Goal: Task Accomplishment & Management: Complete application form

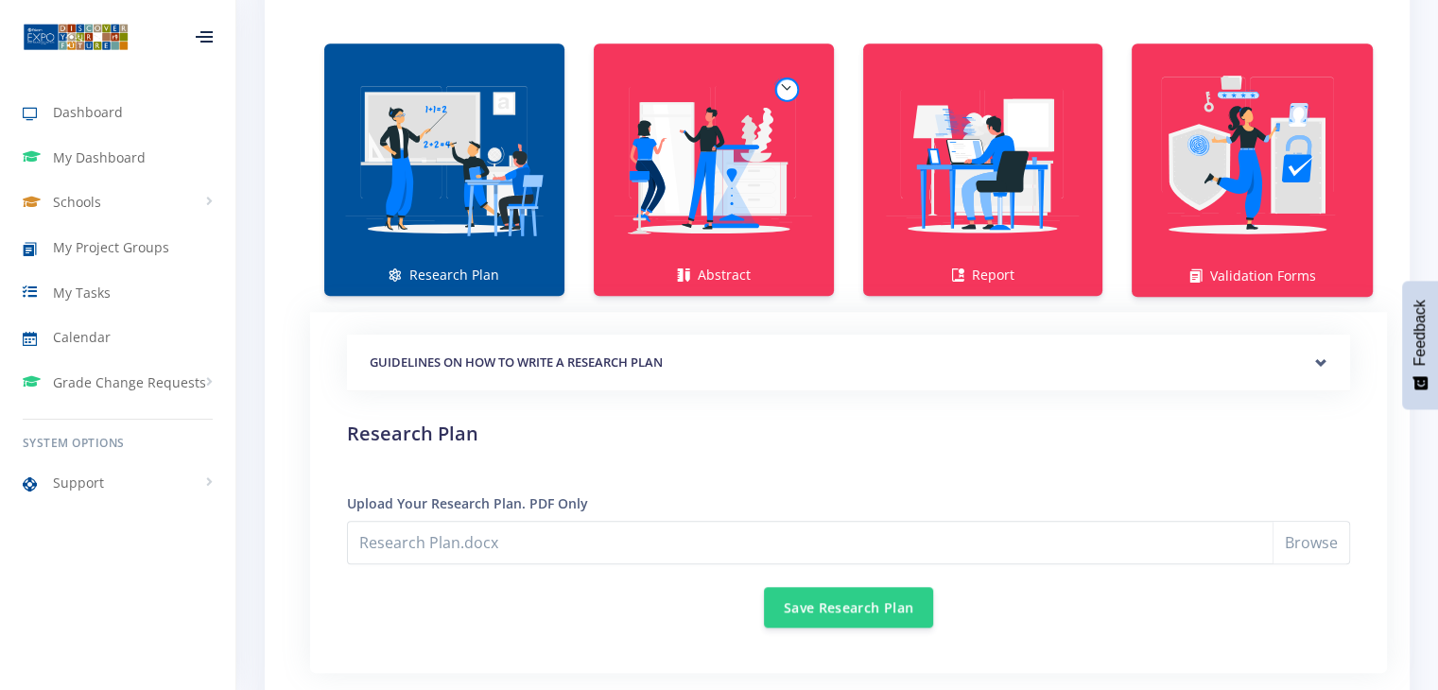
scroll to position [14, 14]
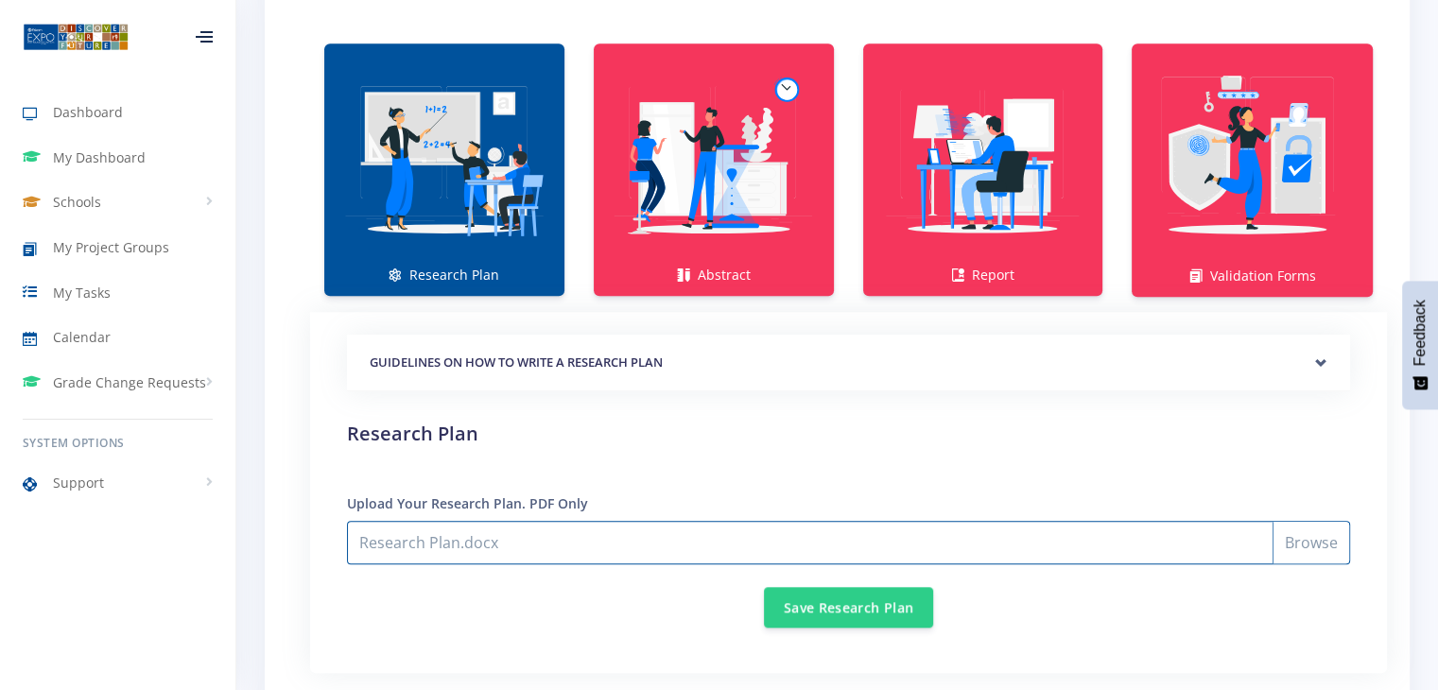
click at [548, 534] on input "Research Plan.docx" at bounding box center [848, 542] width 1003 height 43
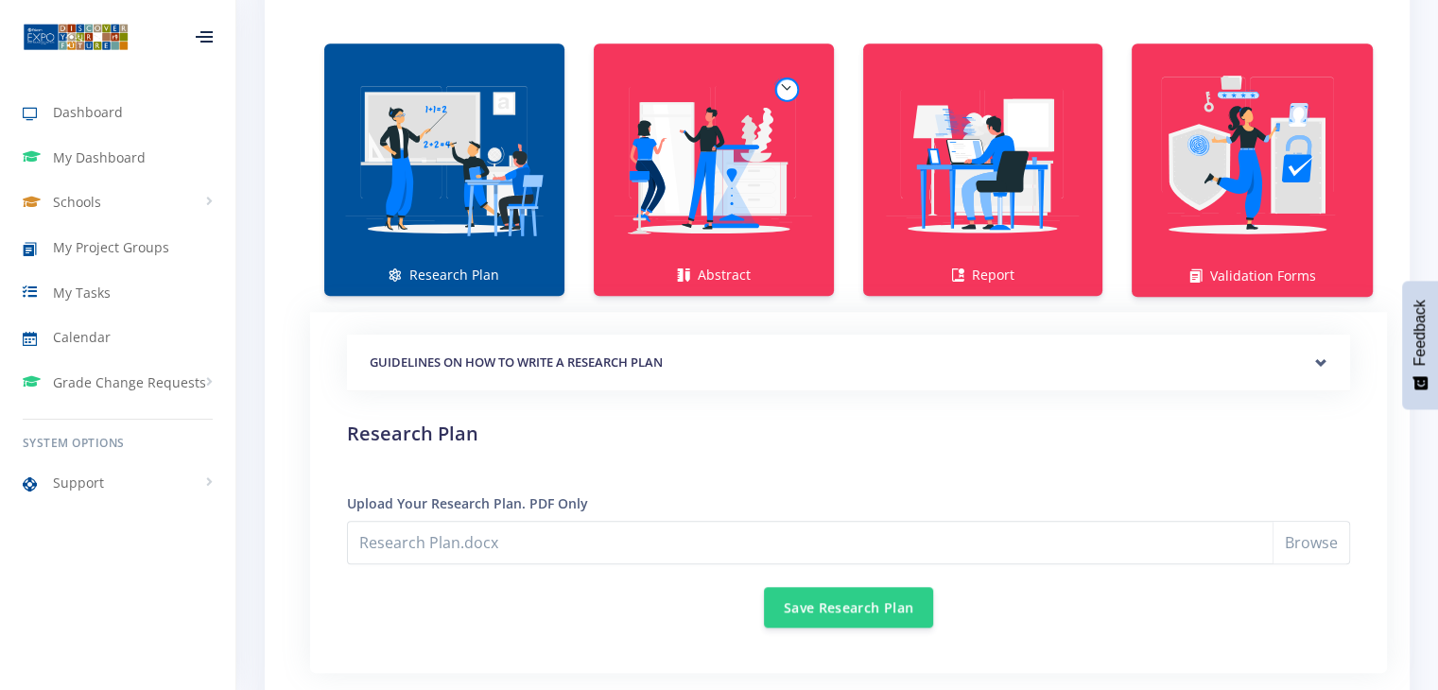
click at [507, 253] on img at bounding box center [444, 160] width 210 height 210
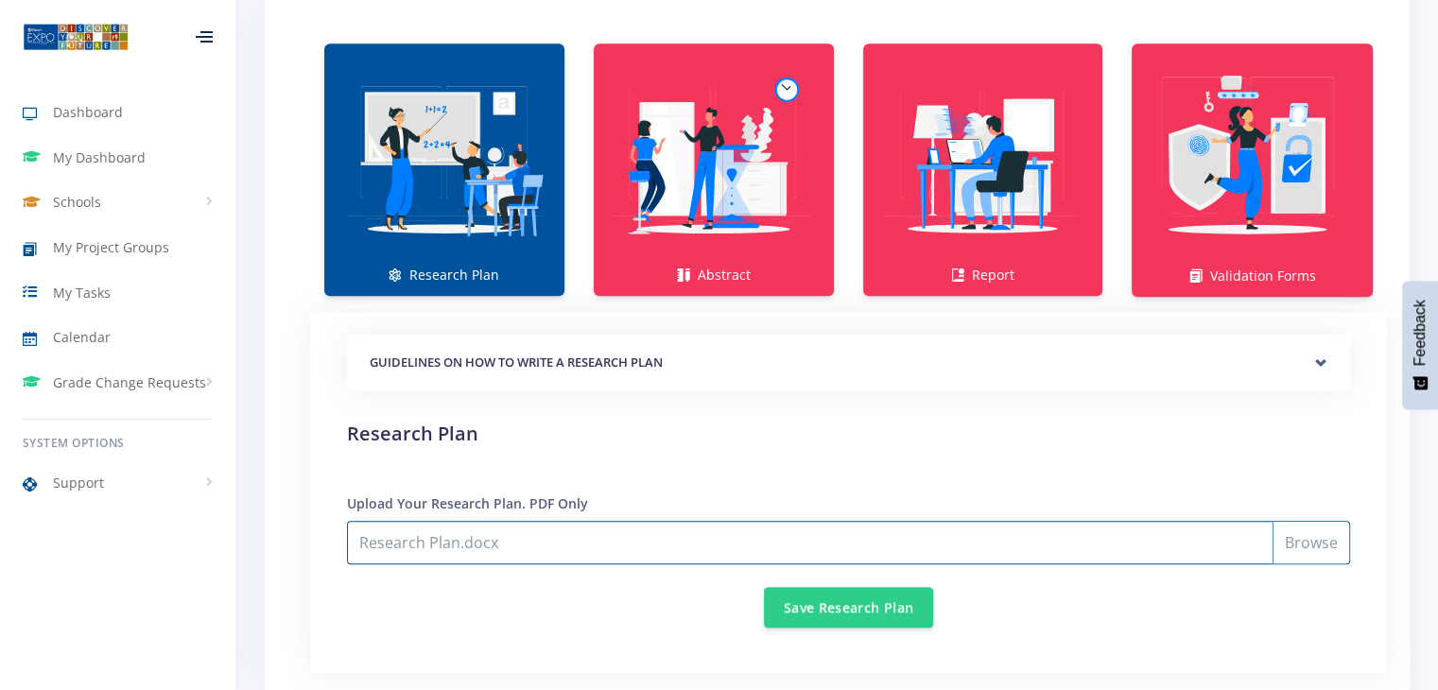
click at [1319, 548] on input "Research Plan.docx" at bounding box center [848, 542] width 1003 height 43
type input "C:\fakepath\Research Plan (1).pdf"
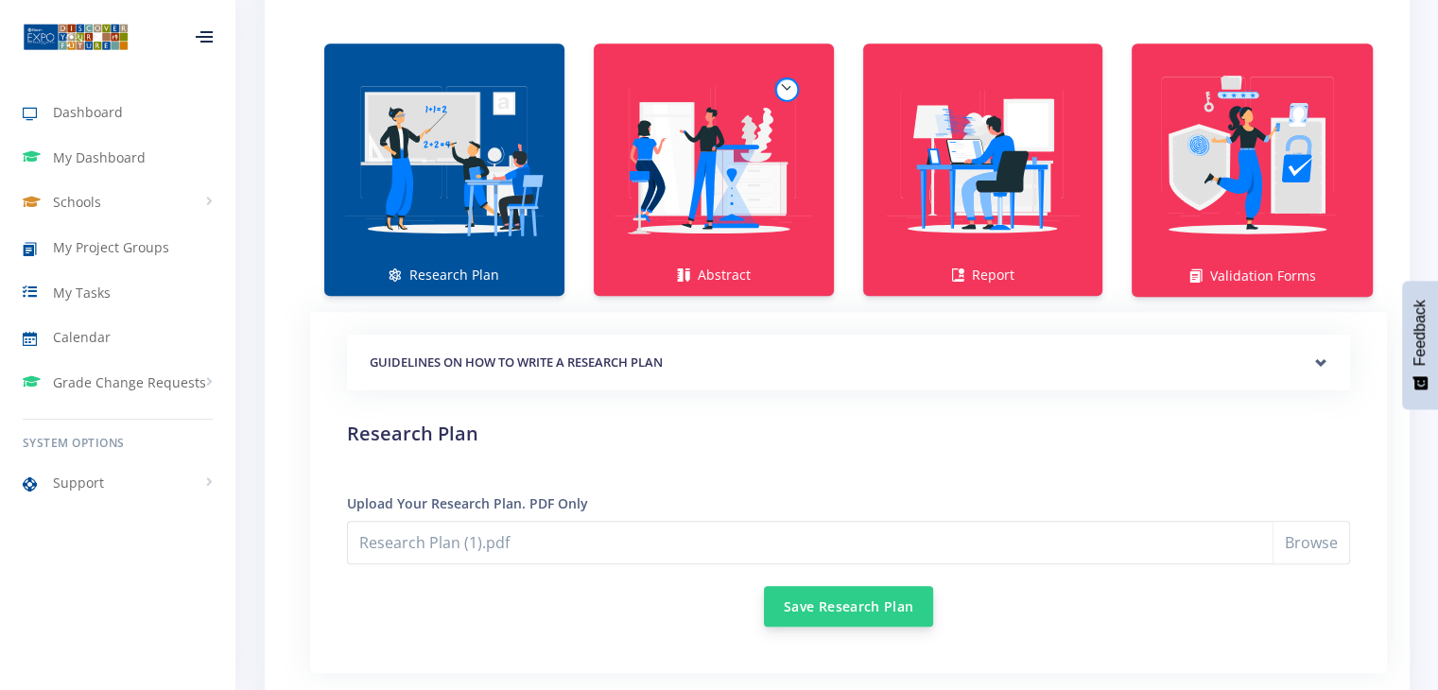
click at [861, 587] on button "Save Research Plan" at bounding box center [848, 606] width 169 height 41
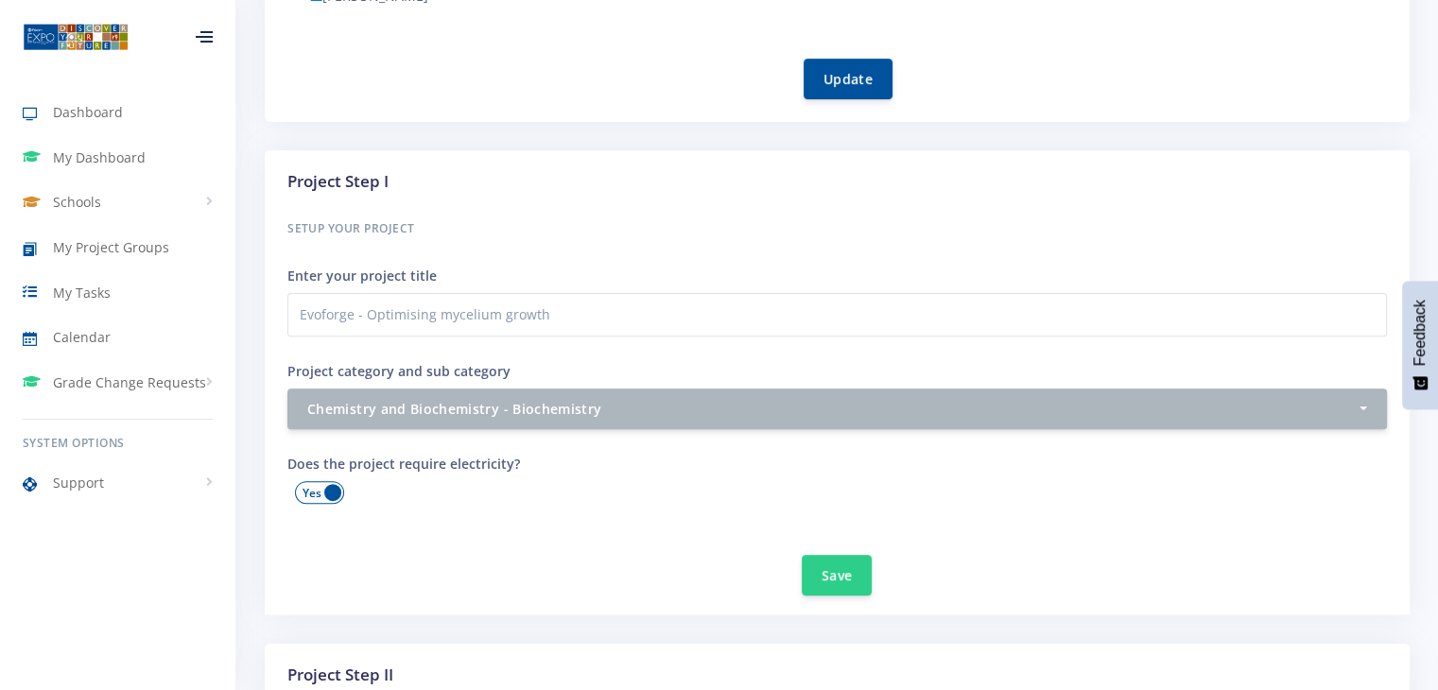
scroll to position [567, 0]
drag, startPoint x: 742, startPoint y: 518, endPoint x: 566, endPoint y: 539, distance: 177.1
click at [566, 539] on div "Save" at bounding box center [837, 563] width 1100 height 63
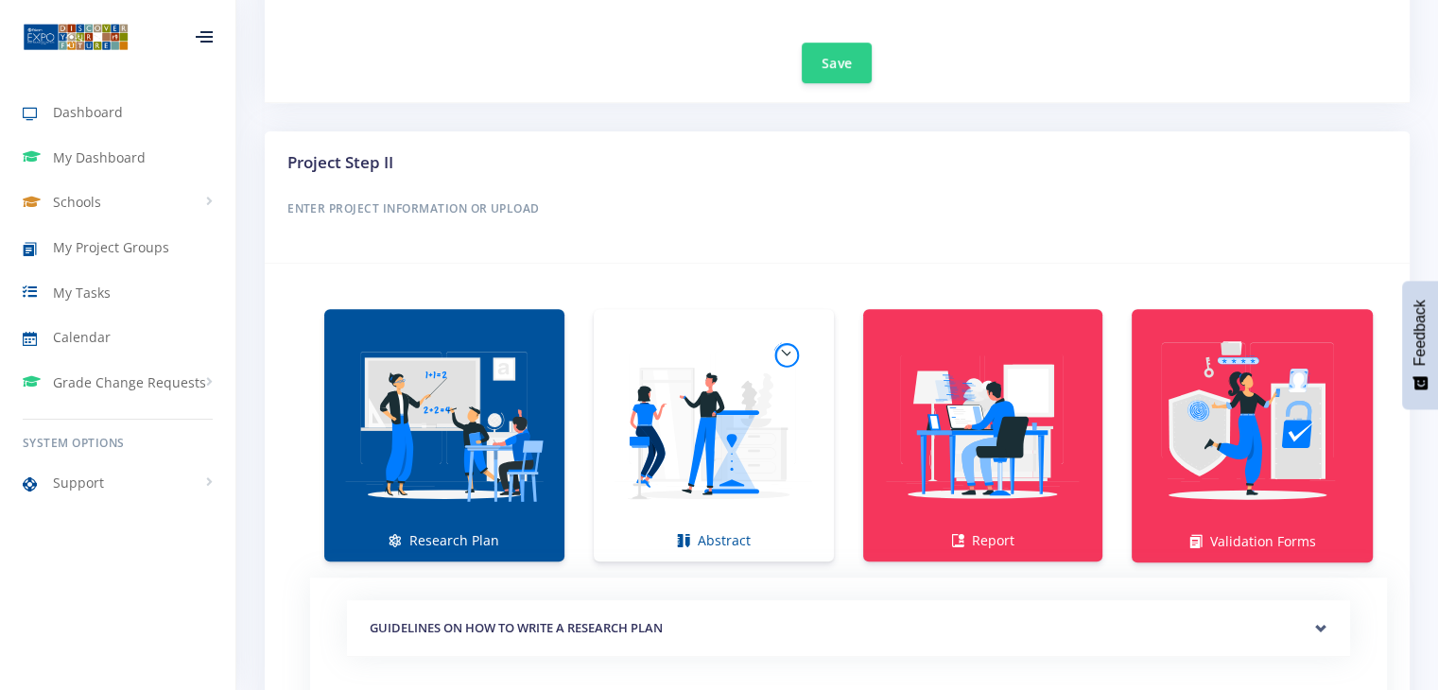
scroll to position [1309, 0]
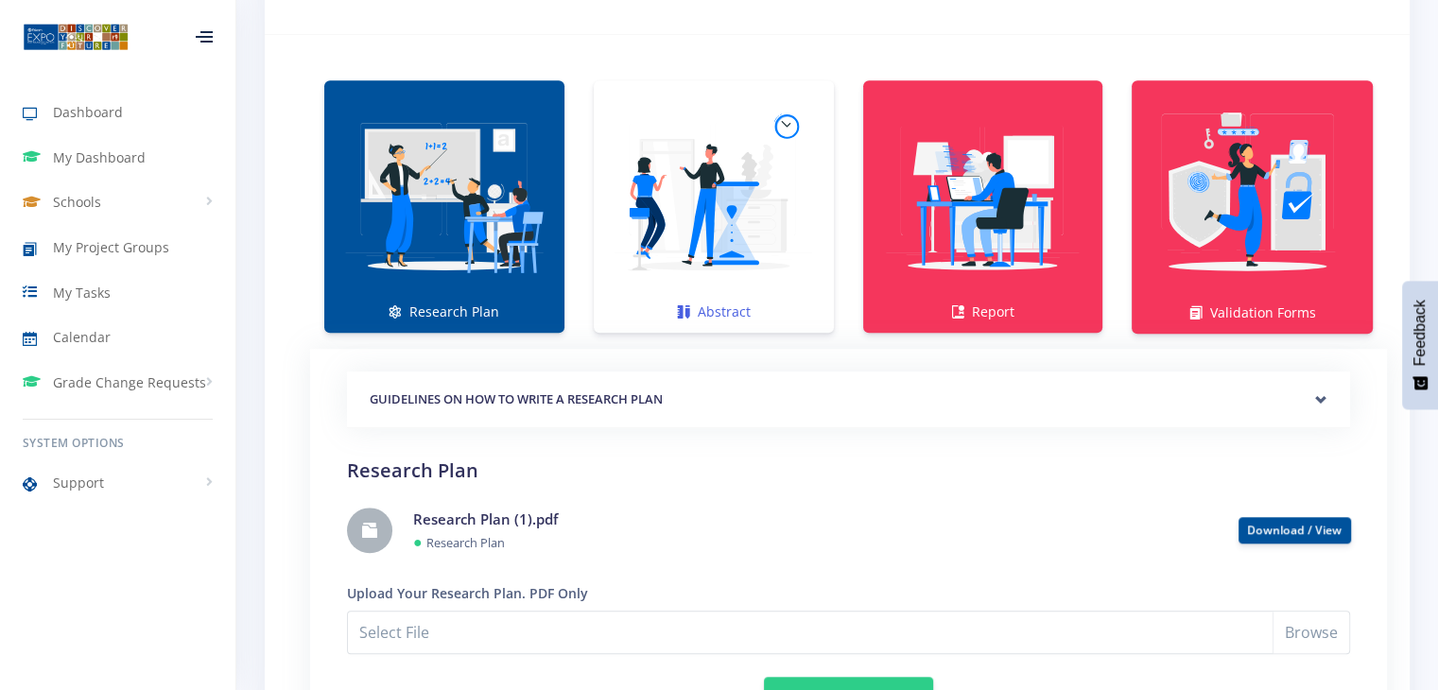
click at [742, 224] on img at bounding box center [714, 197] width 210 height 210
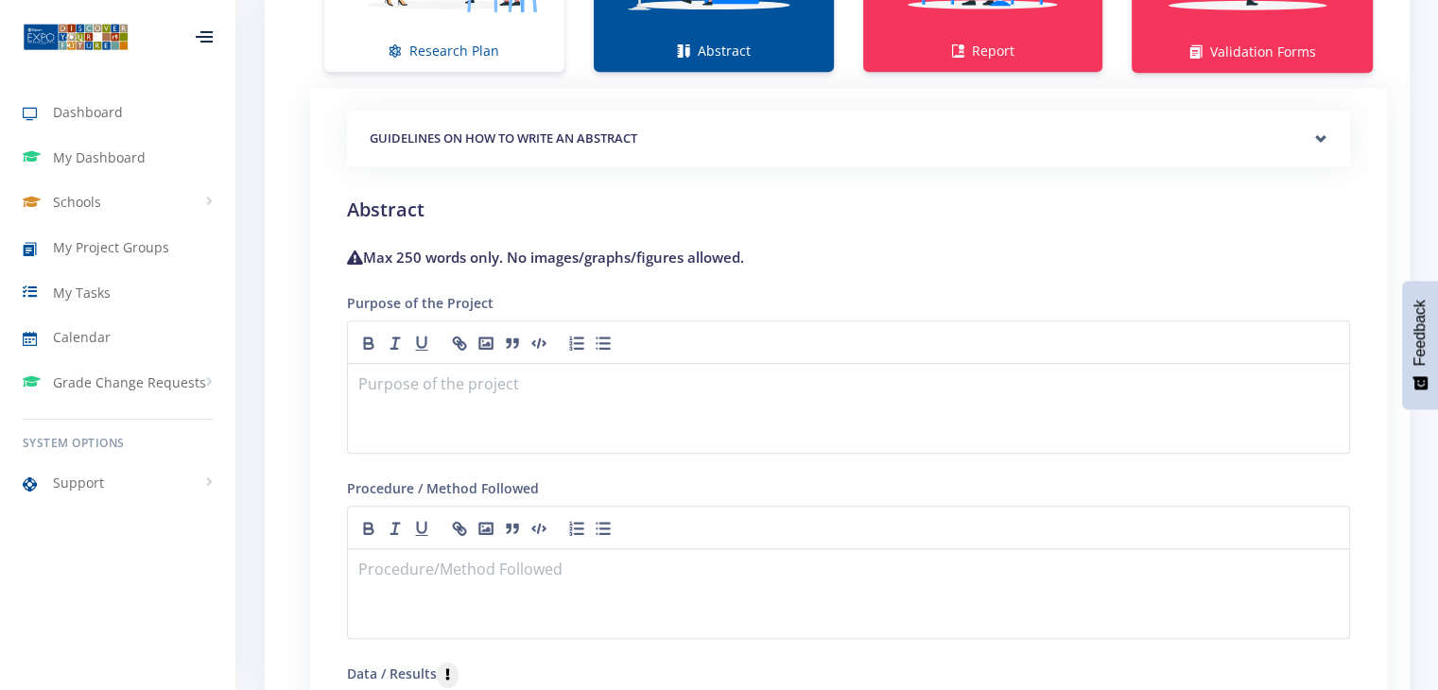
scroll to position [1572, 0]
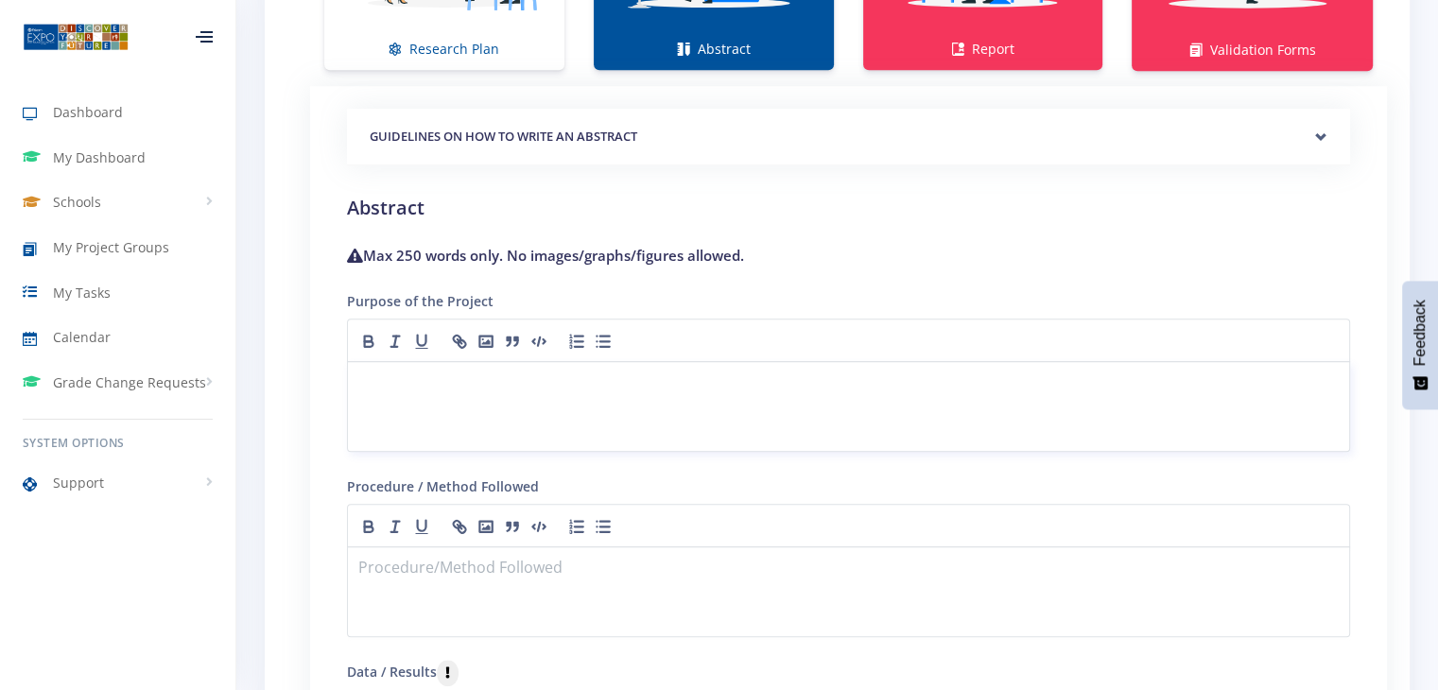
click at [609, 395] on div at bounding box center [848, 406] width 1003 height 91
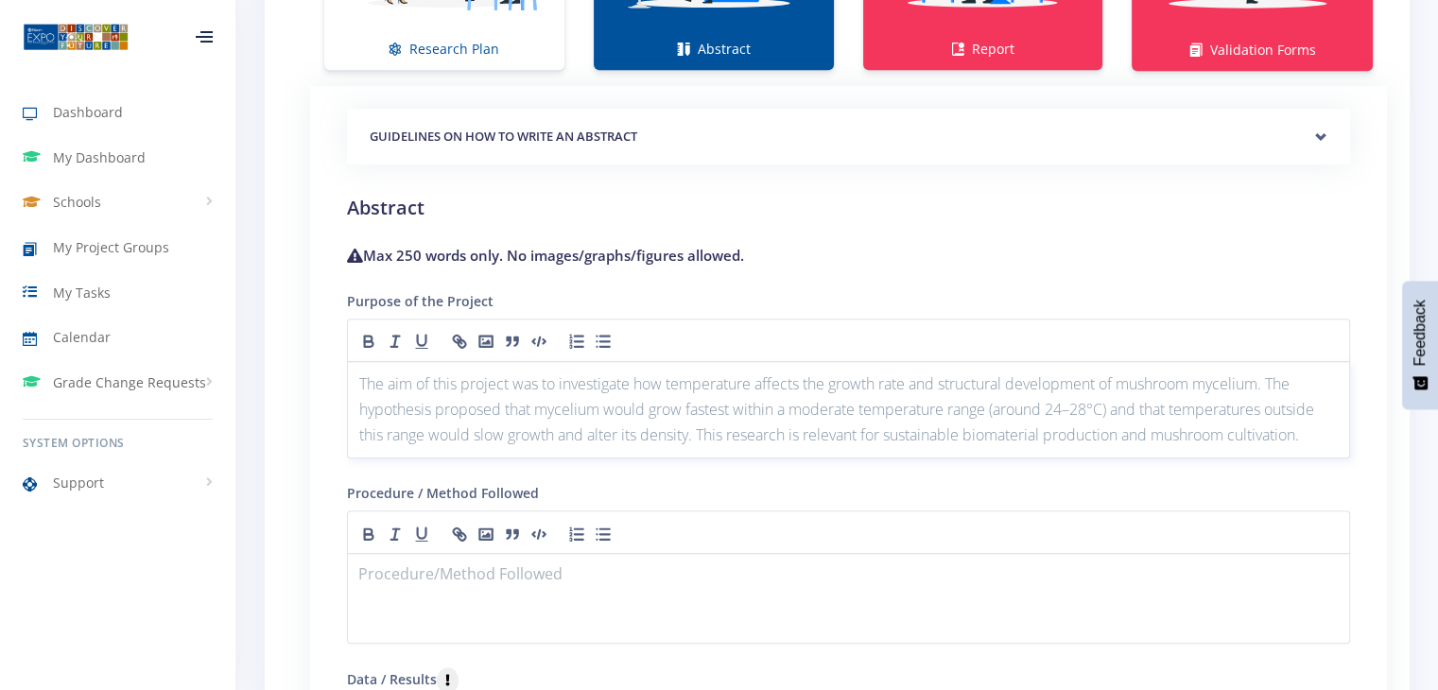
scroll to position [0, 0]
click at [604, 576] on p at bounding box center [848, 577] width 979 height 26
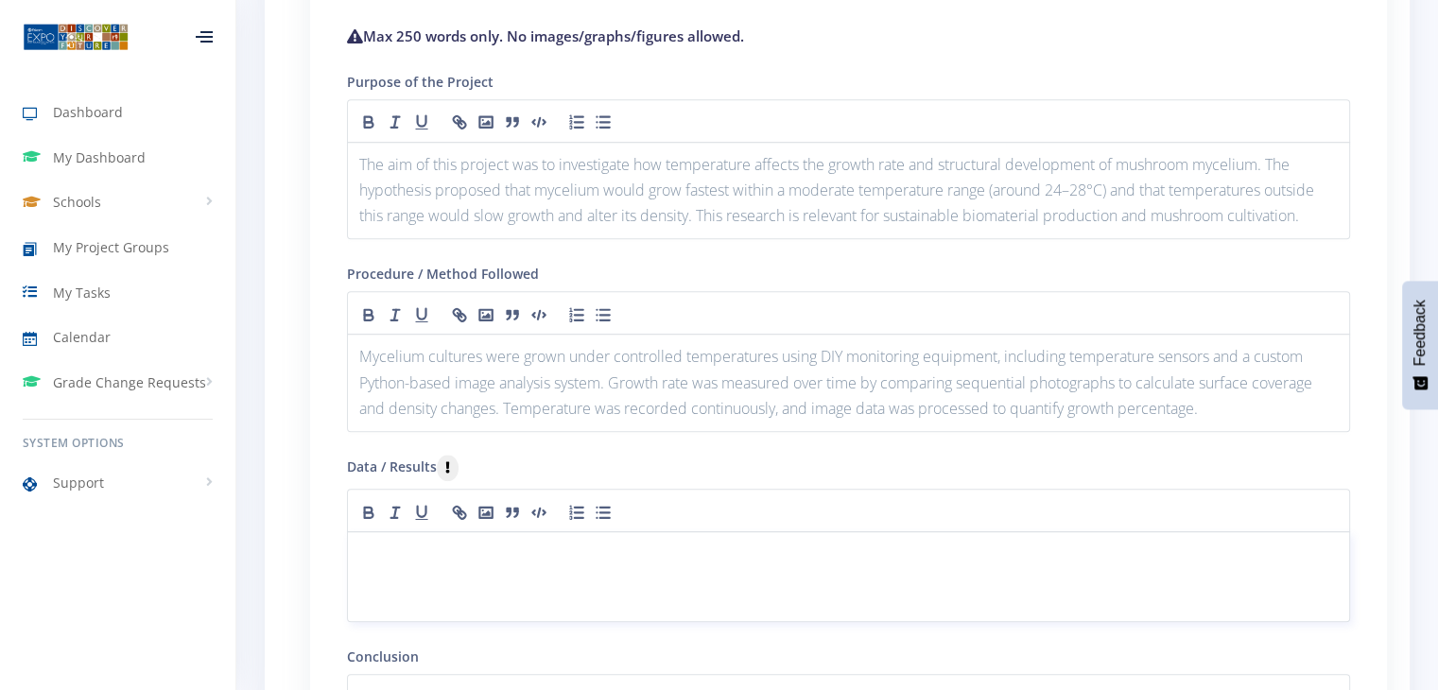
click at [578, 542] on p at bounding box center [848, 555] width 979 height 26
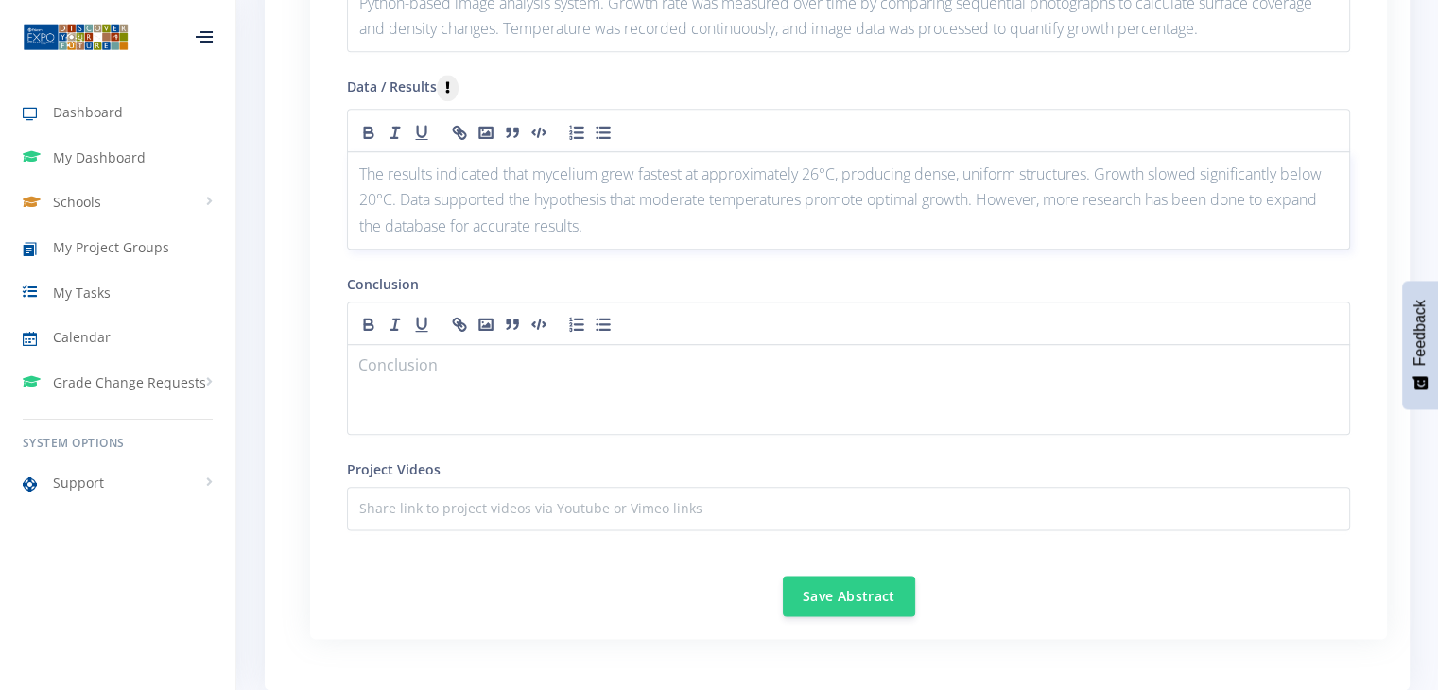
scroll to position [2171, 0]
click at [532, 383] on div at bounding box center [848, 389] width 1003 height 91
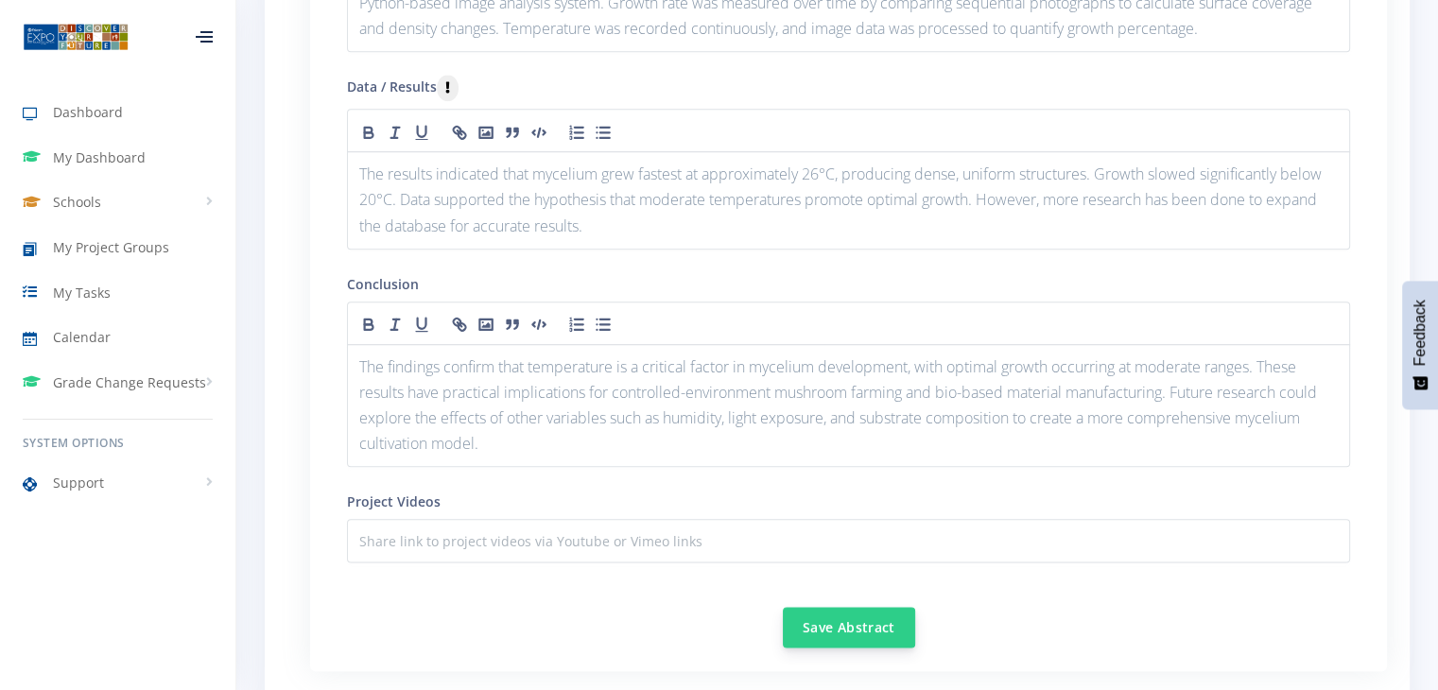
click at [835, 626] on button "Save Abstract" at bounding box center [849, 627] width 132 height 41
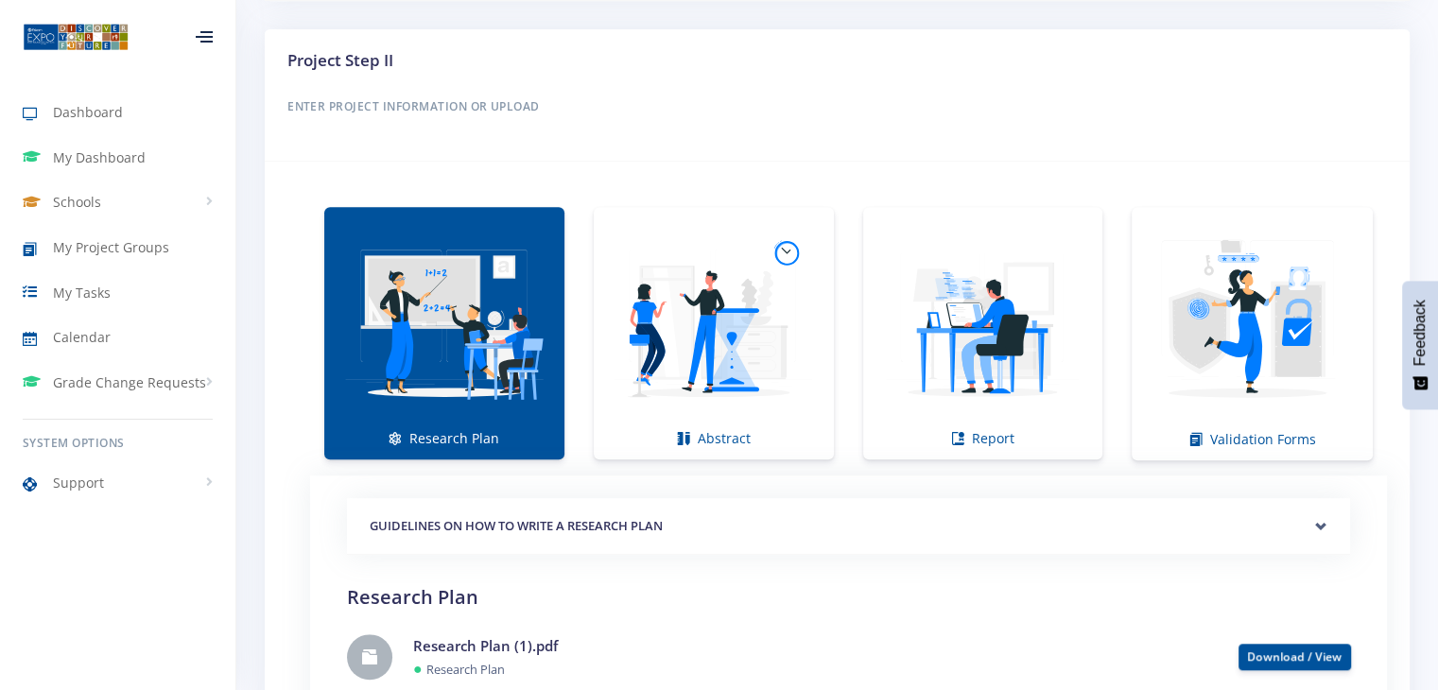
scroll to position [1183, 0]
click at [983, 440] on link "Report" at bounding box center [983, 332] width 240 height 252
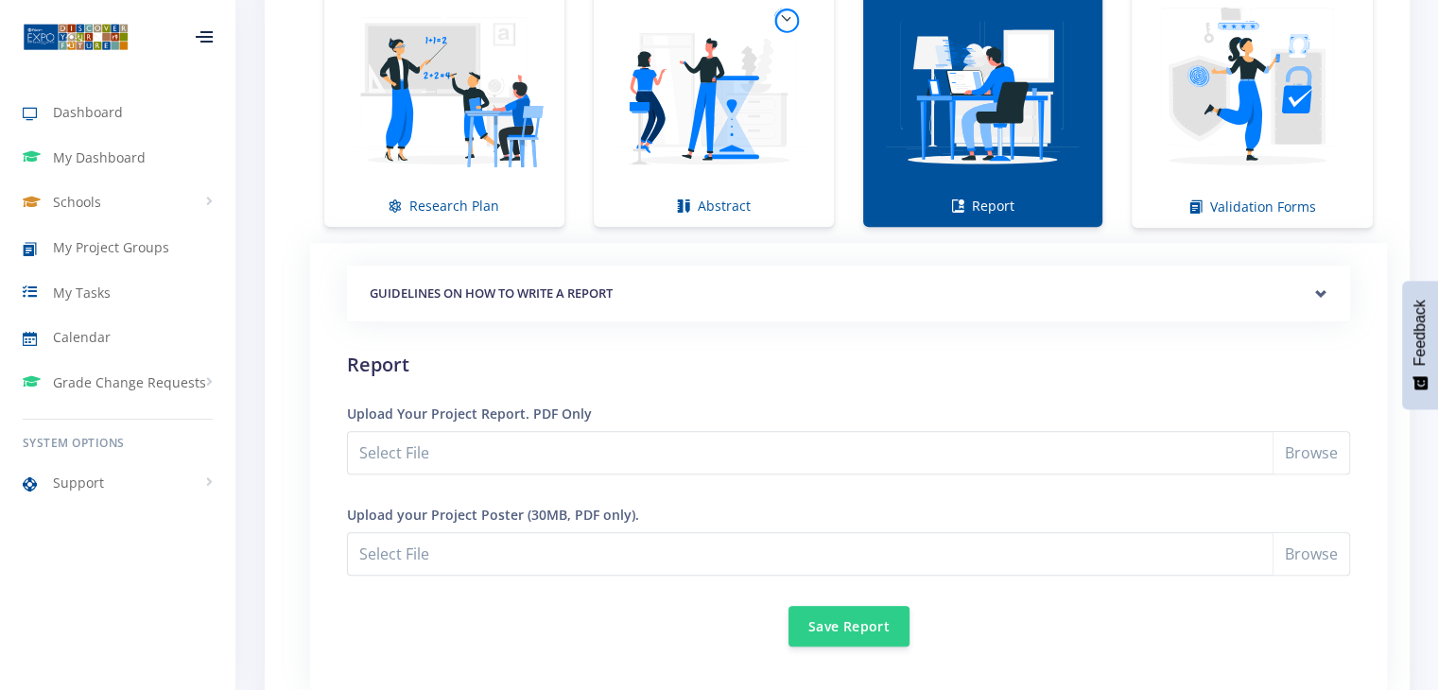
scroll to position [1415, 0]
click at [1192, 200] on icon at bounding box center [1196, 206] width 13 height 13
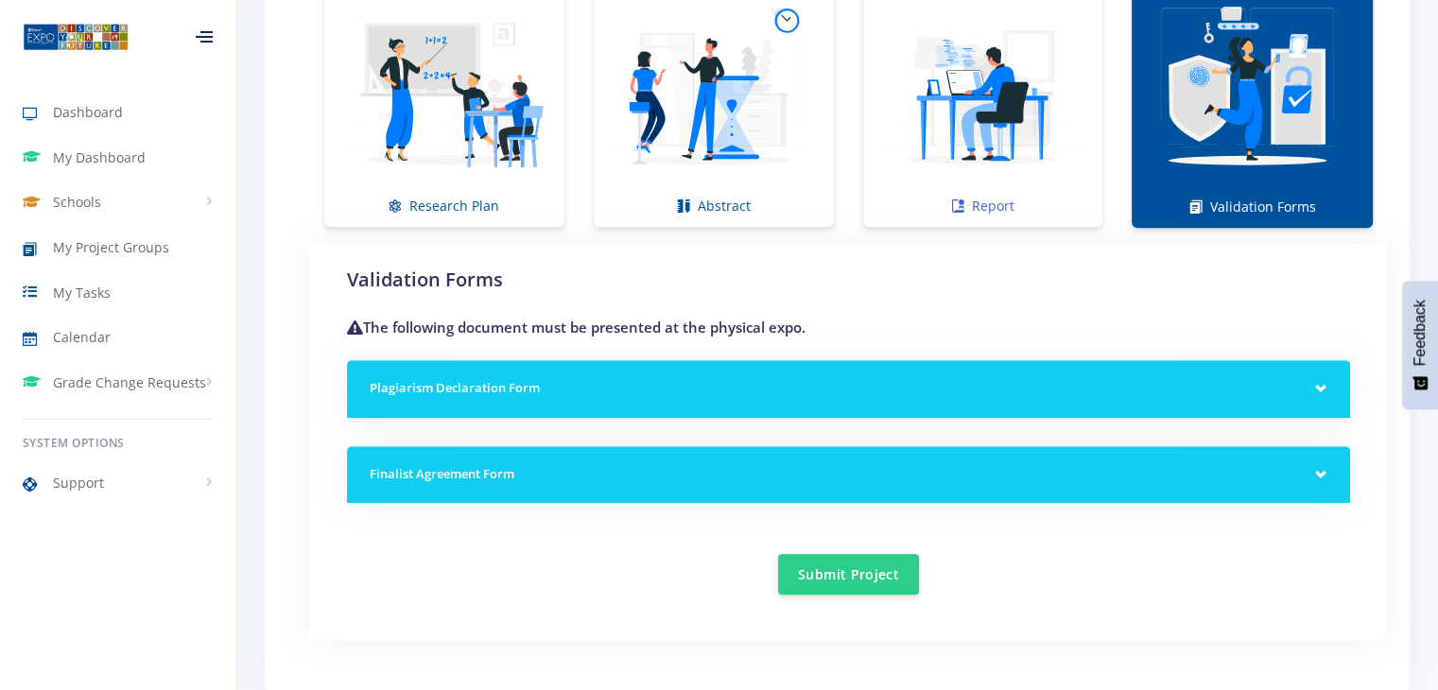
click at [1036, 145] on img at bounding box center [983, 91] width 210 height 210
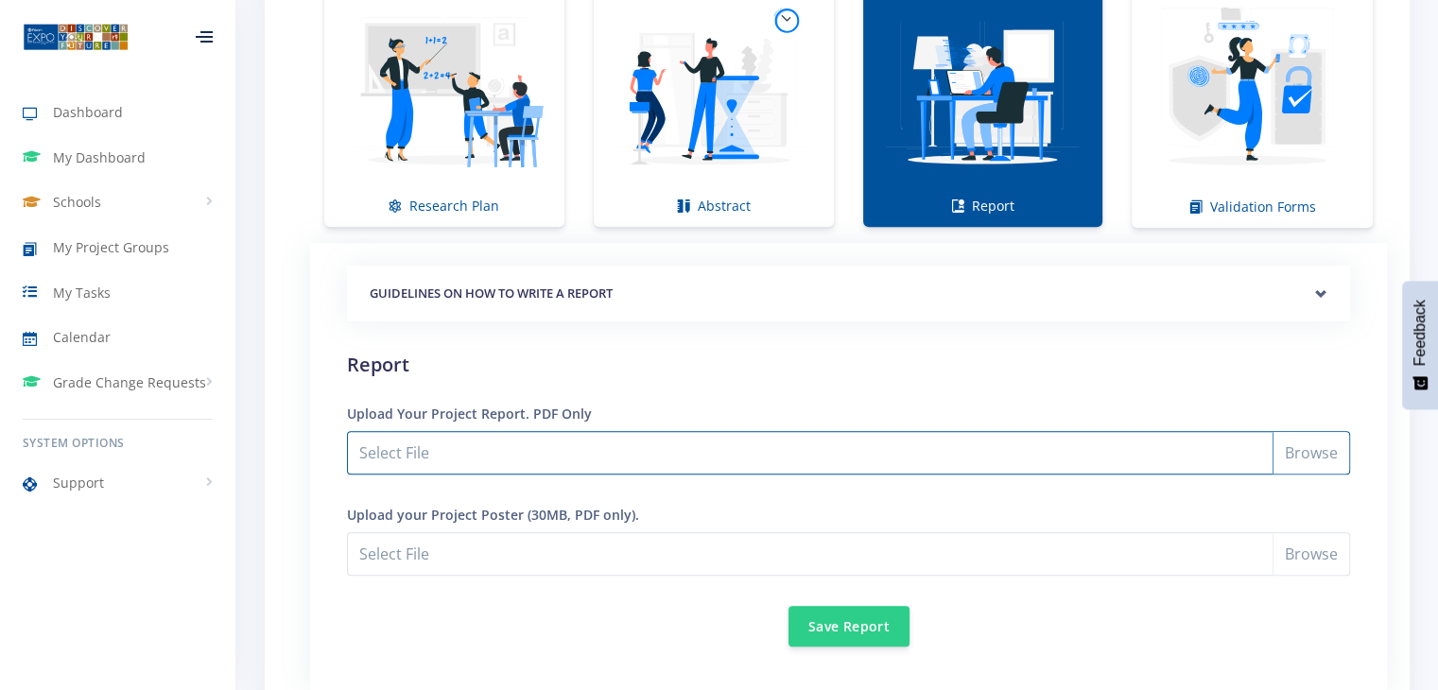
click at [1320, 445] on input "Select File" at bounding box center [848, 452] width 1003 height 43
type input "C:\fakepath\how one writes a report.pdf"
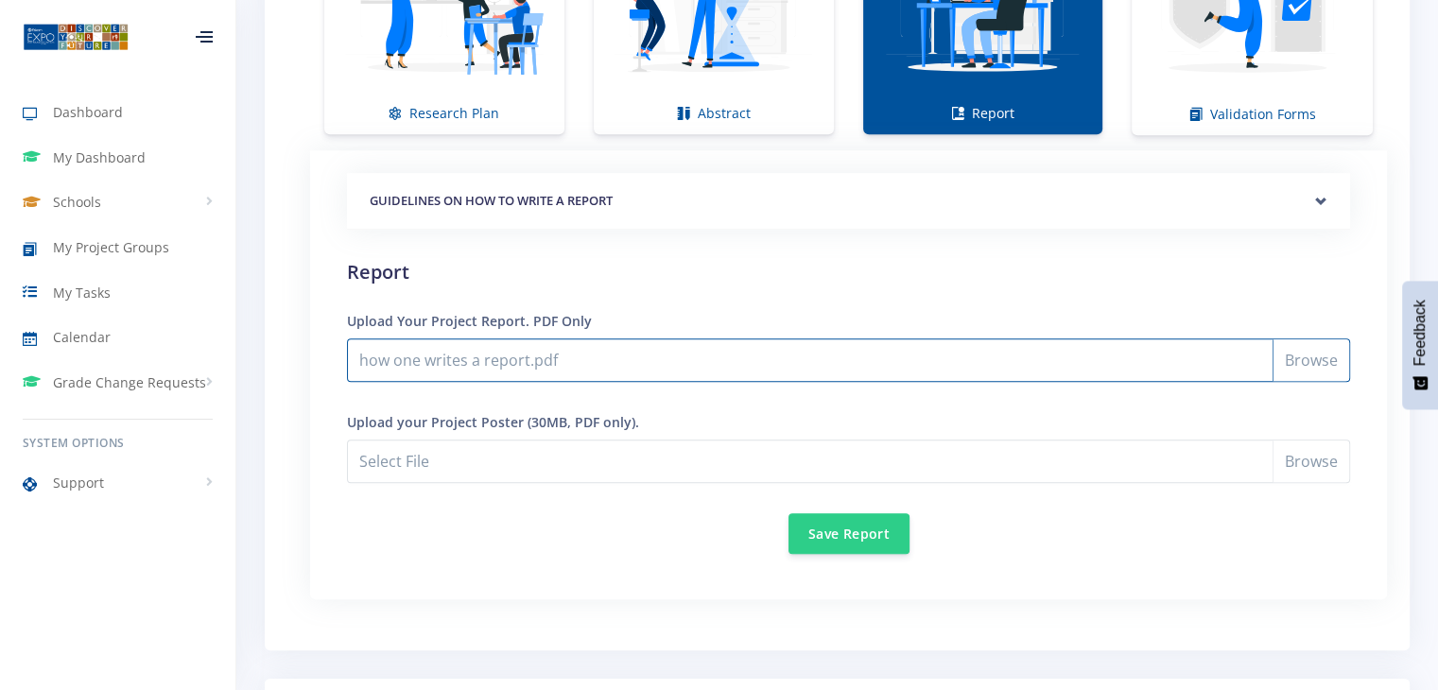
scroll to position [1432, 0]
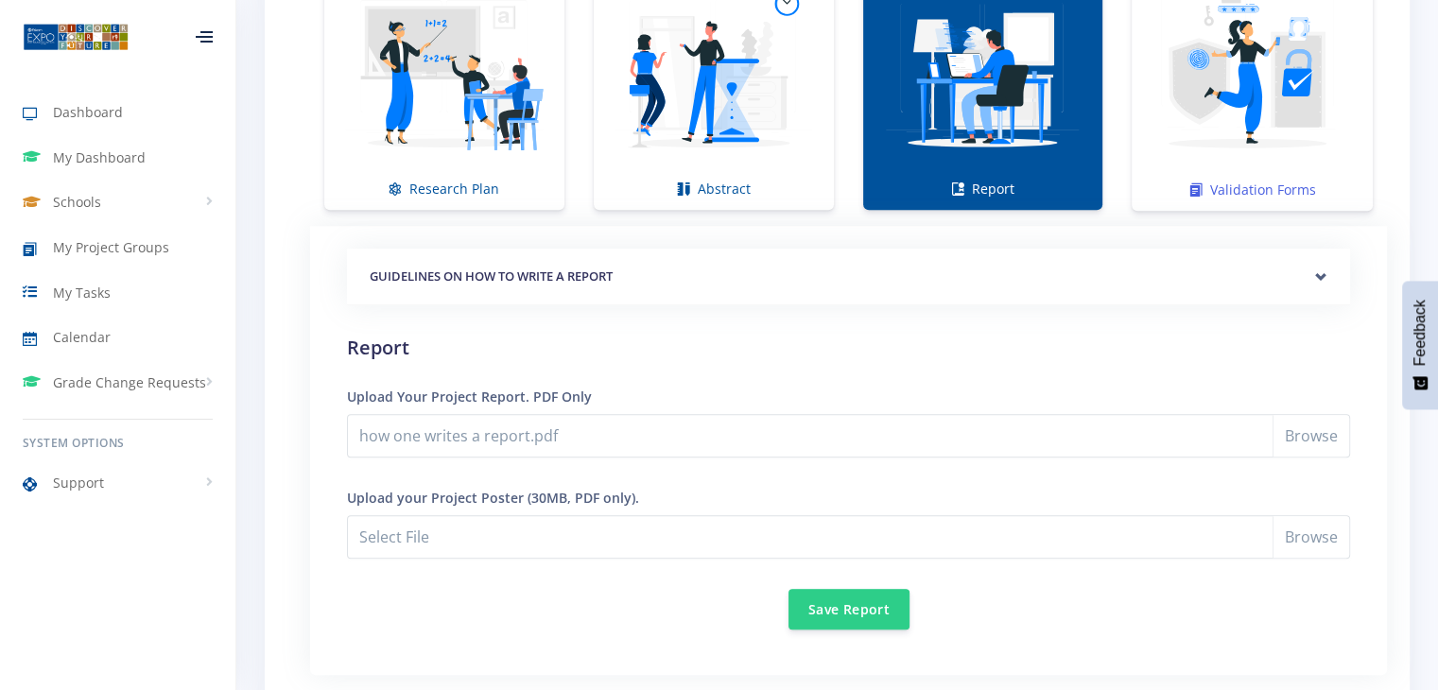
click at [1151, 142] on img at bounding box center [1252, 74] width 211 height 211
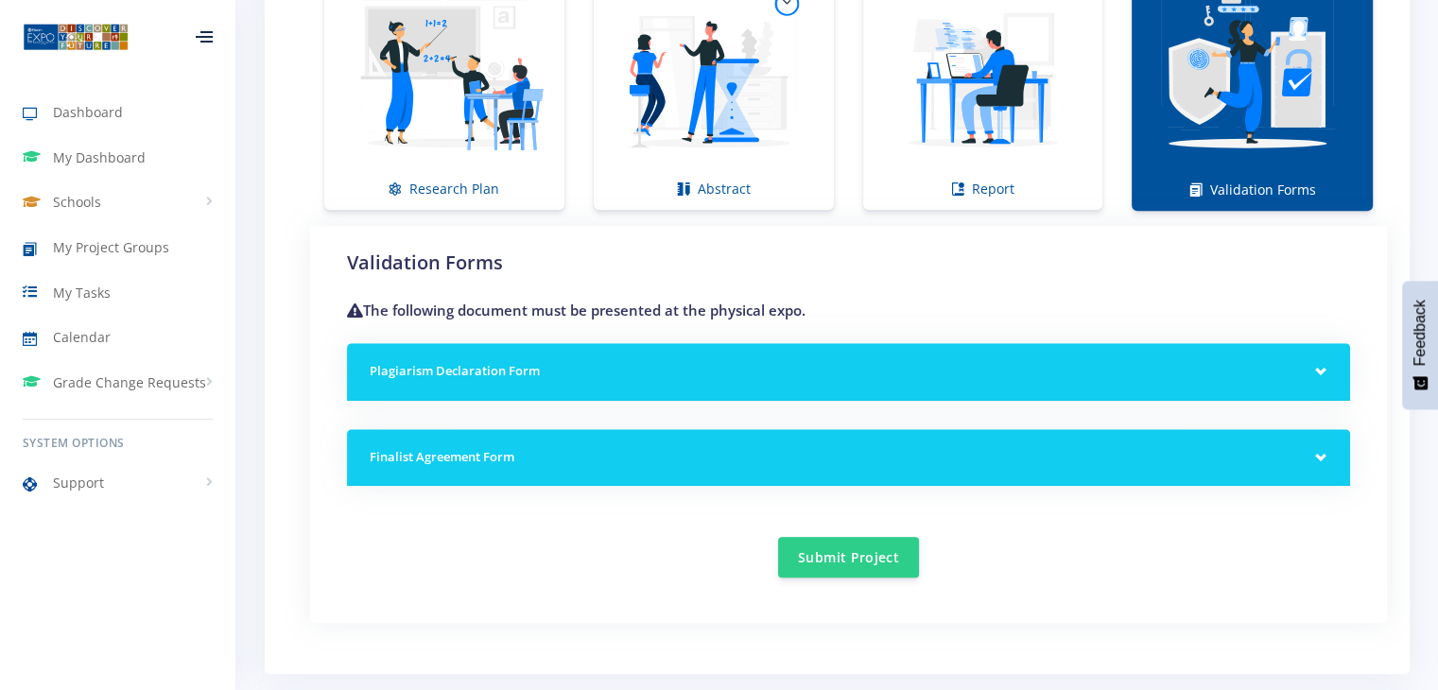
click at [824, 383] on div "Plagiarism Declaration Form" at bounding box center [848, 372] width 1003 height 58
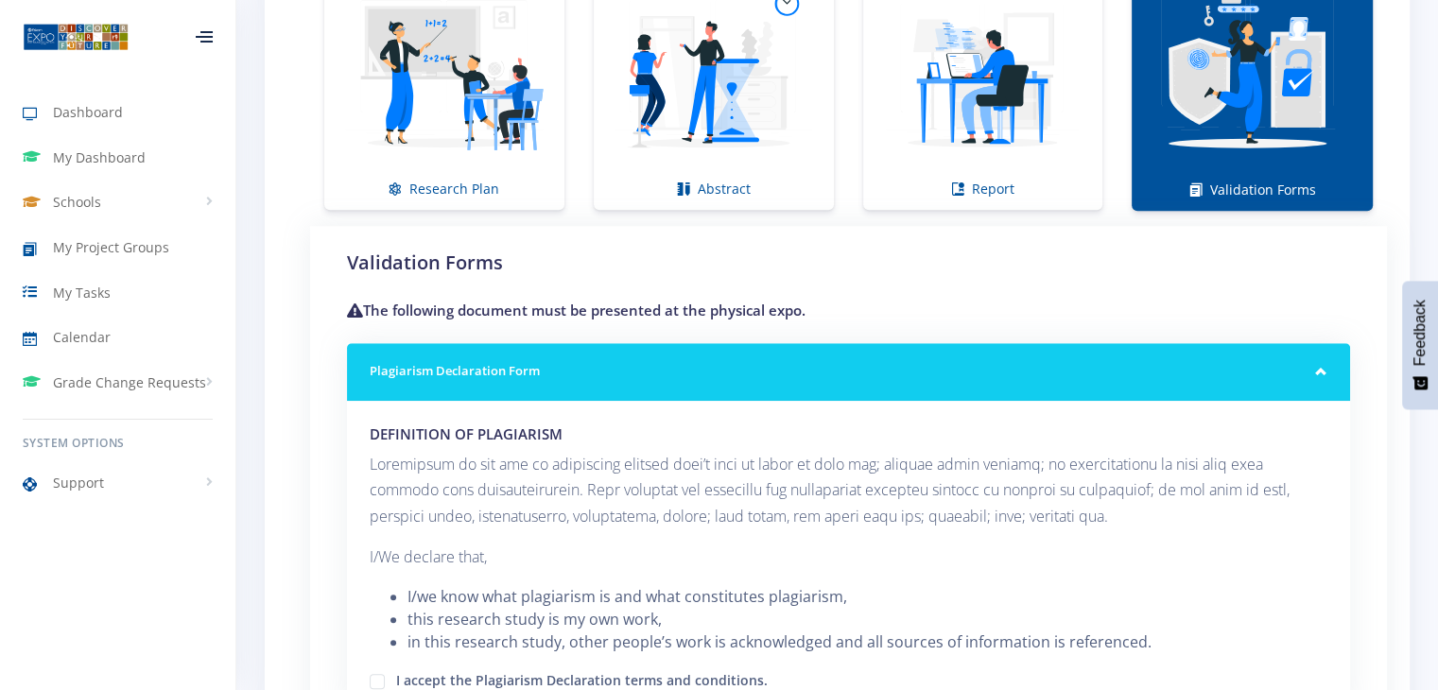
click at [824, 383] on div "Plagiarism Declaration Form" at bounding box center [848, 372] width 1003 height 58
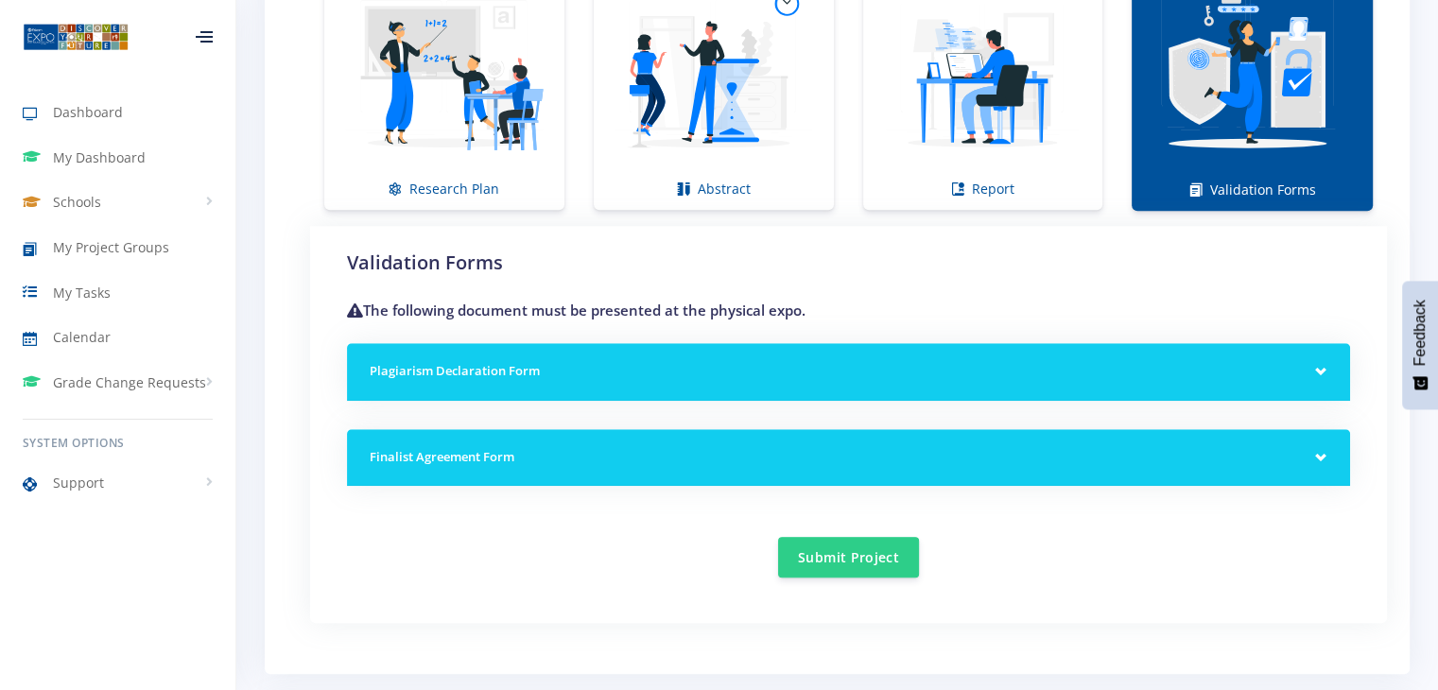
click at [824, 383] on div "Plagiarism Declaration Form" at bounding box center [848, 372] width 1003 height 58
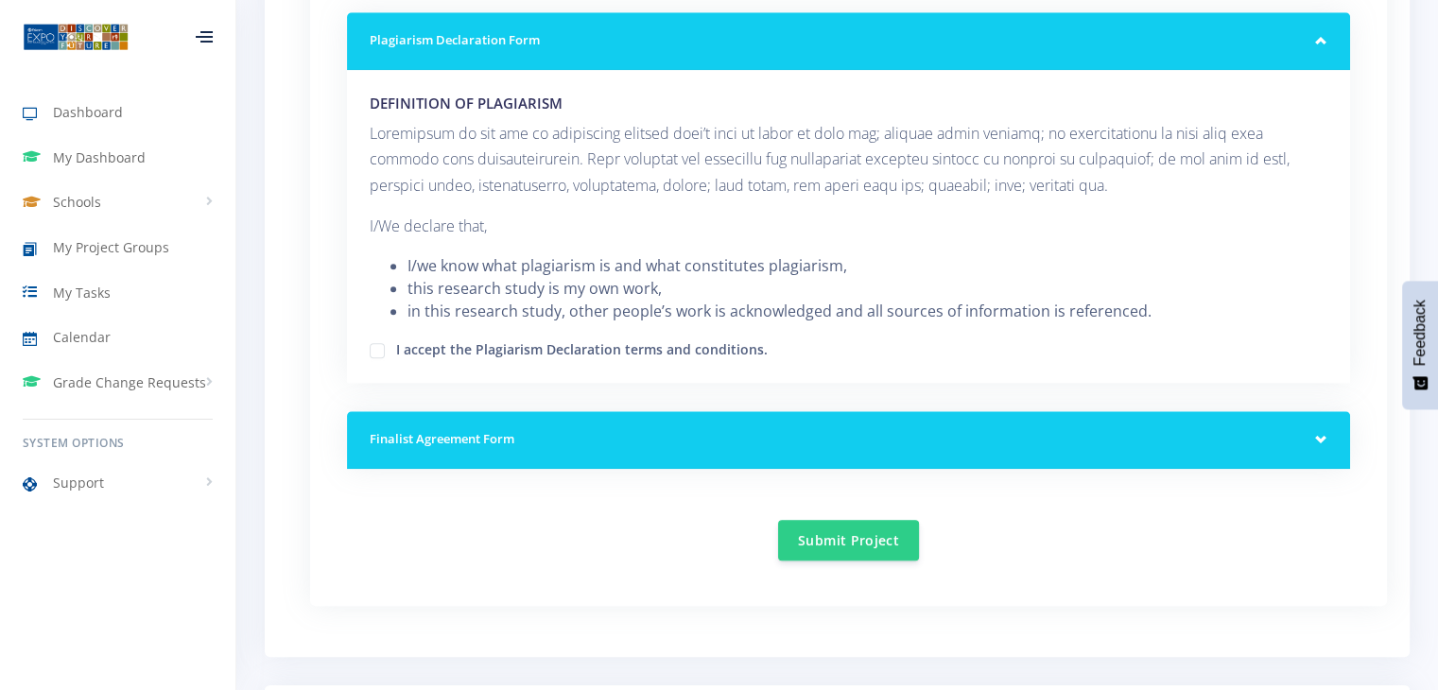
scroll to position [1674, 0]
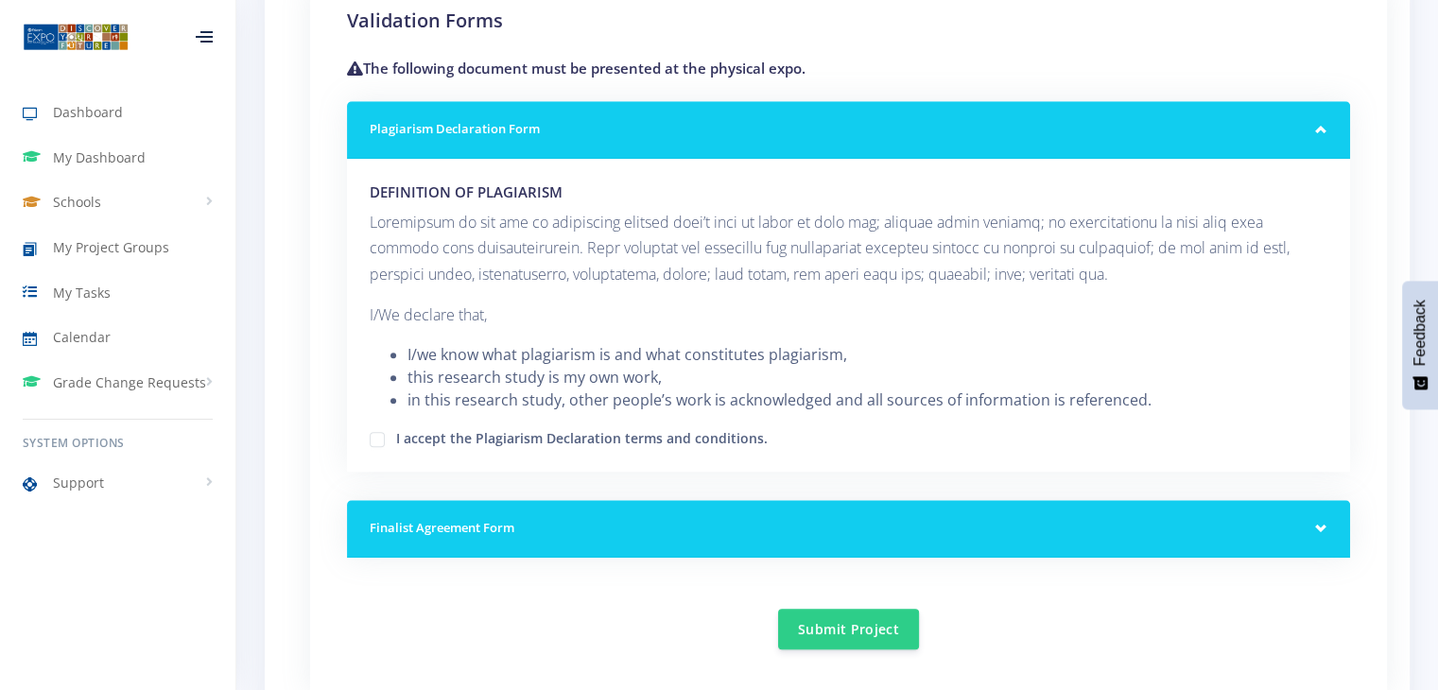
click at [690, 436] on label "I accept the Plagiarism Declaration terms and conditions." at bounding box center [582, 435] width 372 height 15
click at [408, 436] on input "I accept the Plagiarism Declaration terms and conditions." at bounding box center [402, 432] width 12 height 12
checkbox input "true"
click at [704, 500] on div "Finalist Agreement Form" at bounding box center [848, 529] width 1003 height 58
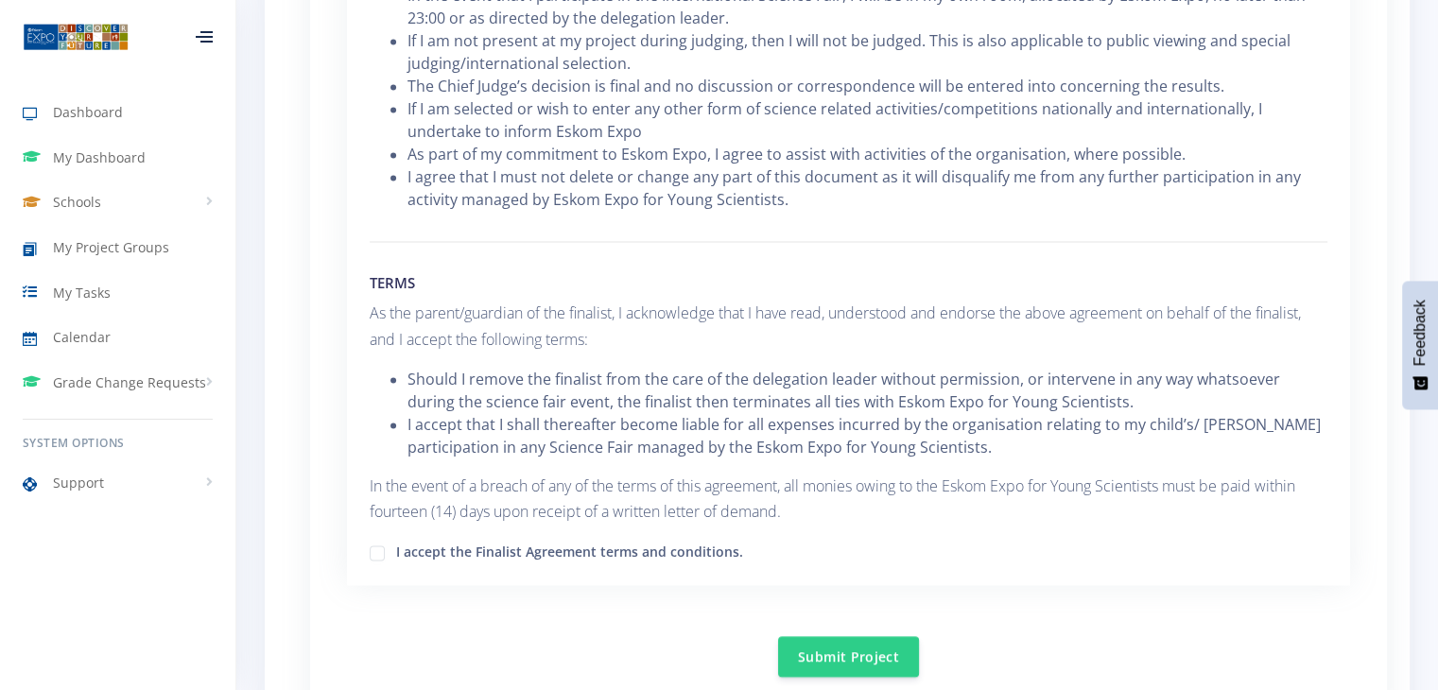
scroll to position [2756, 0]
click at [669, 539] on label "I accept the Finalist Agreement terms and conditions." at bounding box center [569, 546] width 347 height 15
click at [408, 537] on input "I accept the Finalist Agreement terms and conditions." at bounding box center [402, 543] width 12 height 12
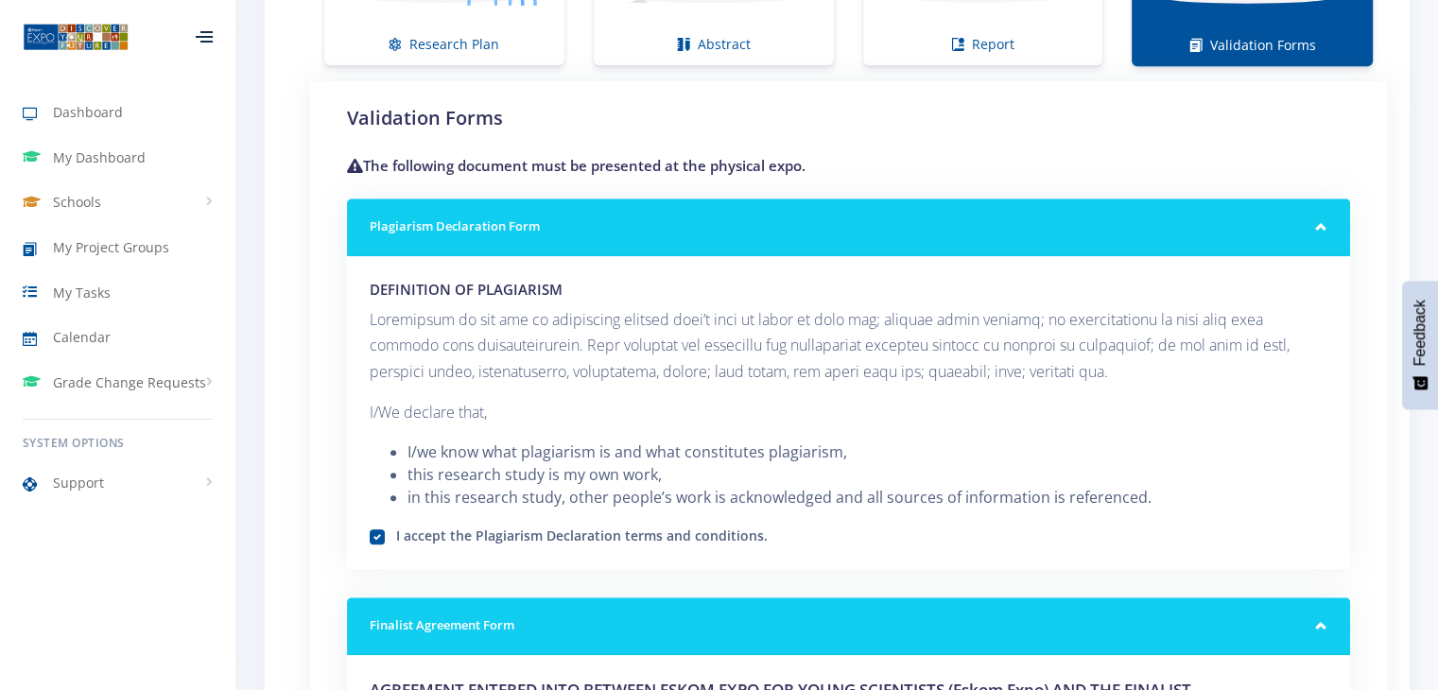
scroll to position [1566, 0]
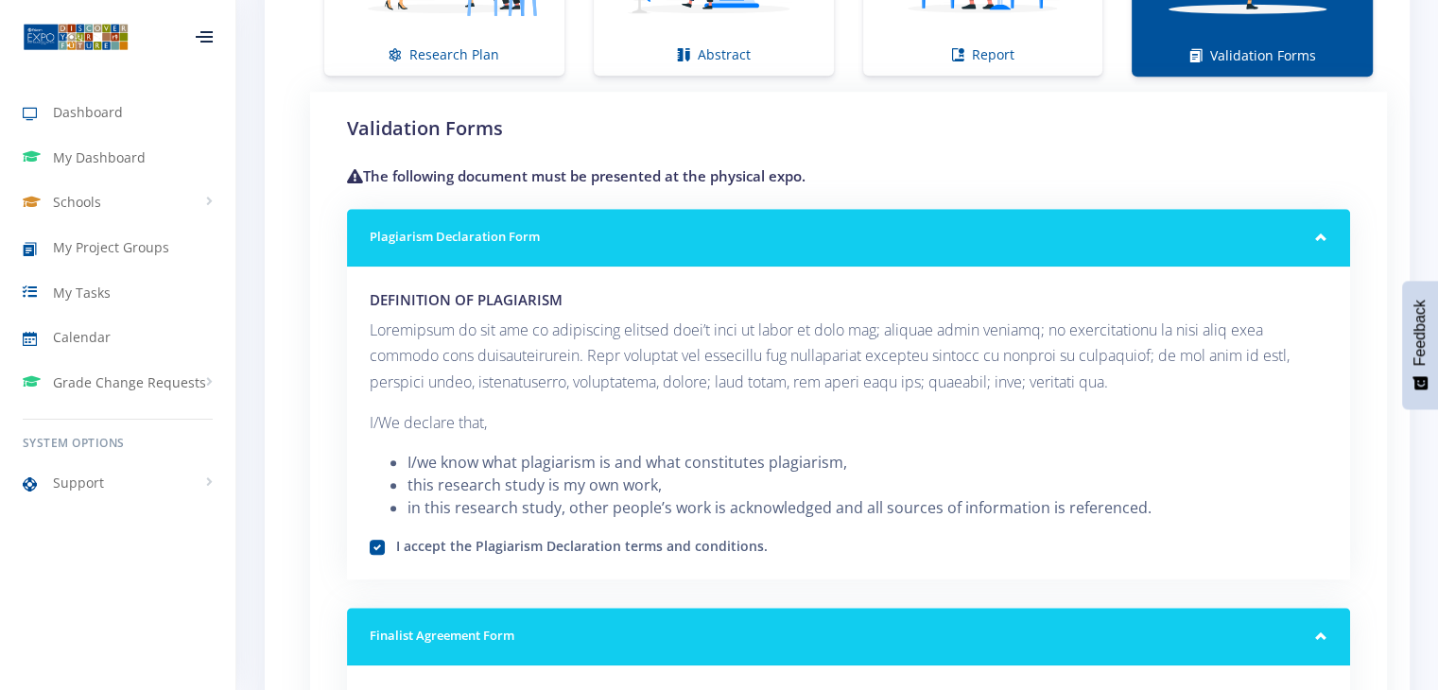
click at [932, 123] on h2 "Validation Forms" at bounding box center [848, 128] width 1003 height 28
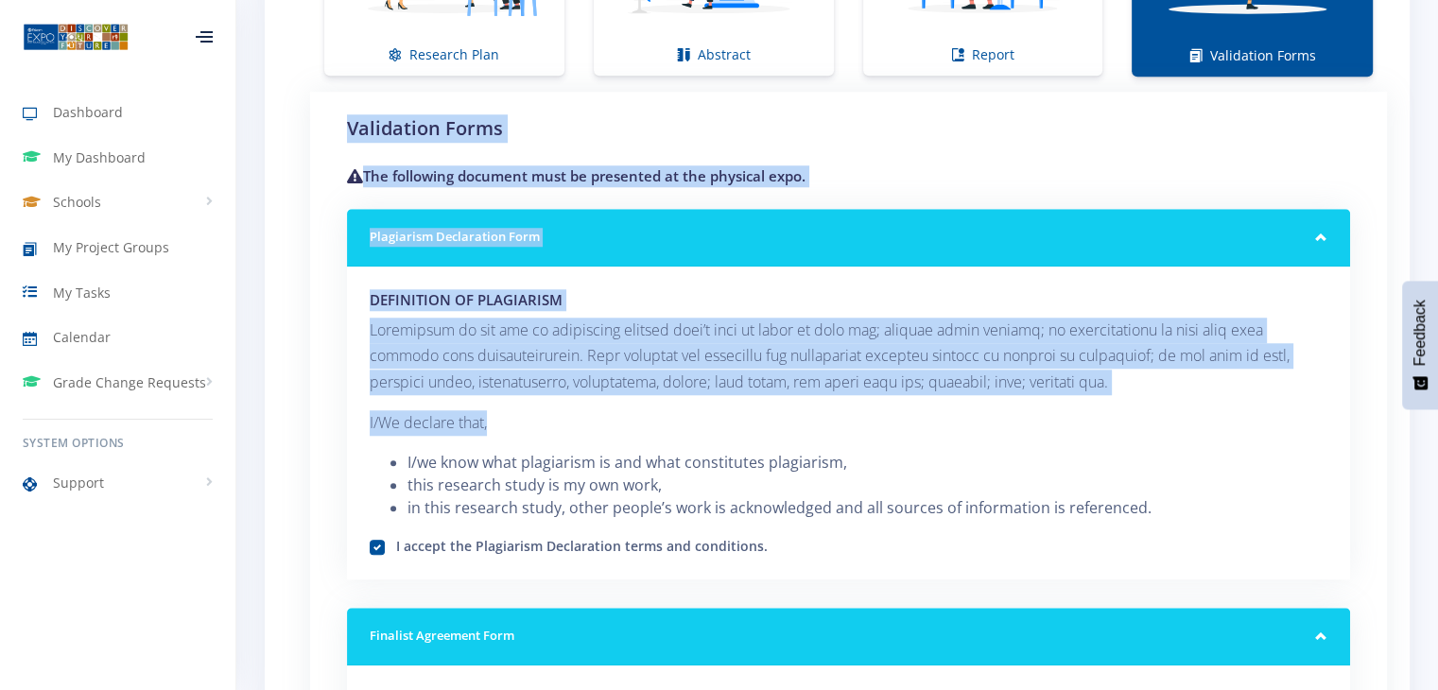
drag, startPoint x: 345, startPoint y: 122, endPoint x: 723, endPoint y: 395, distance: 466.6
click at [723, 395] on div "DEFINITION OF PLAGIARISM I/We declare that, I/we know what plagiarism is and wh…" at bounding box center [848, 423] width 1003 height 313
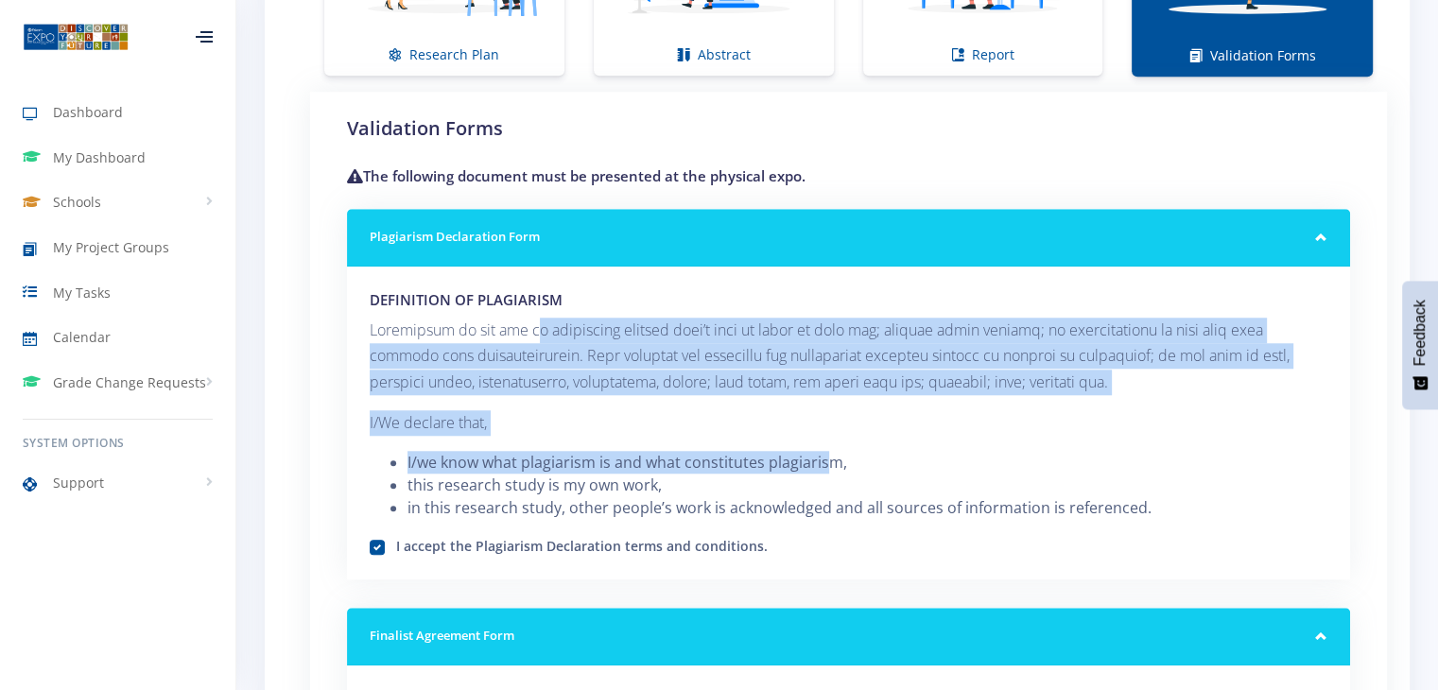
drag, startPoint x: 517, startPoint y: 321, endPoint x: 821, endPoint y: 462, distance: 335.0
click at [821, 462] on div "DEFINITION OF PLAGIARISM I/We declare that, I/we know what plagiarism is and wh…" at bounding box center [848, 423] width 1003 height 313
click at [821, 462] on li "I/we know what plagiarism is and what constitutes plagiarism," at bounding box center [868, 462] width 920 height 23
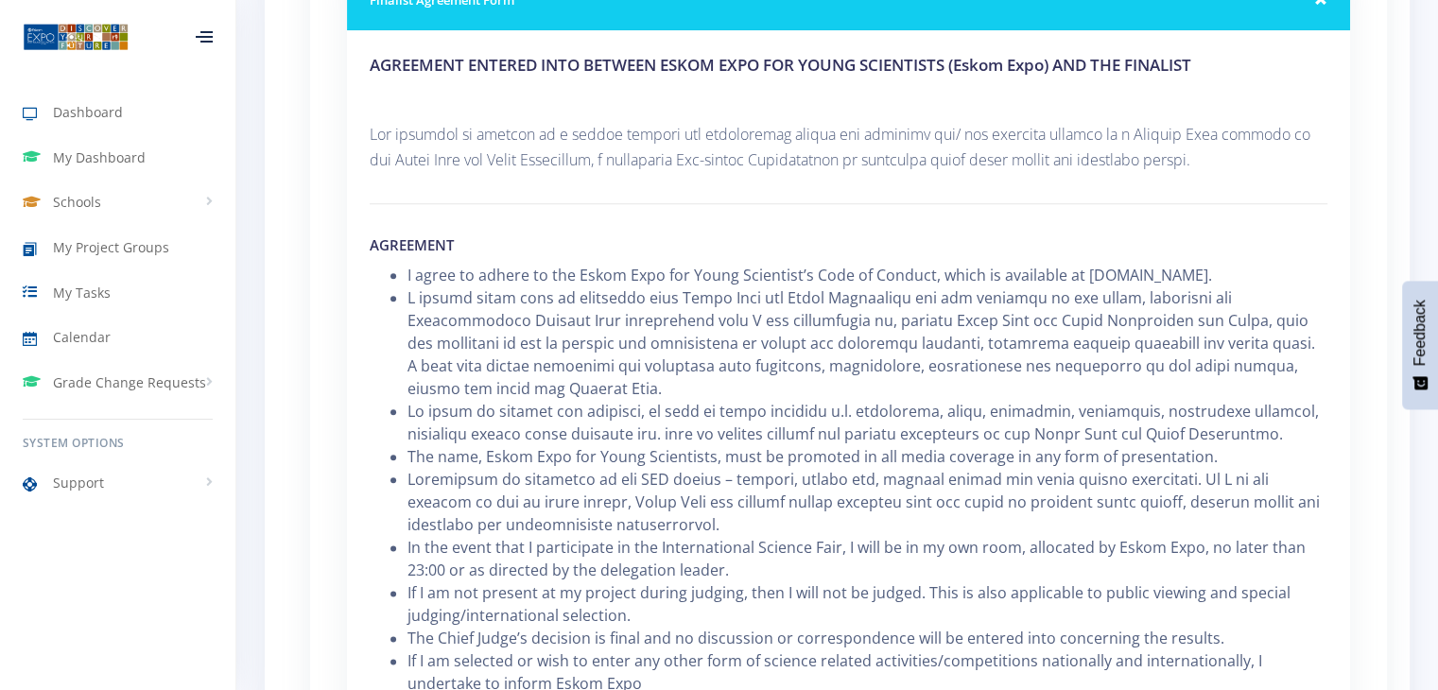
scroll to position [2200, 0]
drag, startPoint x: 757, startPoint y: 281, endPoint x: 826, endPoint y: 303, distance: 71.5
click at [826, 303] on li at bounding box center [868, 343] width 920 height 113
click at [466, 304] on li at bounding box center [868, 343] width 920 height 113
click at [756, 323] on li at bounding box center [868, 343] width 920 height 113
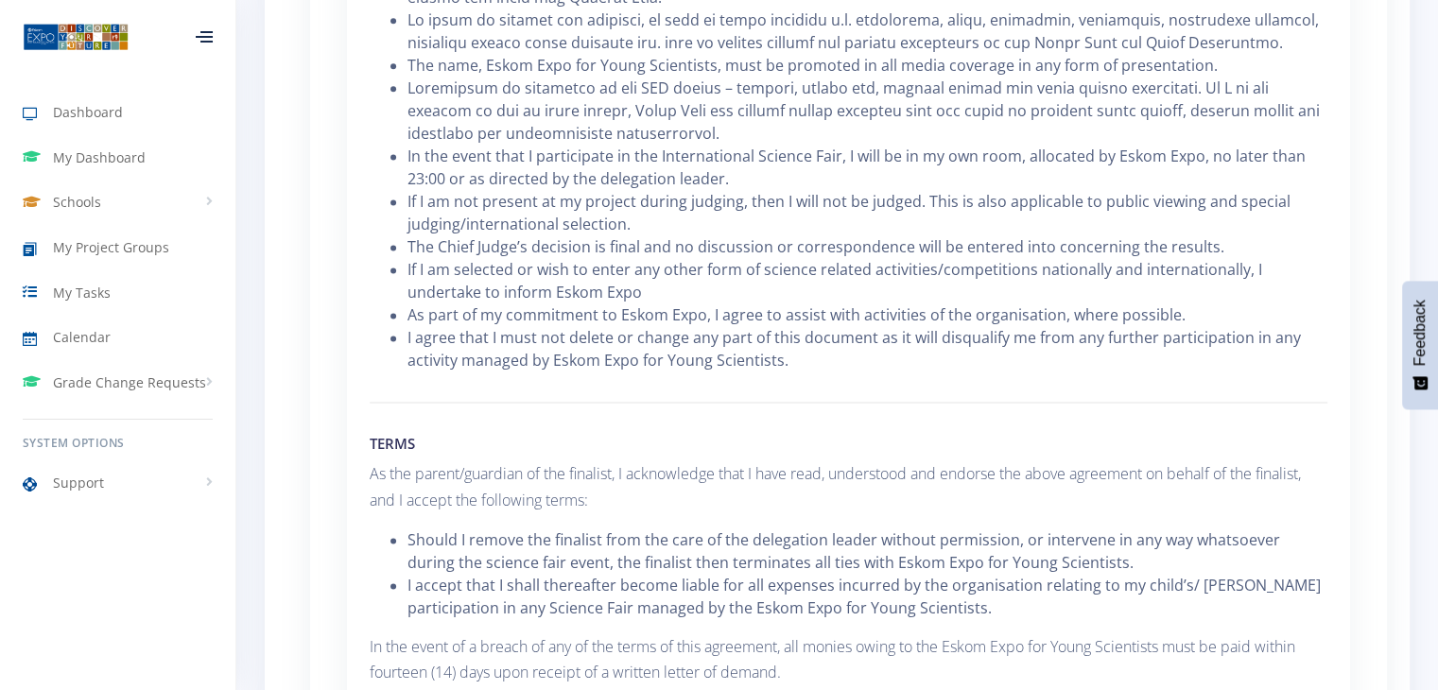
scroll to position [2711, 0]
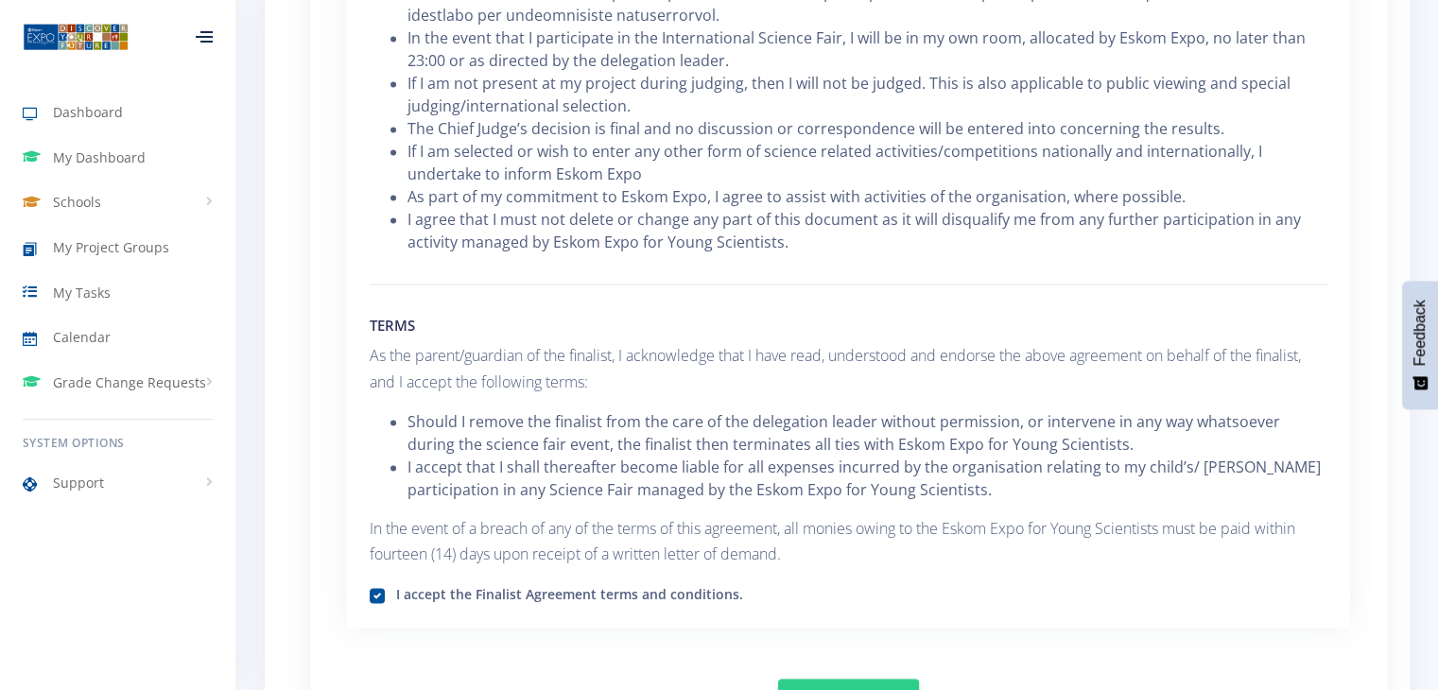
click at [638, 590] on label "I accept the Finalist Agreement terms and conditions." at bounding box center [569, 591] width 347 height 15
click at [408, 590] on input "I accept the Finalist Agreement terms and conditions." at bounding box center [402, 588] width 12 height 12
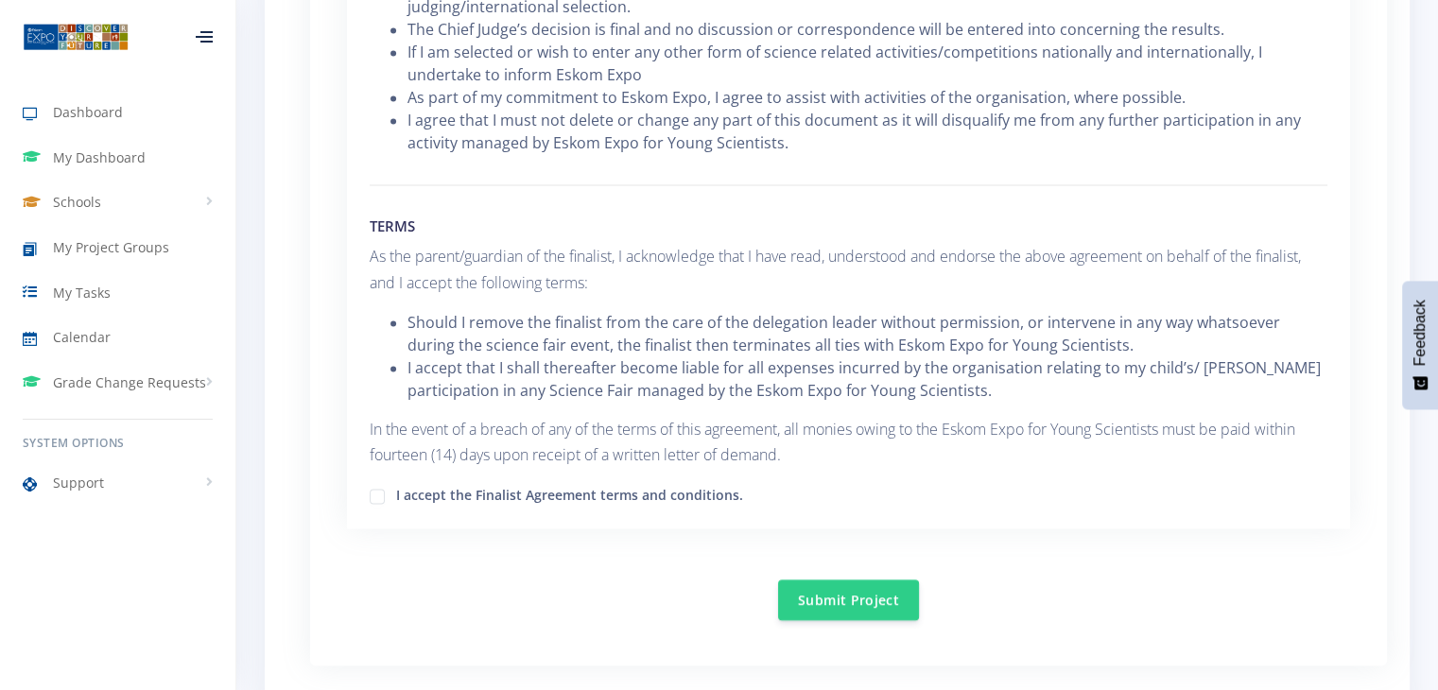
scroll to position [2810, 0]
click at [704, 485] on label "I accept the Finalist Agreement terms and conditions." at bounding box center [569, 492] width 347 height 15
click at [408, 483] on input "I accept the Finalist Agreement terms and conditions." at bounding box center [402, 489] width 12 height 12
checkbox input "true"
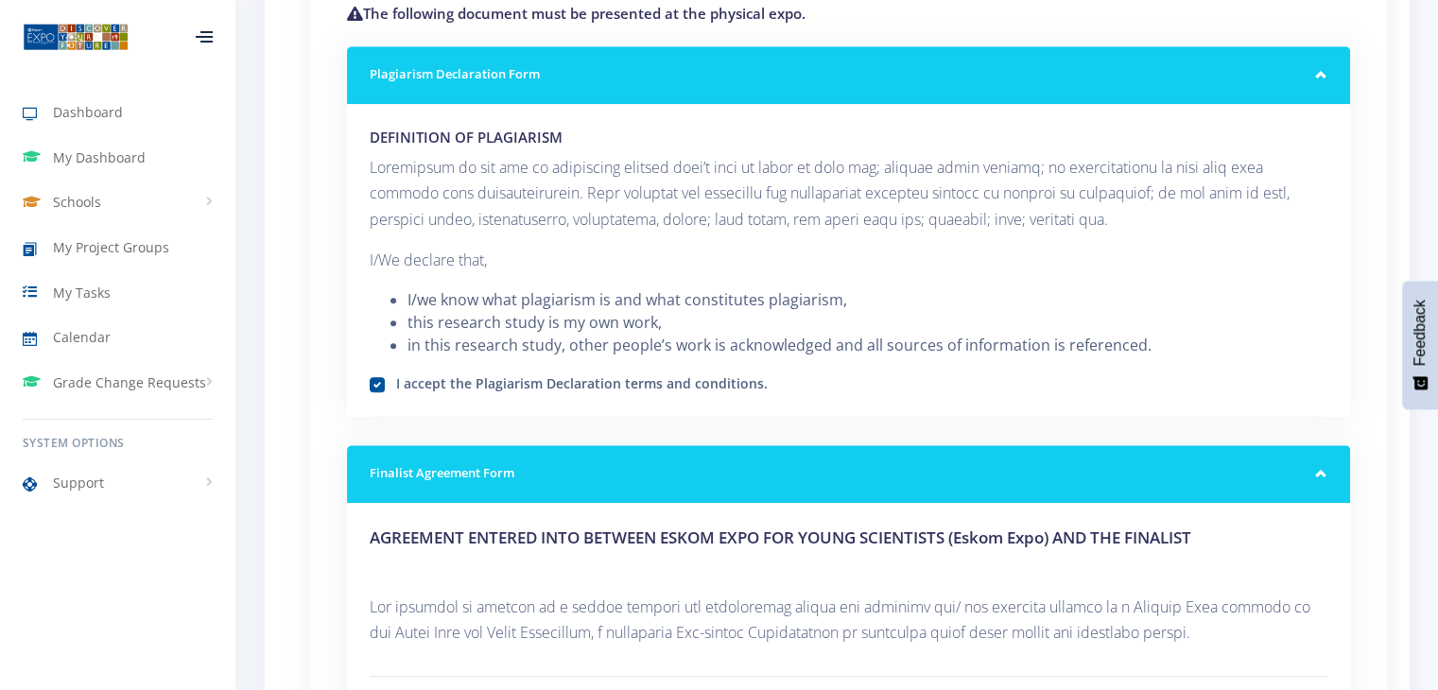
scroll to position [1729, 0]
click at [994, 445] on div "Finalist Agreement Form" at bounding box center [848, 474] width 1003 height 58
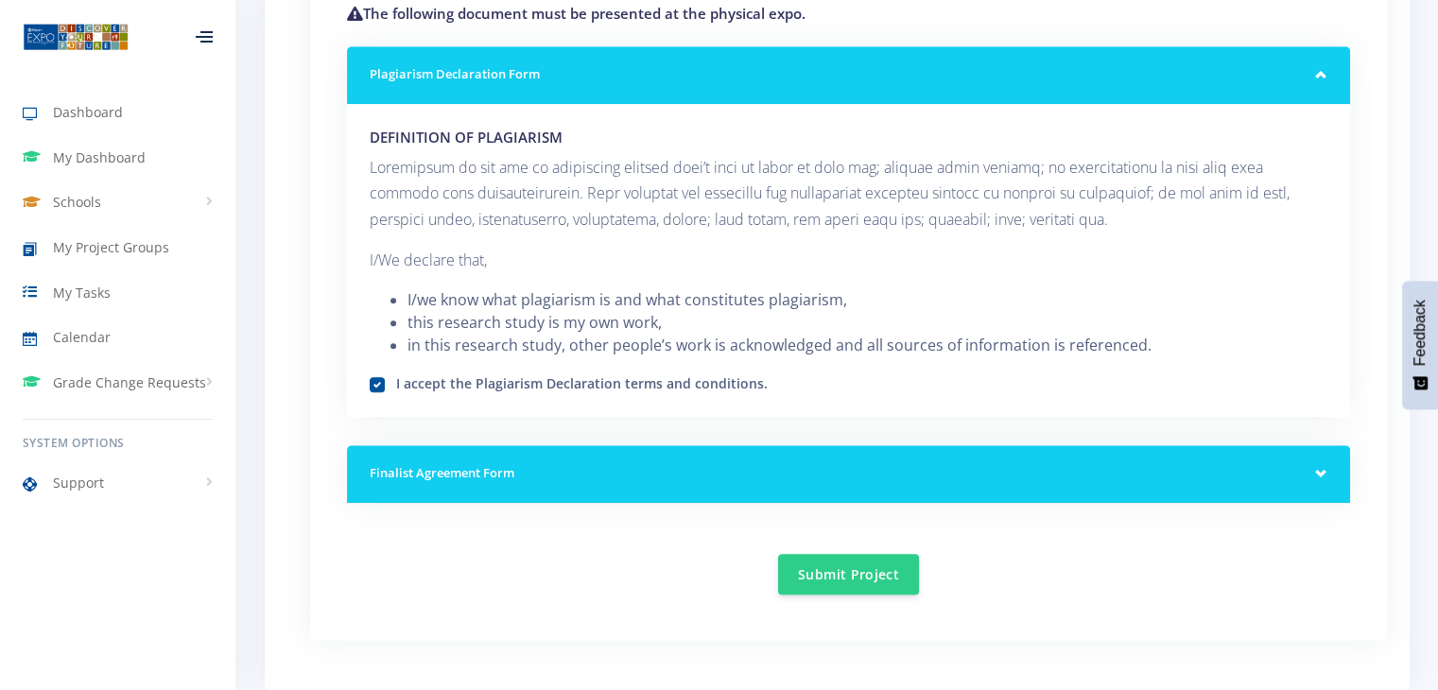
click at [1110, 89] on div "Plagiarism Declaration Form" at bounding box center [848, 75] width 1003 height 58
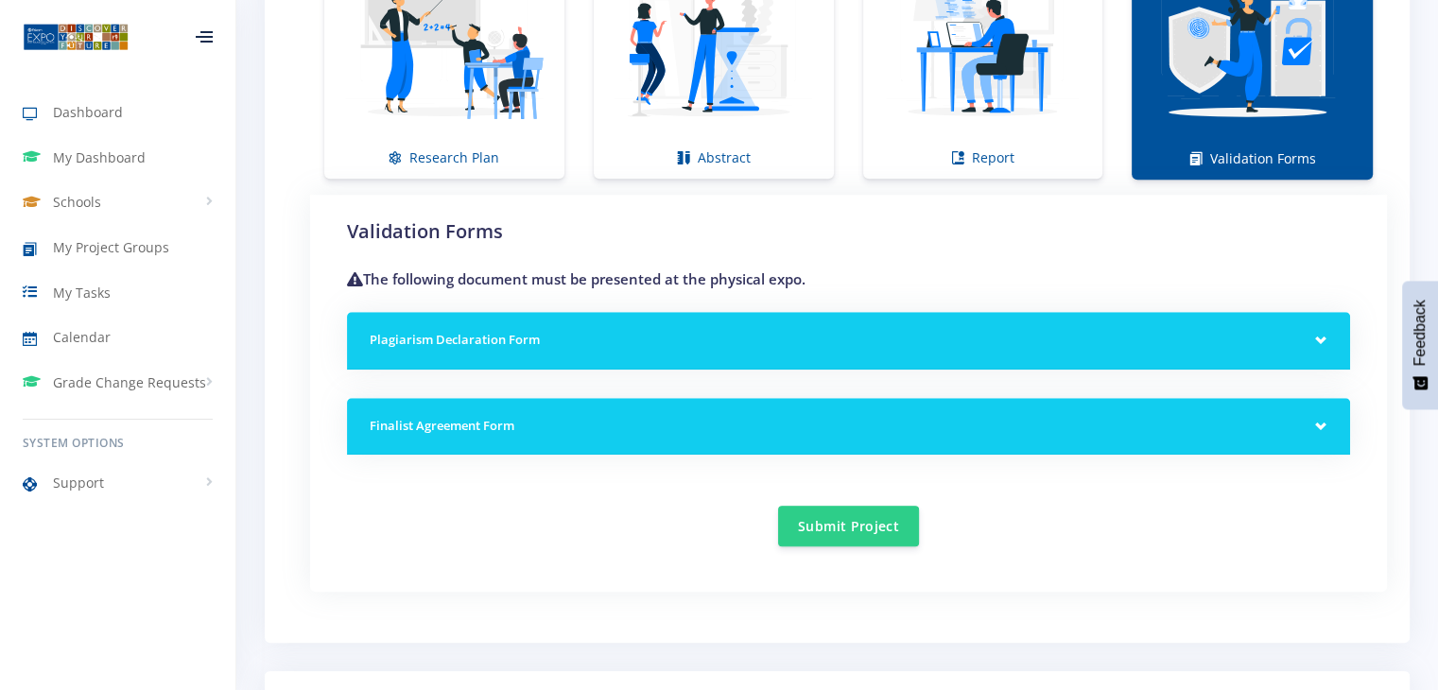
scroll to position [1464, 0]
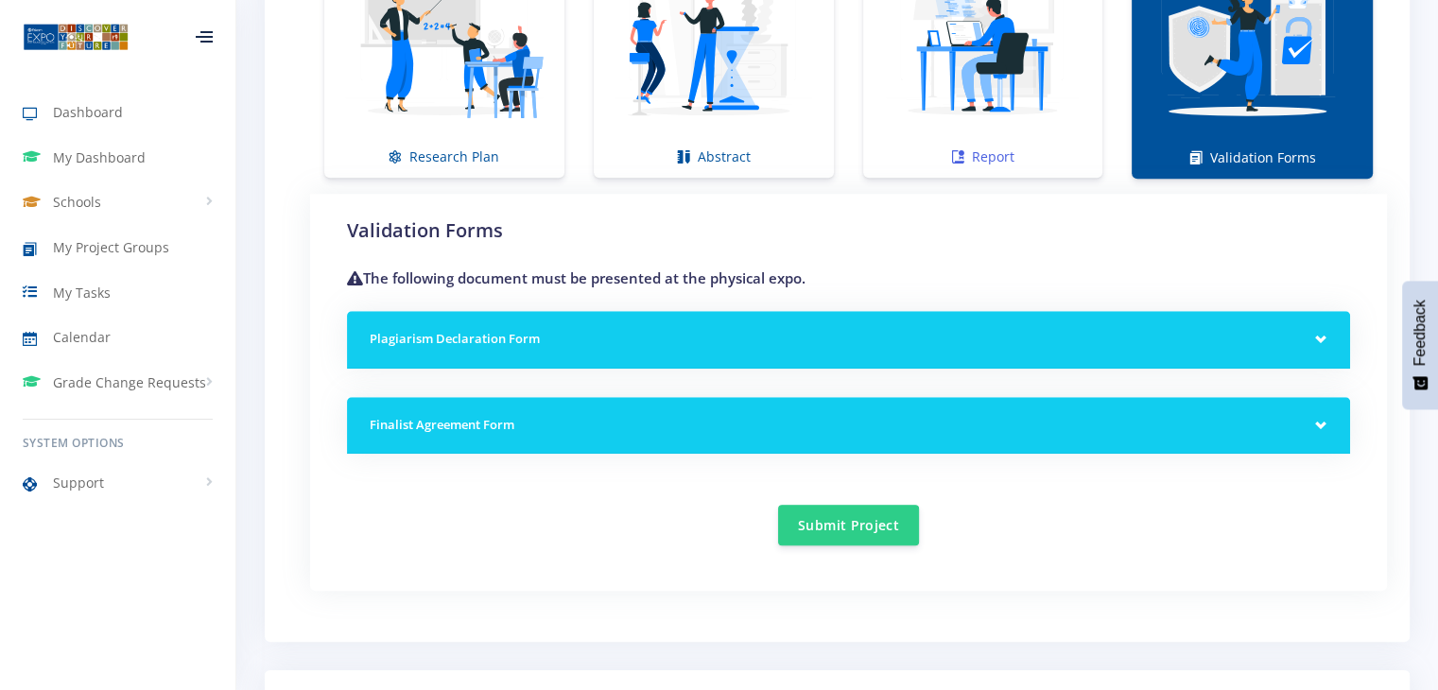
click at [999, 134] on img at bounding box center [983, 42] width 210 height 210
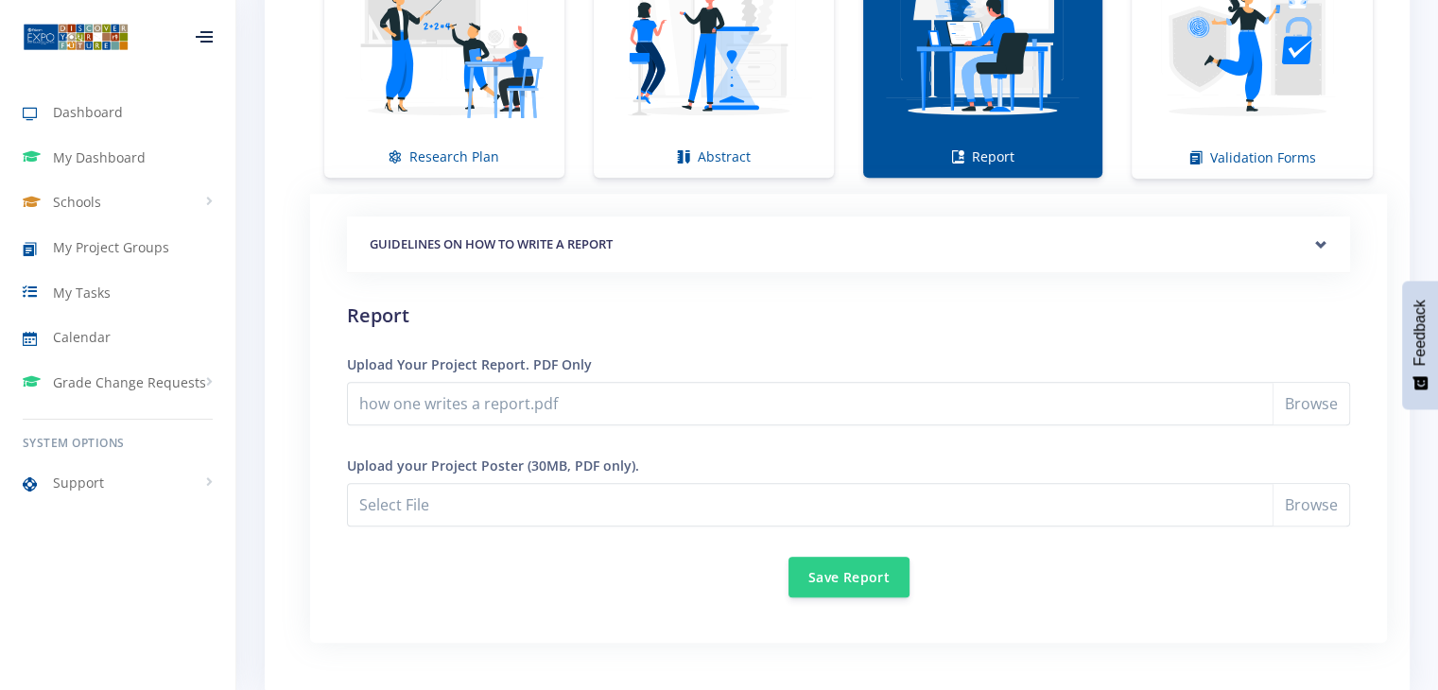
scroll to position [1642, 0]
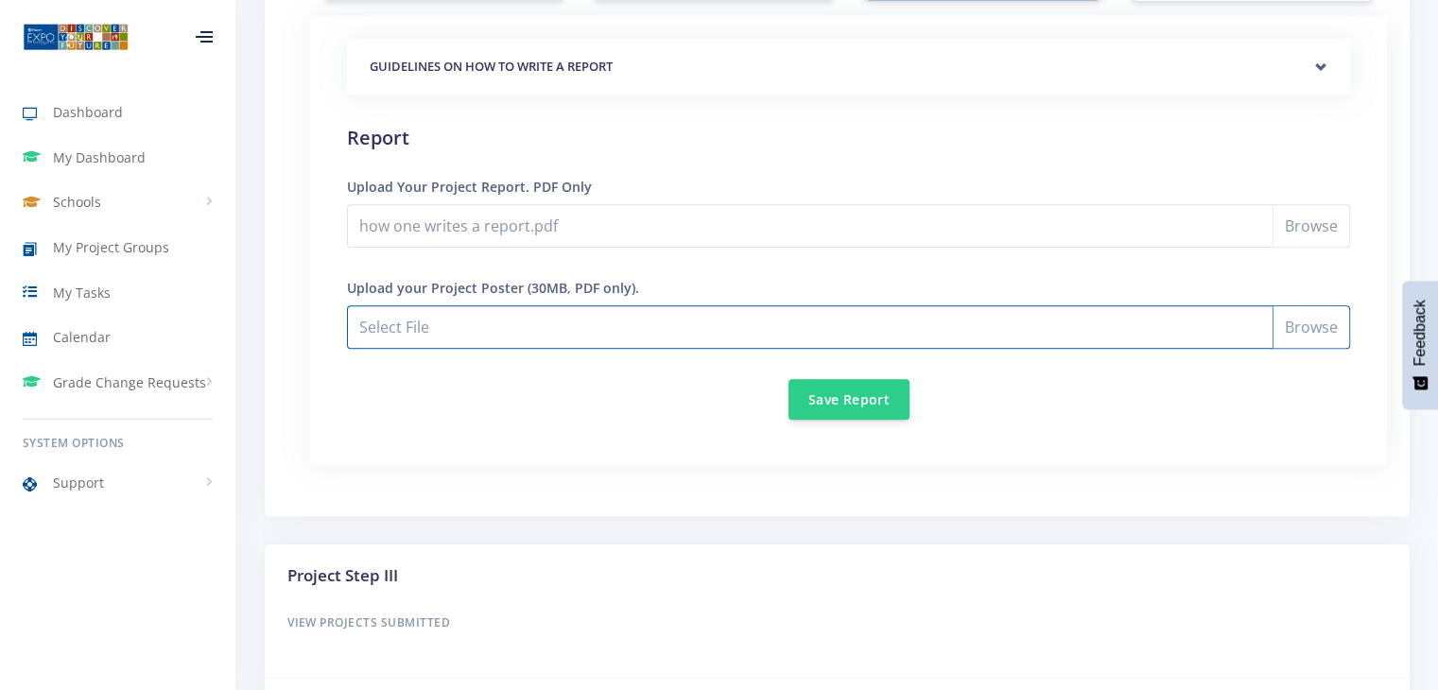
click at [1293, 334] on input "how one writes a report.pdf" at bounding box center [848, 326] width 1003 height 43
type input "C:\fakepath\THE EVOFORGE.pdf"
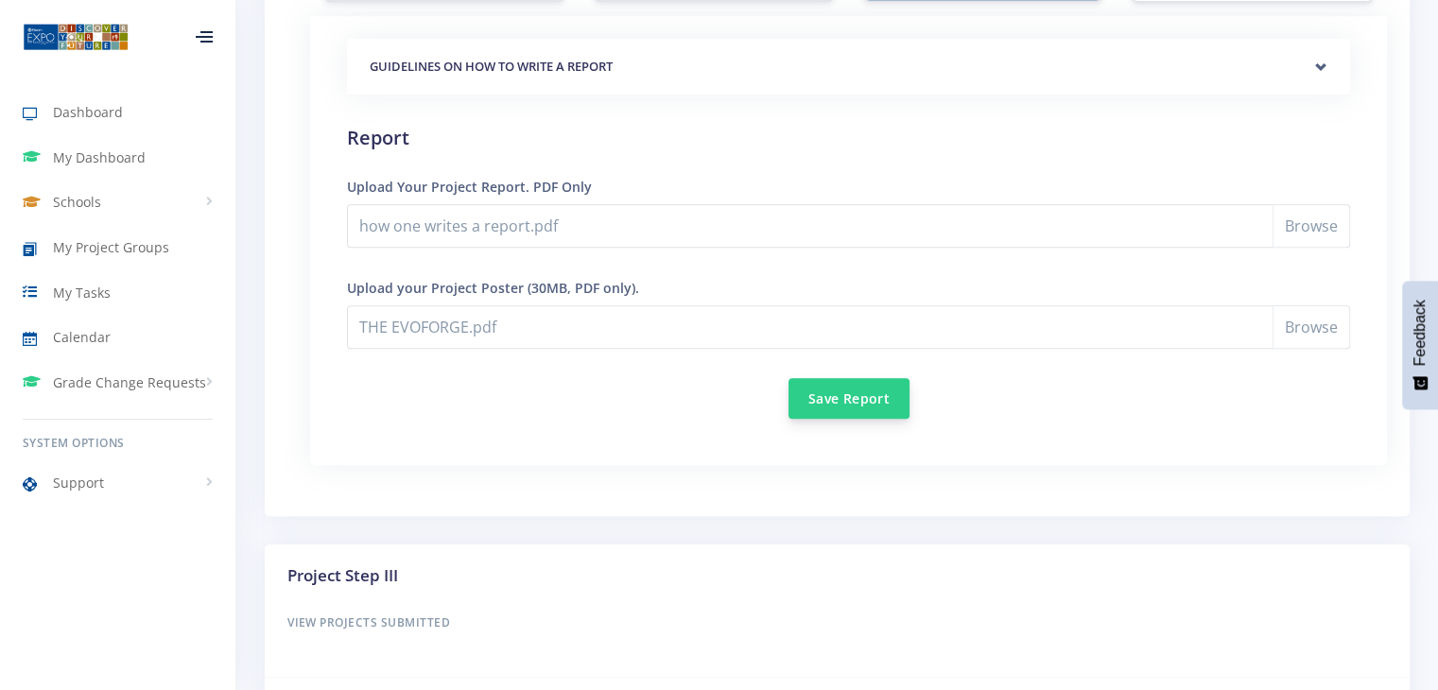
click at [862, 394] on button "Save Report" at bounding box center [849, 398] width 121 height 41
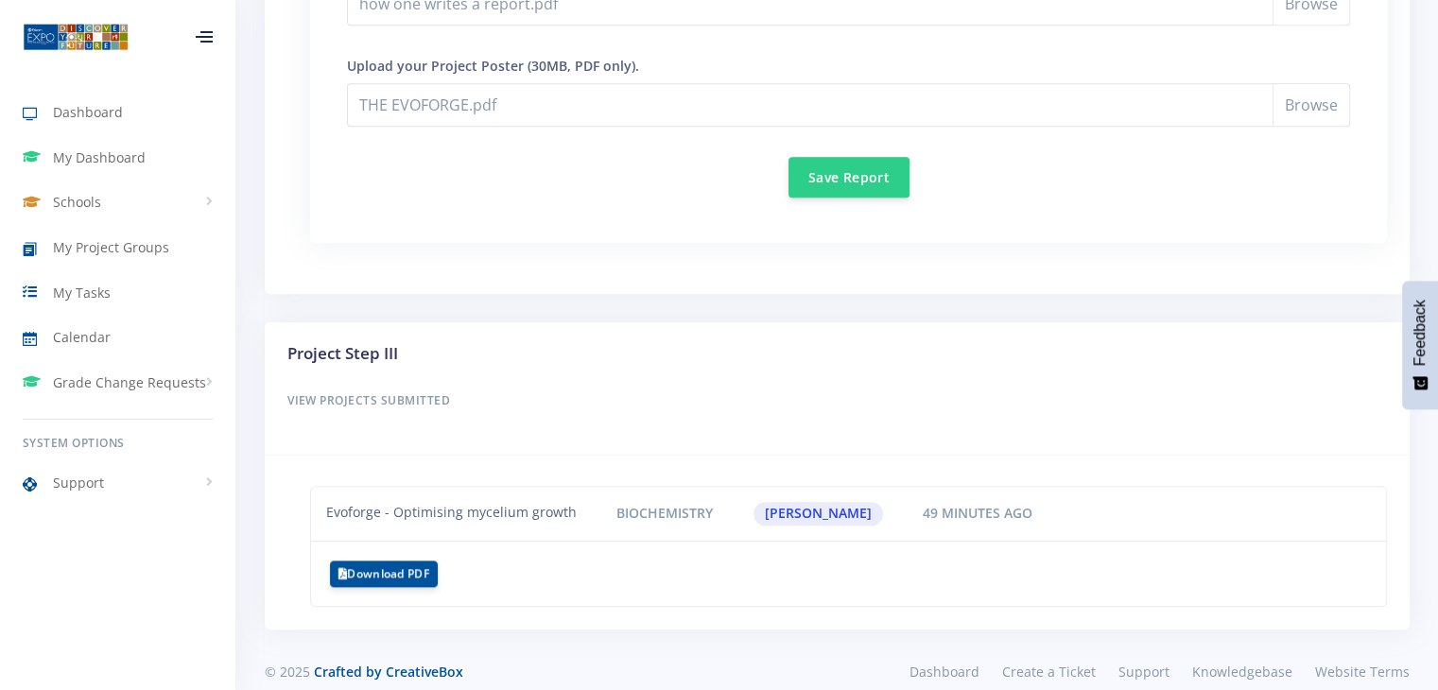
scroll to position [1880, 0]
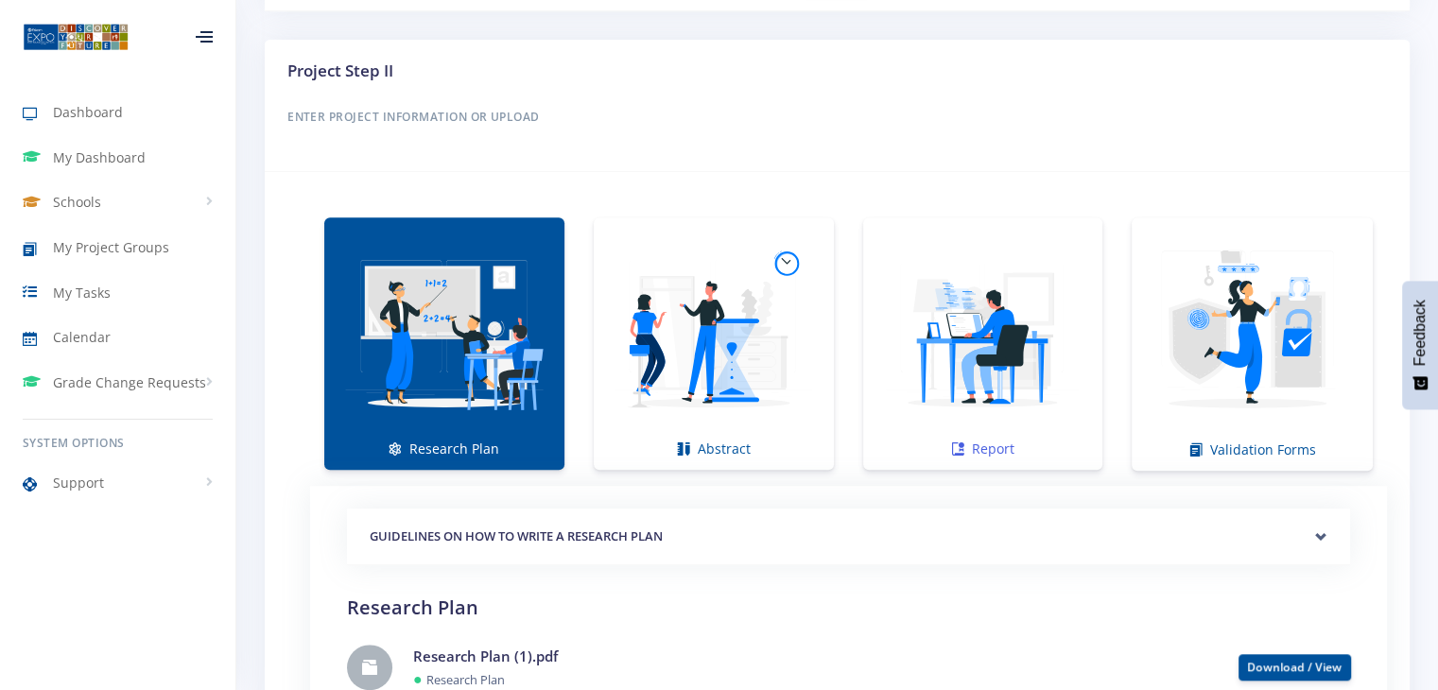
scroll to position [1173, 0]
click at [1048, 377] on img at bounding box center [983, 333] width 210 height 210
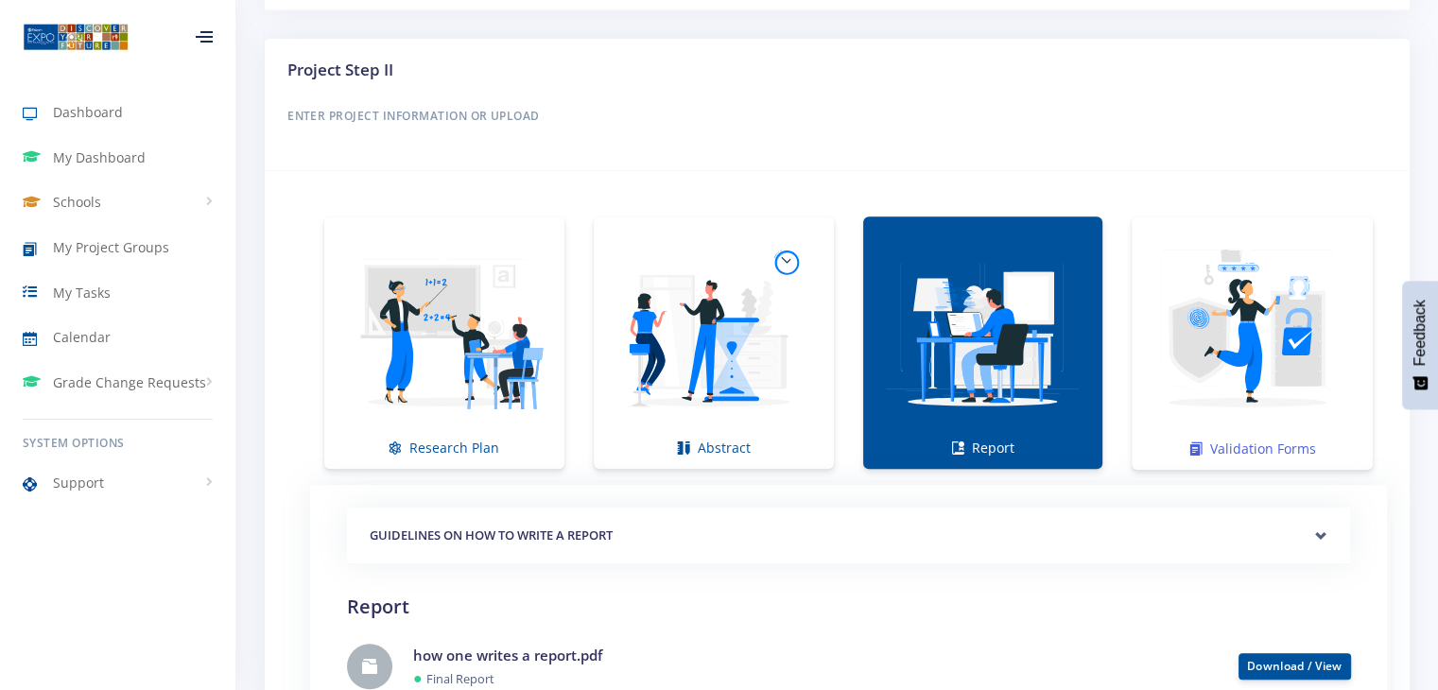
click at [1223, 426] on img at bounding box center [1252, 333] width 211 height 211
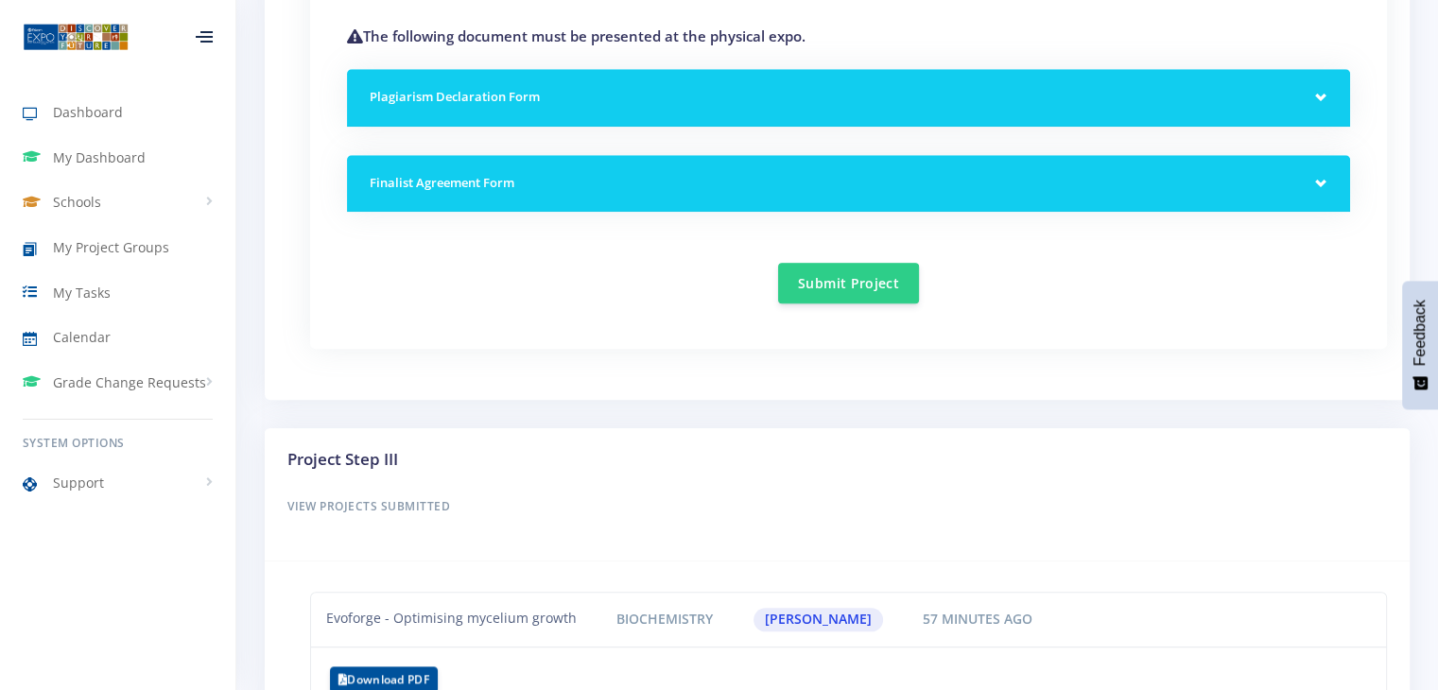
scroll to position [1709, 0]
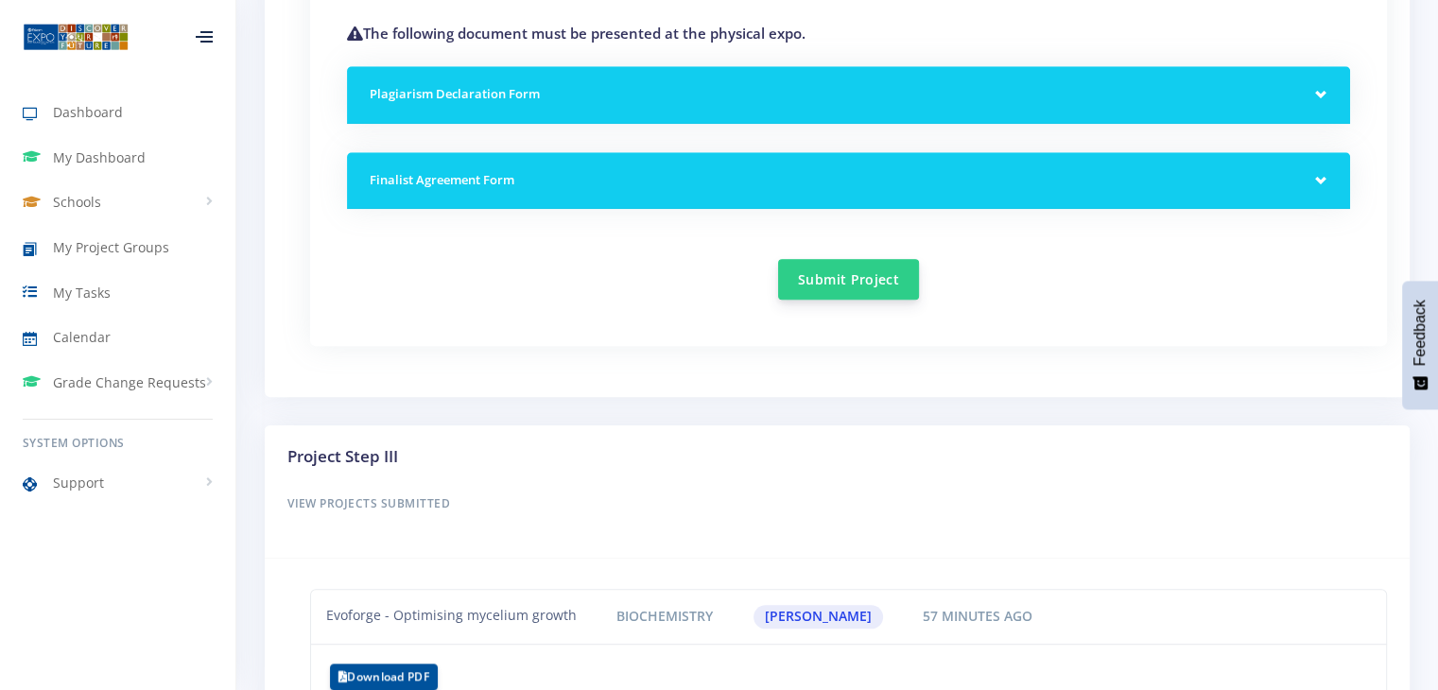
click at [799, 272] on button "Submit Project" at bounding box center [848, 279] width 141 height 41
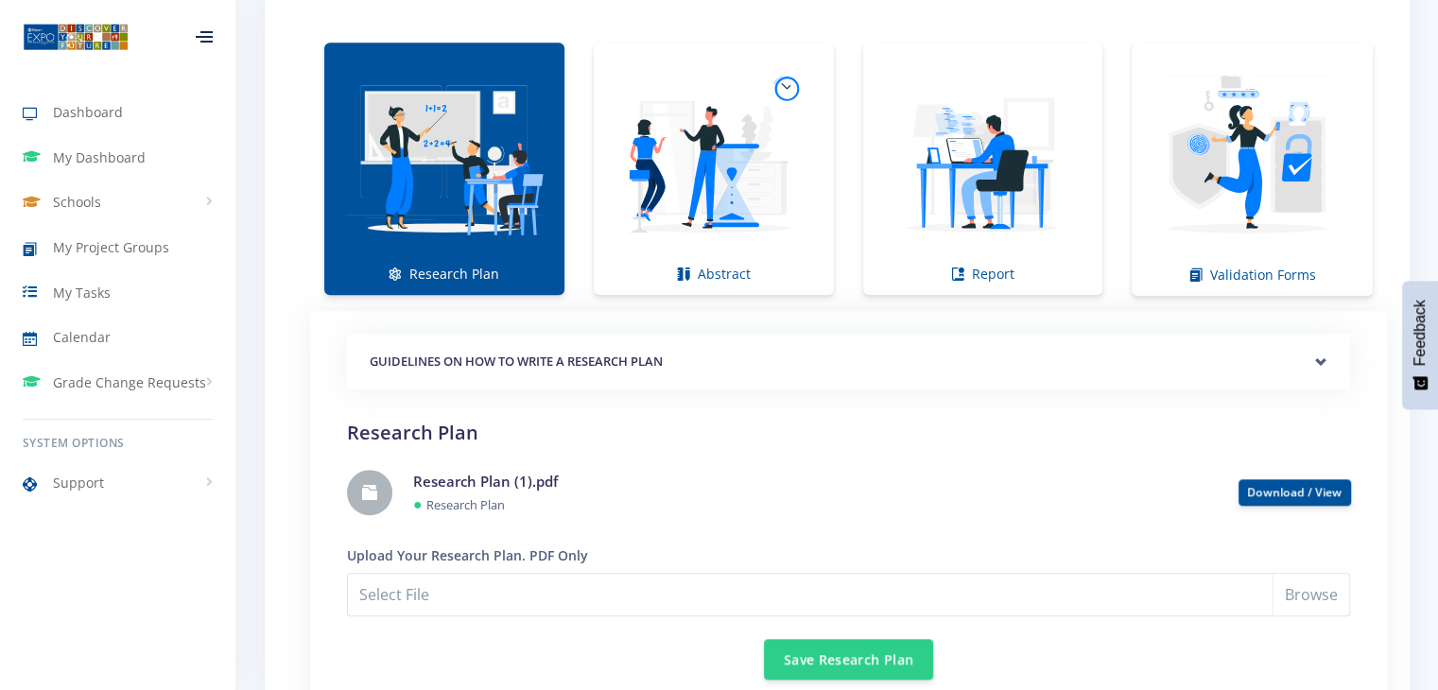
scroll to position [1347, 0]
click at [731, 208] on img at bounding box center [714, 159] width 210 height 210
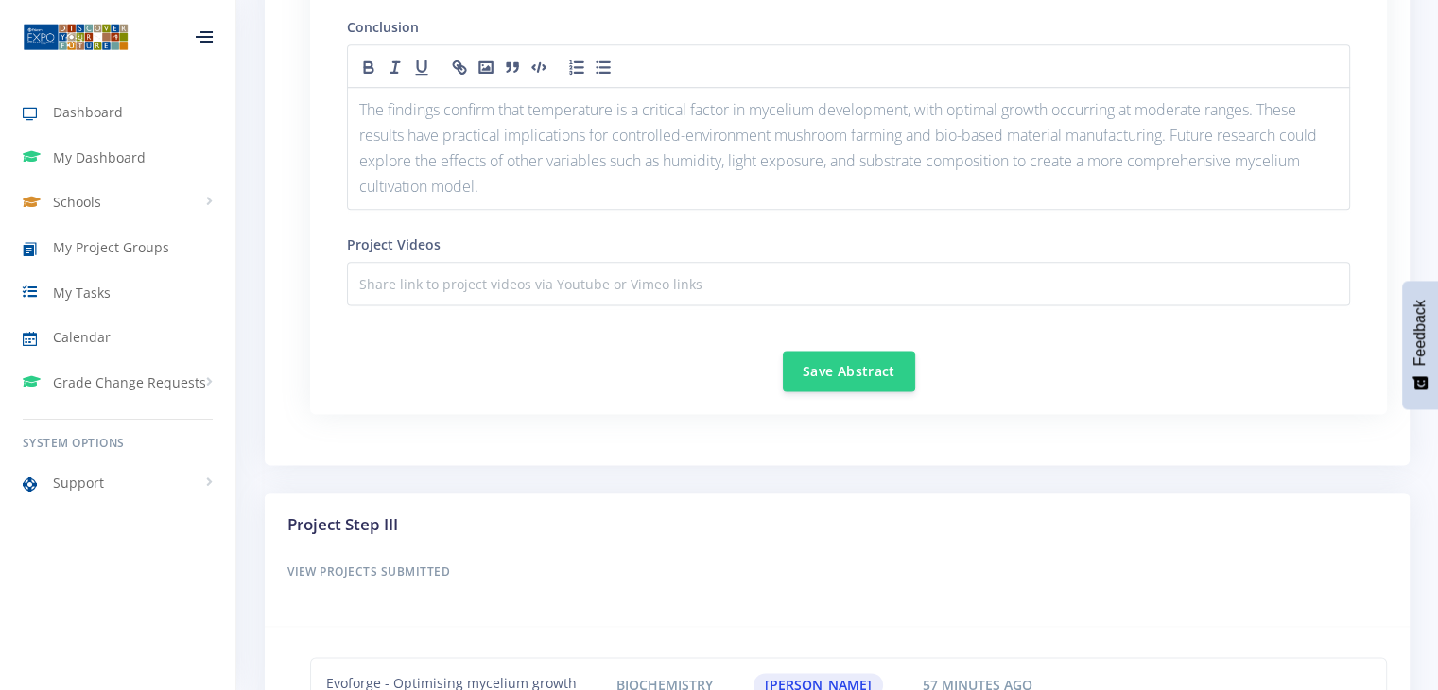
scroll to position [2434, 0]
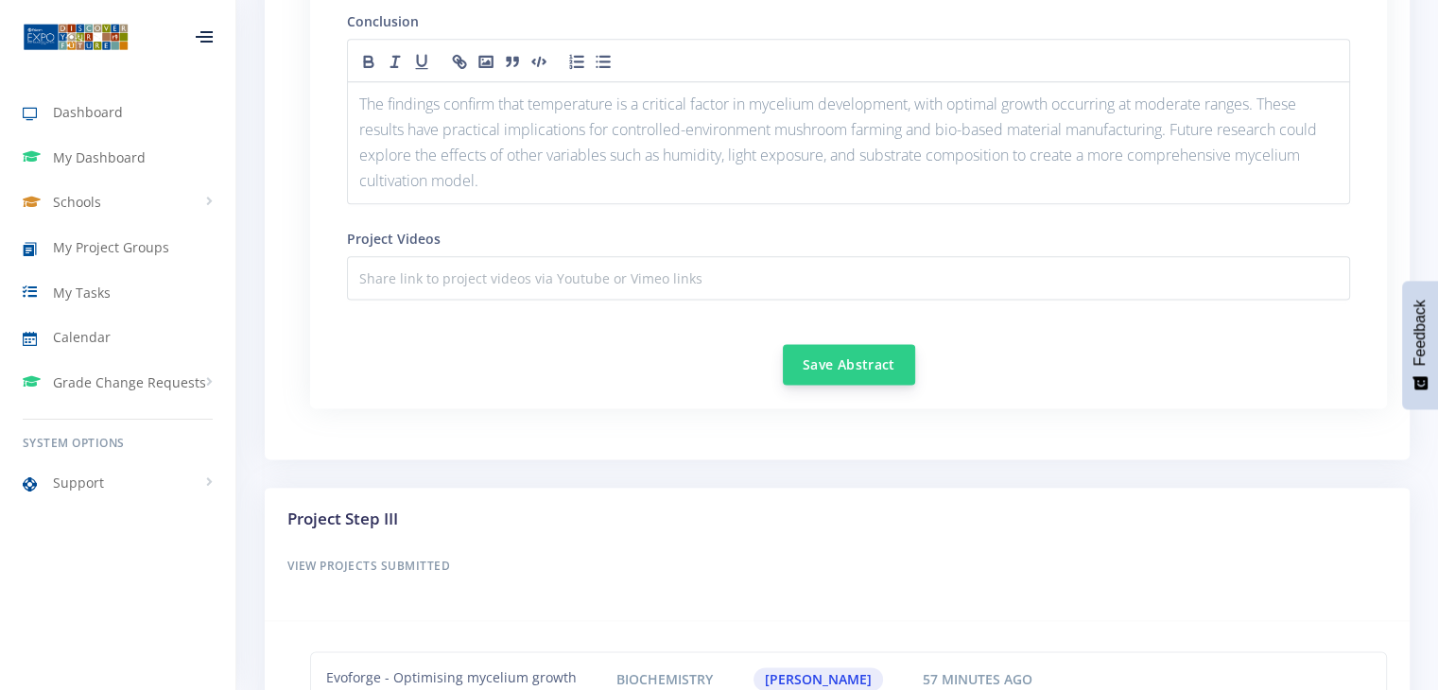
click at [862, 344] on button "Save Abstract" at bounding box center [849, 364] width 132 height 41
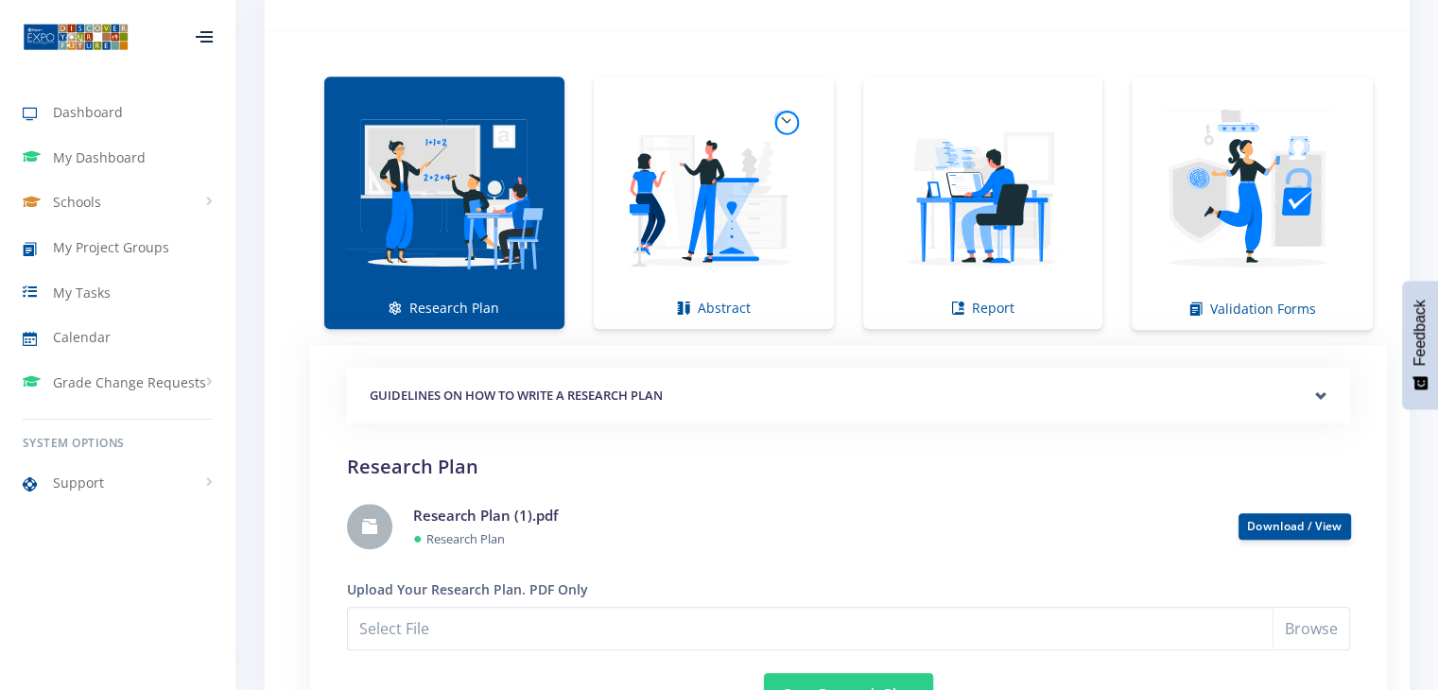
scroll to position [1316, 0]
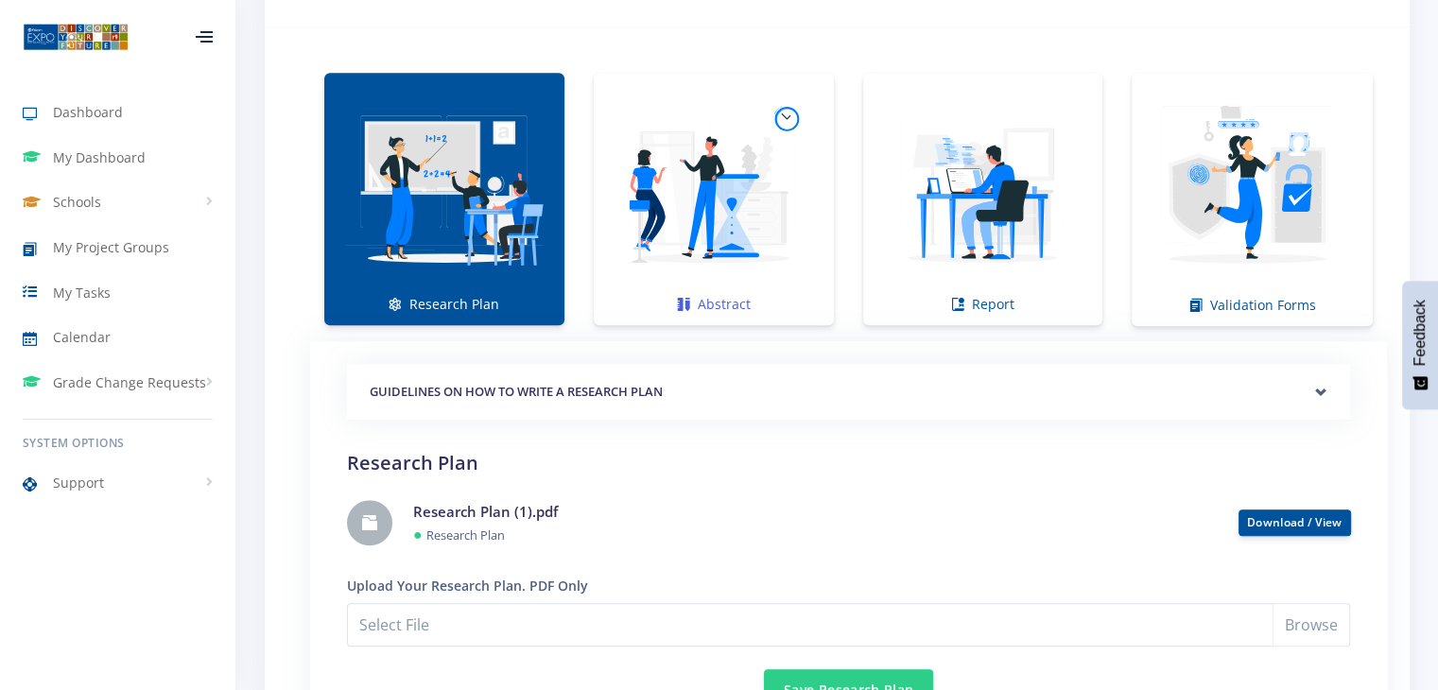
click at [738, 267] on img at bounding box center [714, 189] width 210 height 210
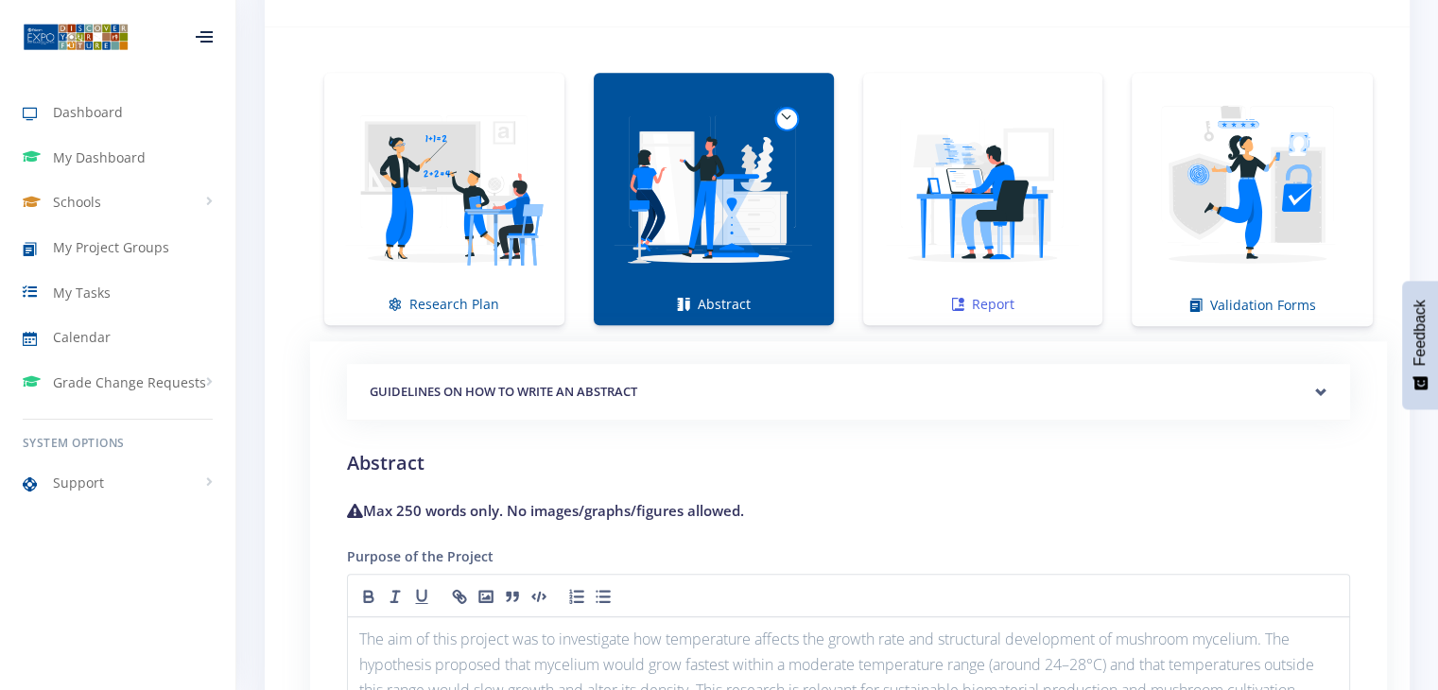
click at [912, 240] on img at bounding box center [983, 189] width 210 height 210
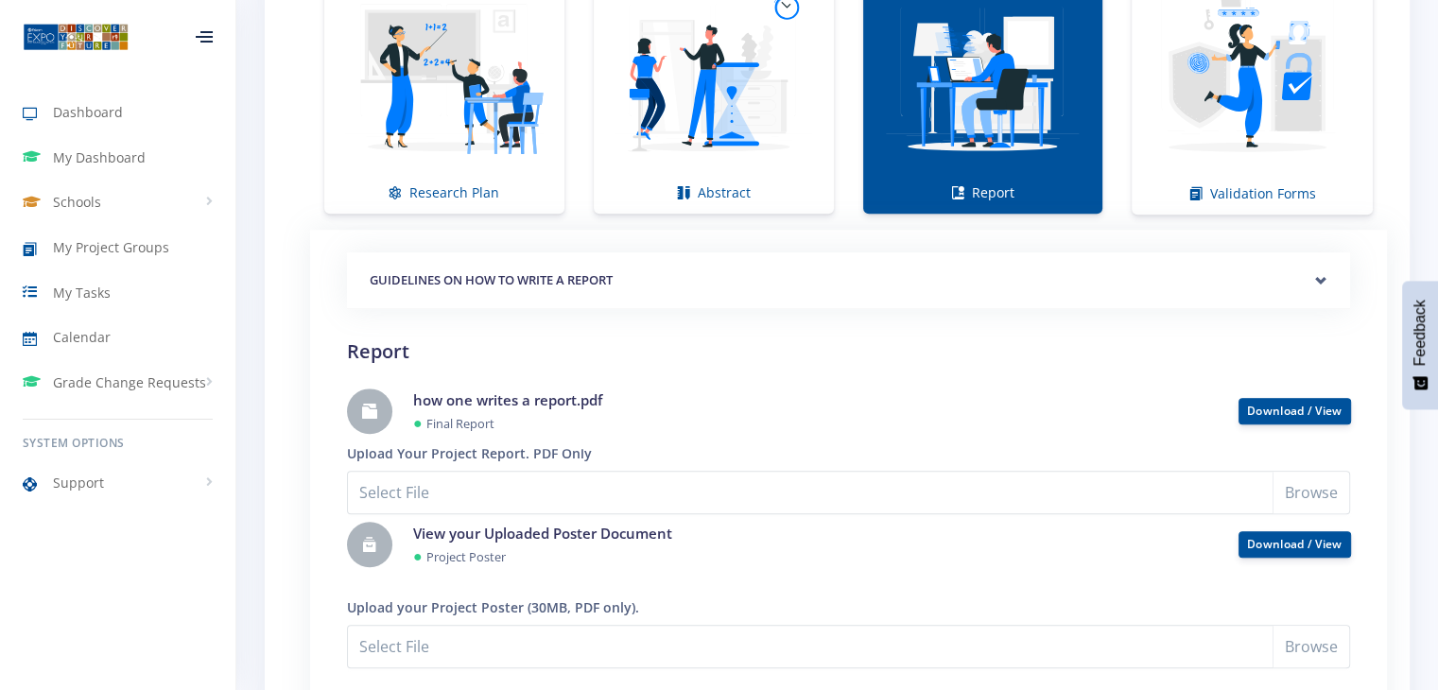
scroll to position [1426, 0]
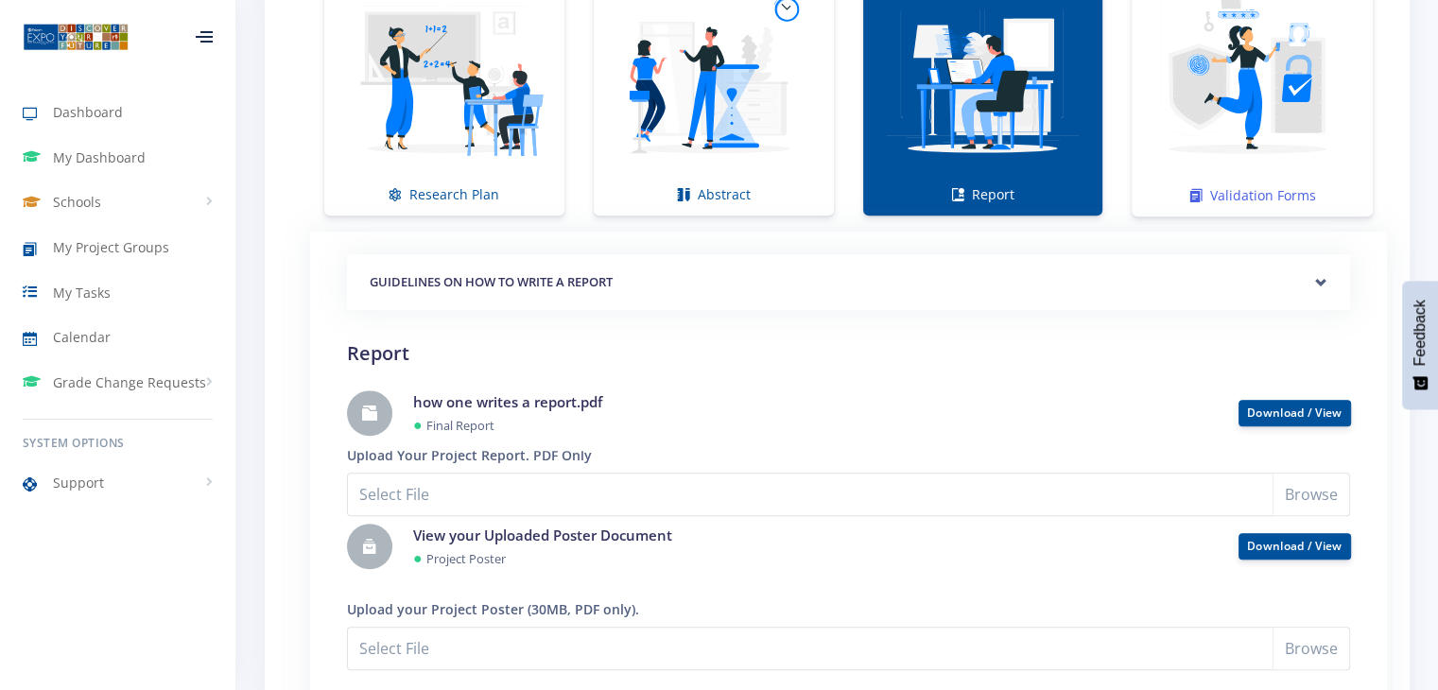
click at [1238, 103] on img at bounding box center [1252, 79] width 211 height 211
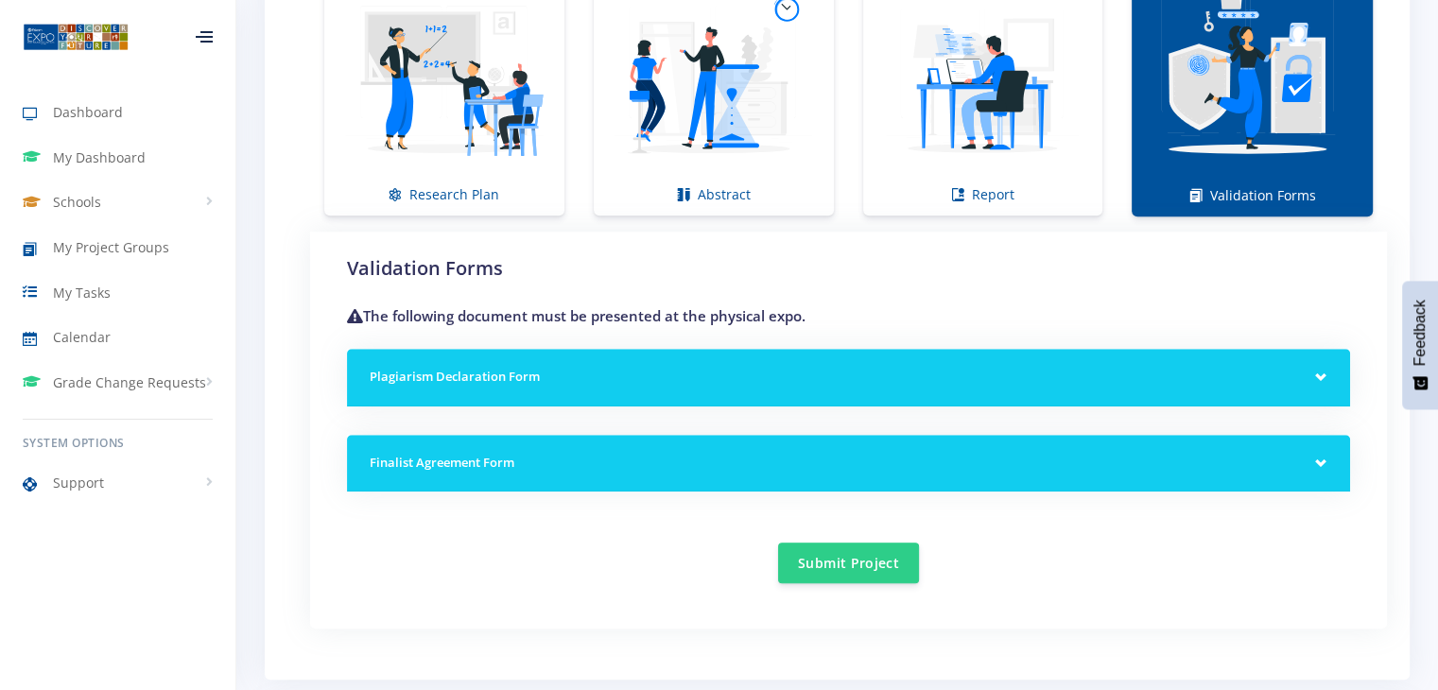
scroll to position [1829, 0]
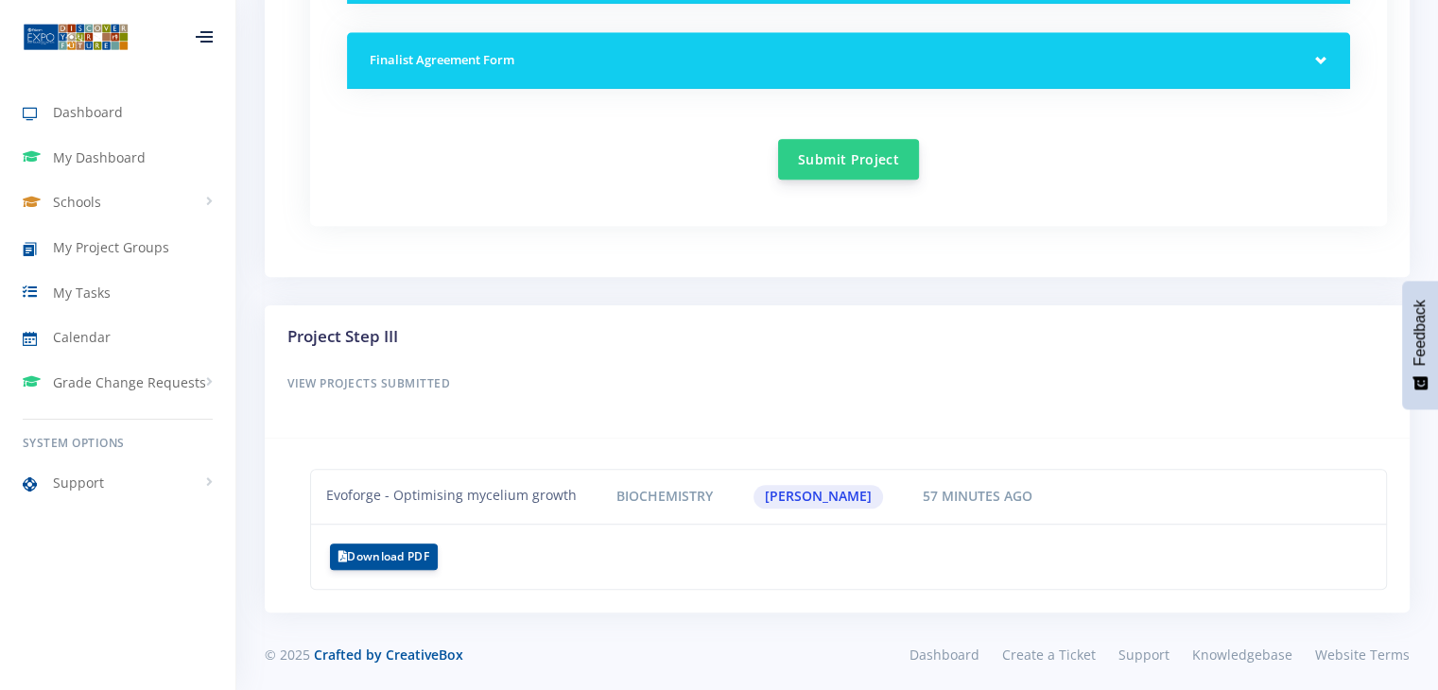
click at [855, 167] on button "Submit Project" at bounding box center [848, 159] width 141 height 41
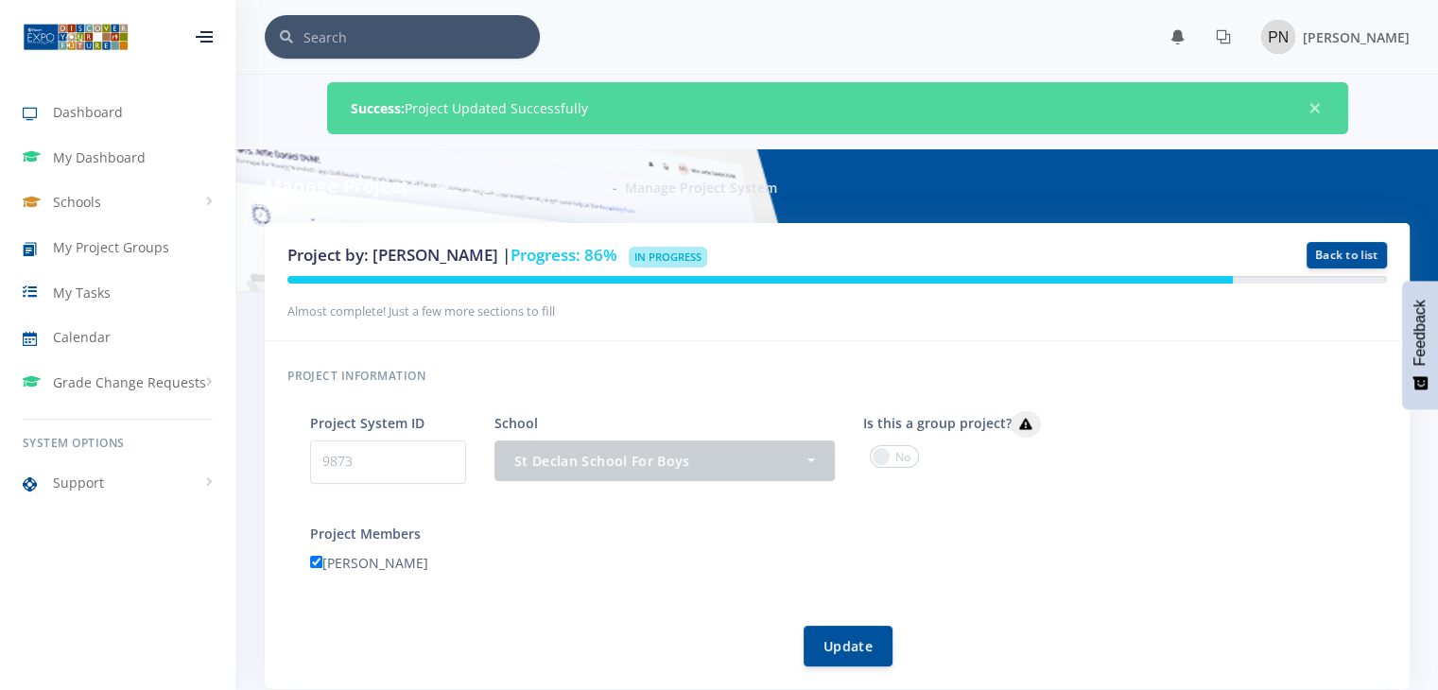
scroll to position [14, 14]
click at [1316, 243] on link "Back to list" at bounding box center [1347, 254] width 80 height 26
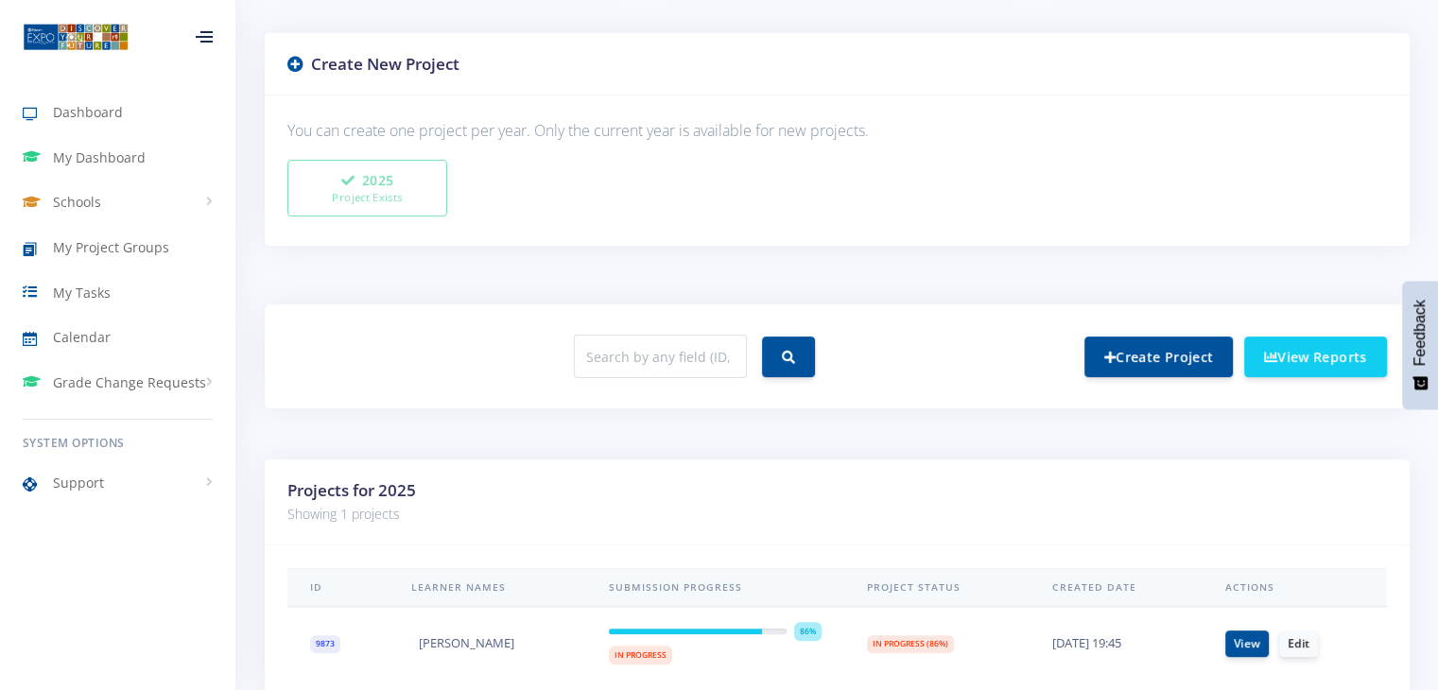
scroll to position [557, 0]
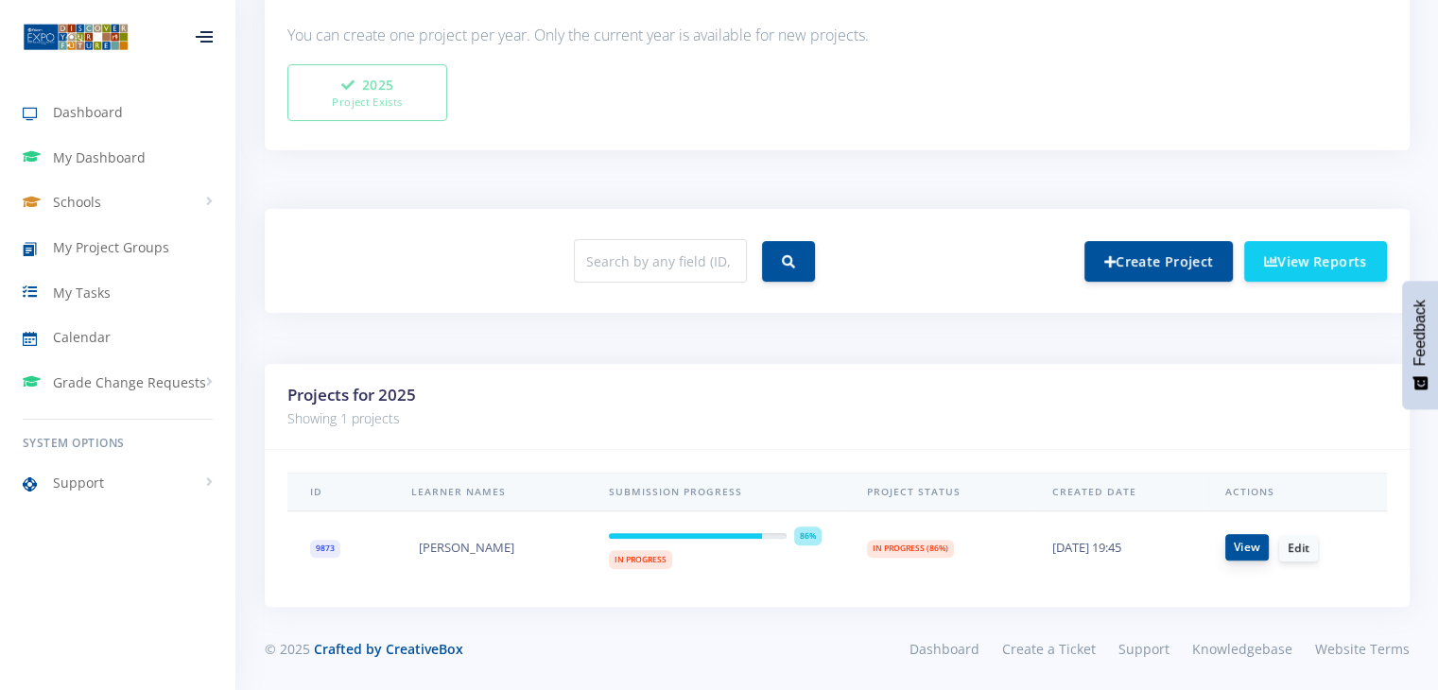
click at [1253, 554] on link "View" at bounding box center [1246, 547] width 43 height 26
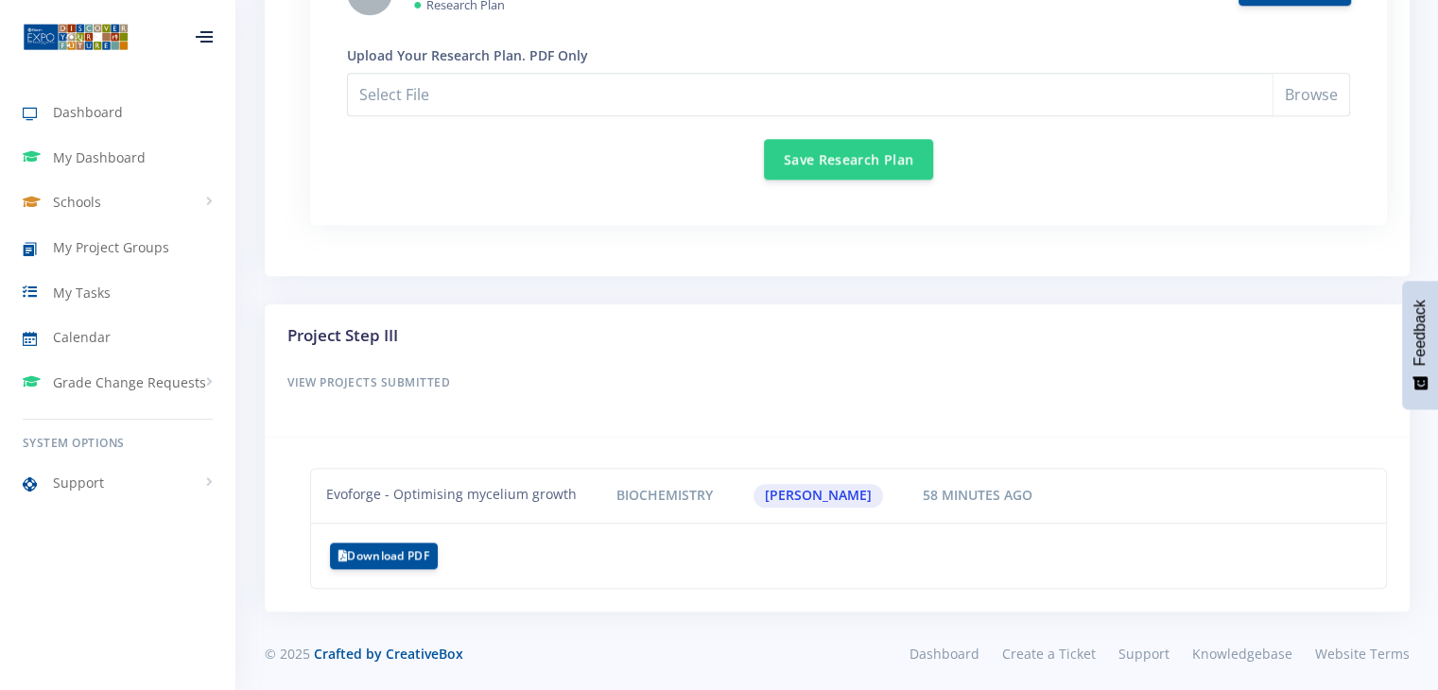
scroll to position [1612, 0]
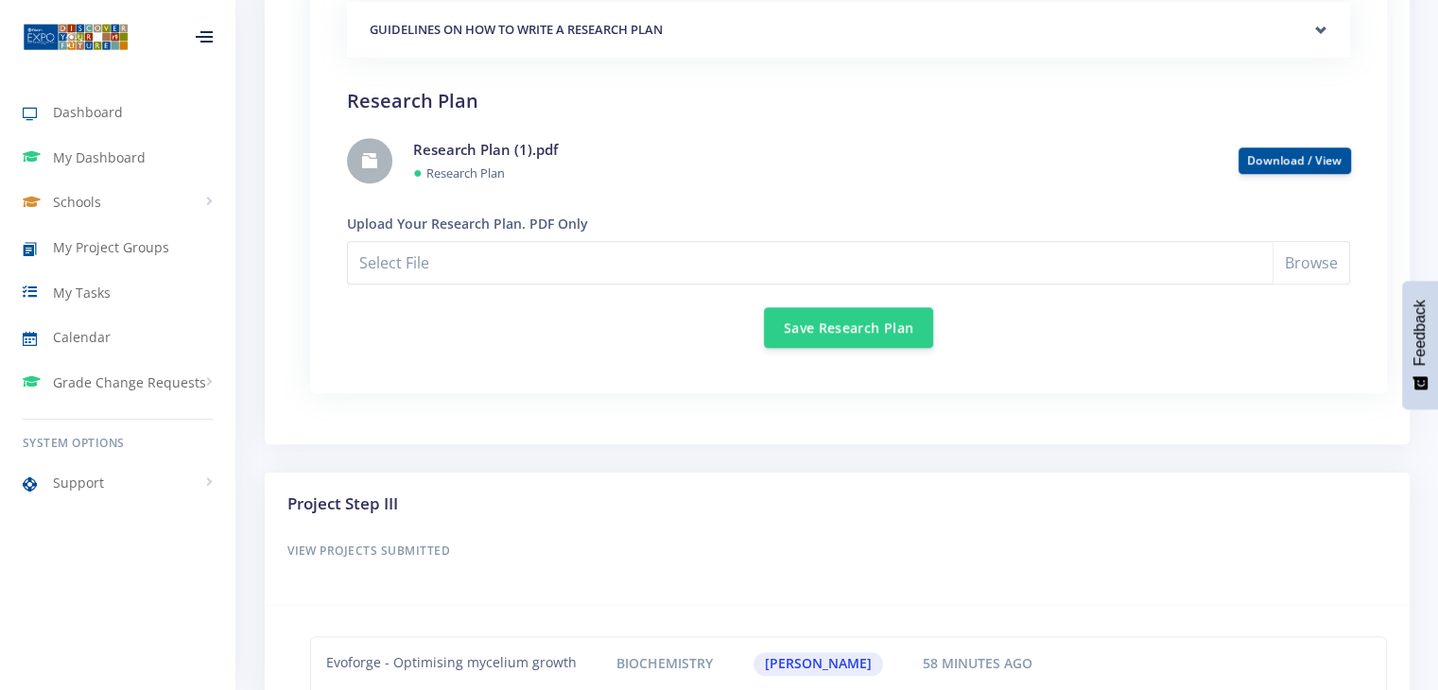
click at [794, 374] on div "GUIDELINES ON HOW TO WRITE A RESEARCH PLAN Research Plan Templates for: Researc…" at bounding box center [848, 186] width 1049 height 415
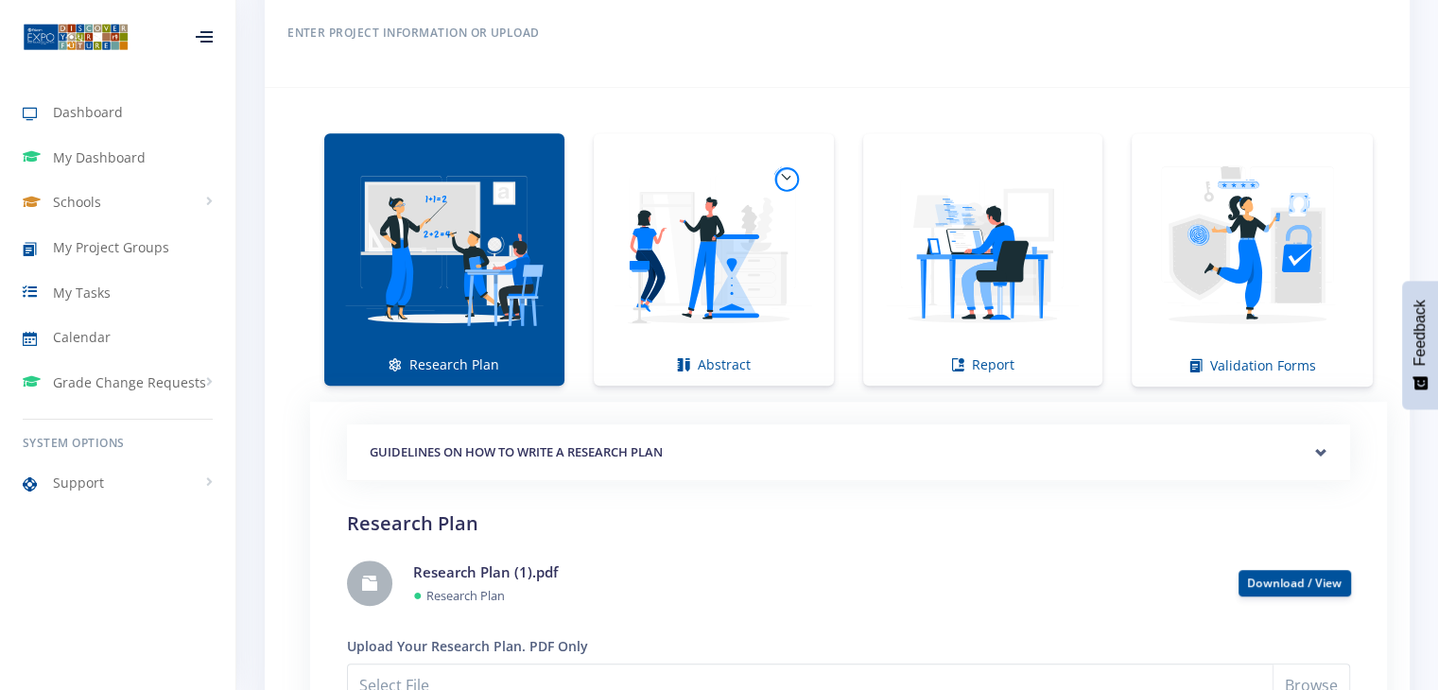
scroll to position [1191, 0]
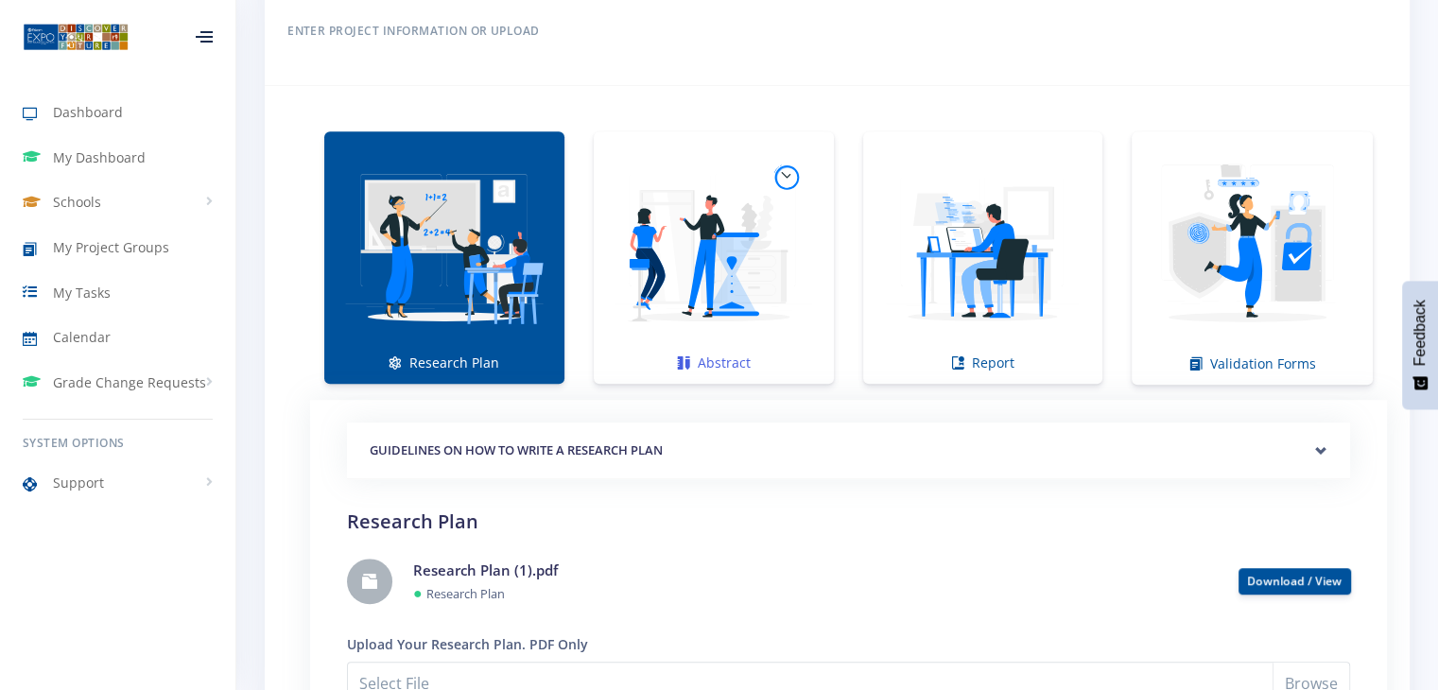
click at [739, 250] on img at bounding box center [714, 248] width 210 height 210
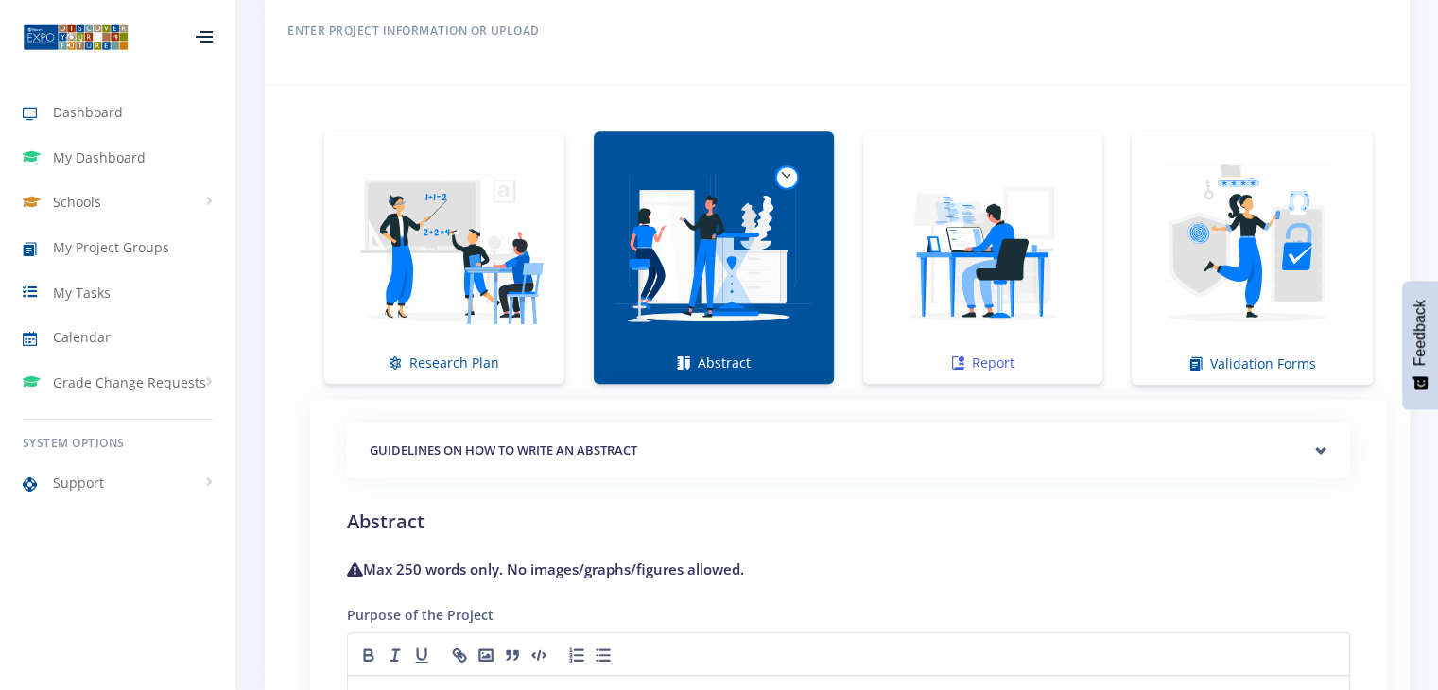
click at [1031, 252] on img at bounding box center [983, 248] width 210 height 210
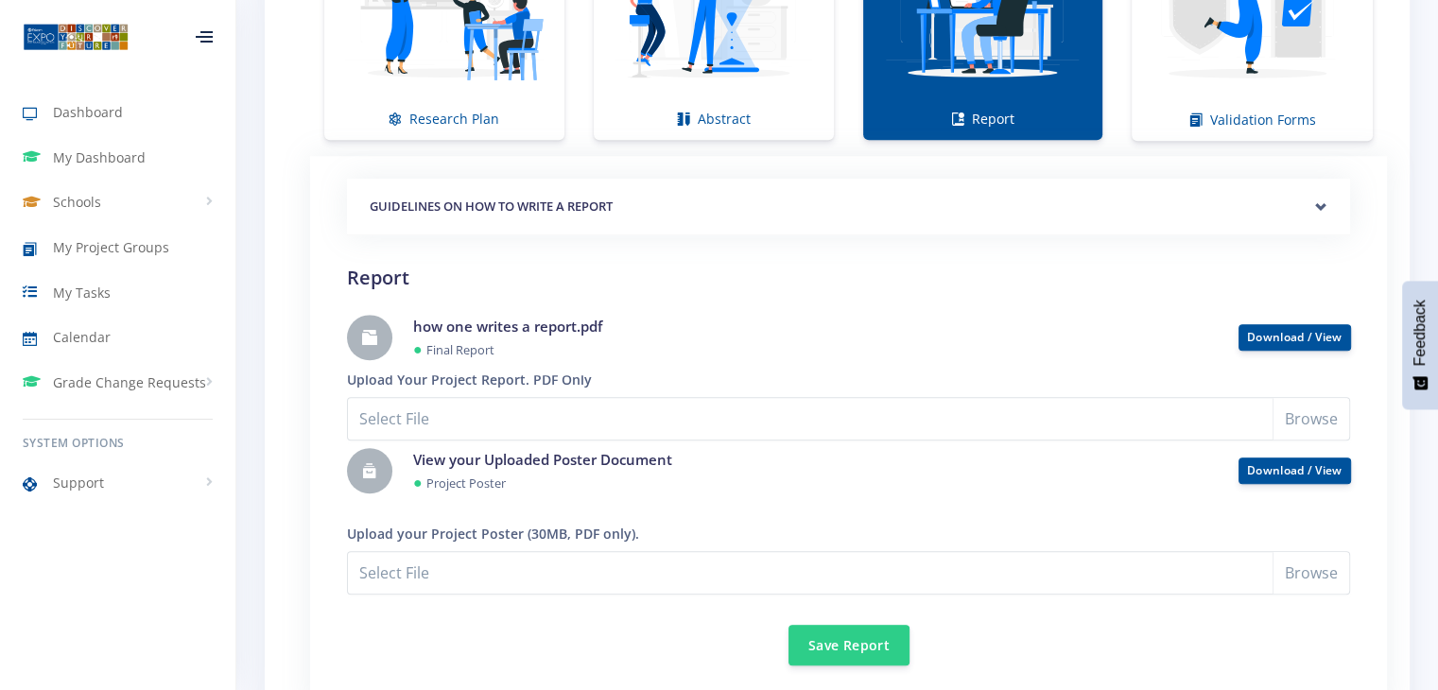
scroll to position [1436, 0]
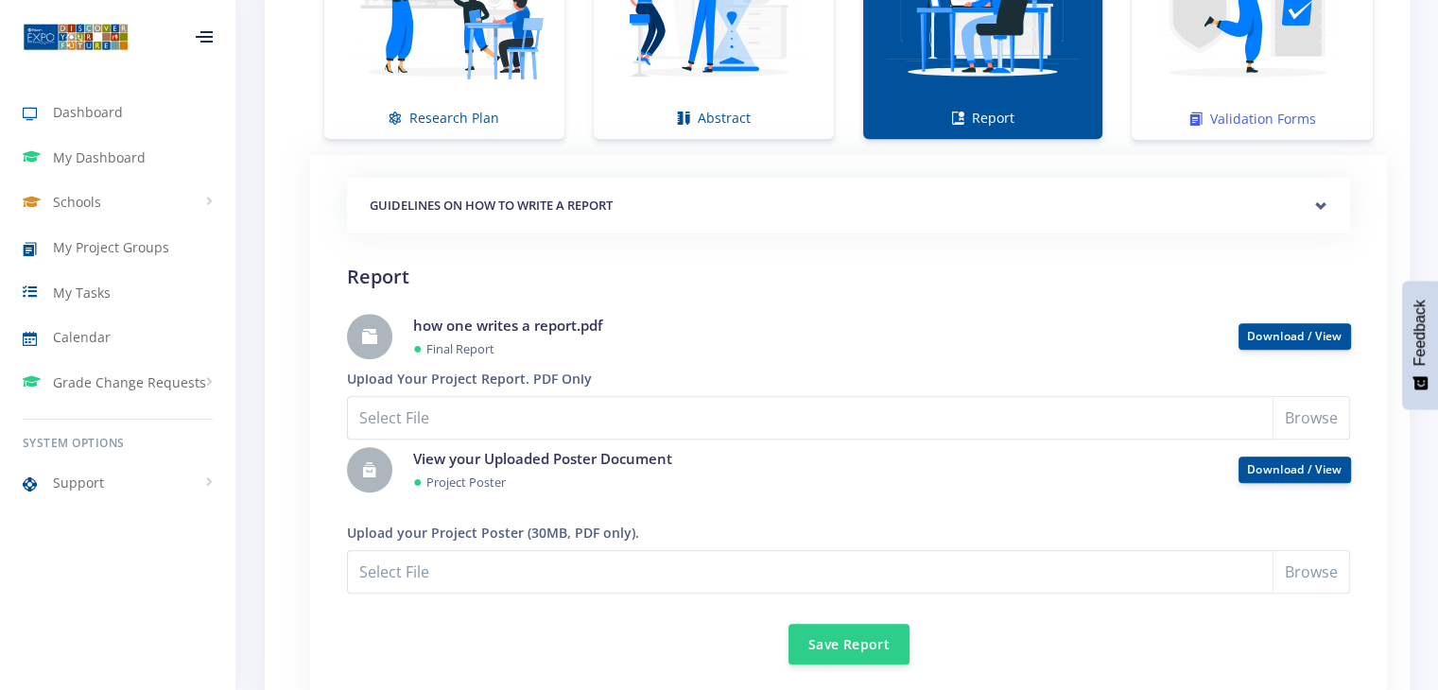
click at [1246, 111] on link "Validation Forms" at bounding box center [1252, 13] width 241 height 253
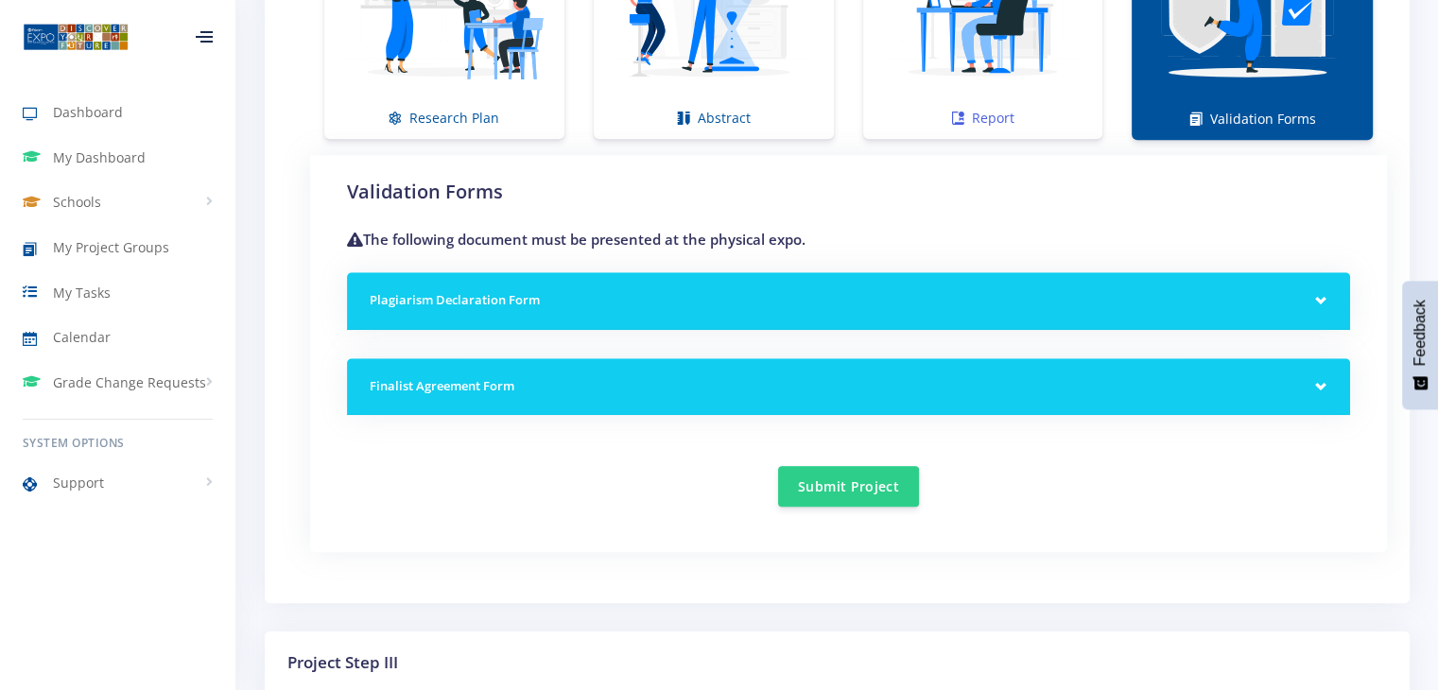
click at [983, 108] on link "Report" at bounding box center [983, 13] width 240 height 252
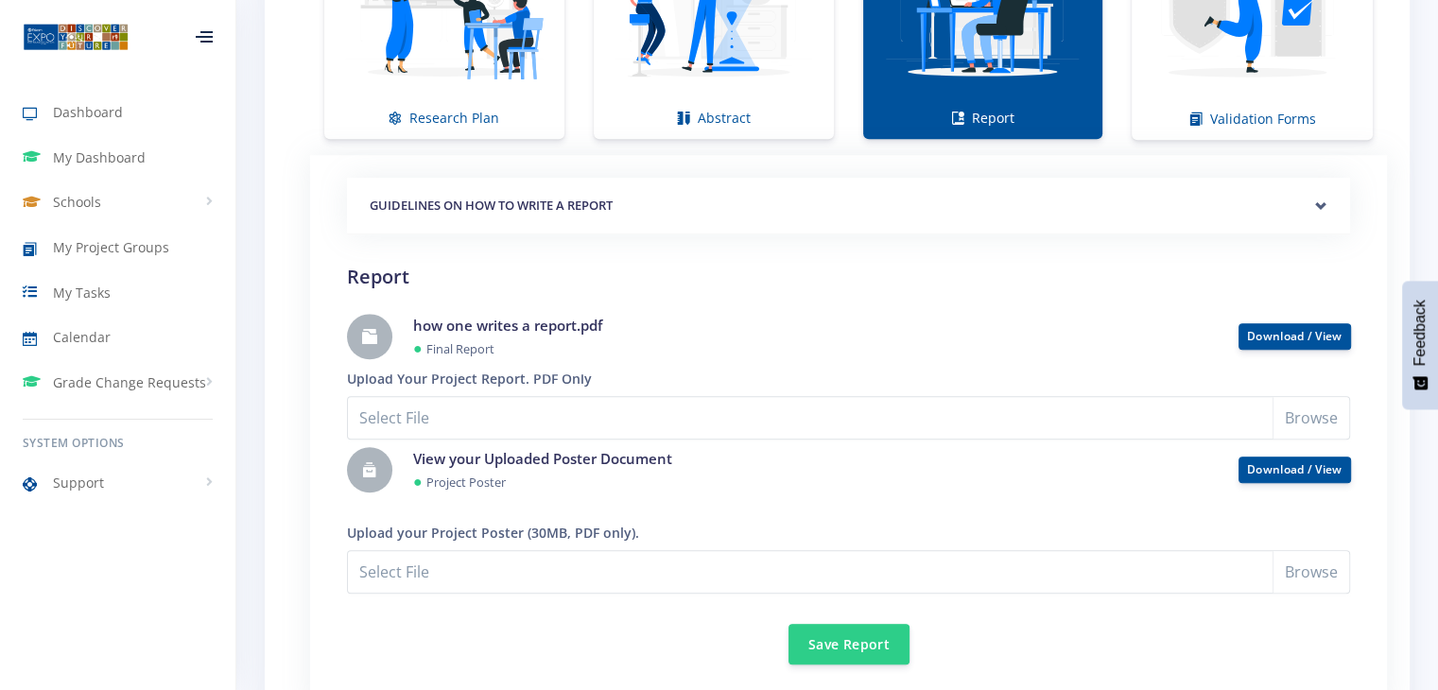
click at [870, 197] on h5 "GUIDELINES ON HOW TO WRITE A REPORT" at bounding box center [849, 206] width 958 height 19
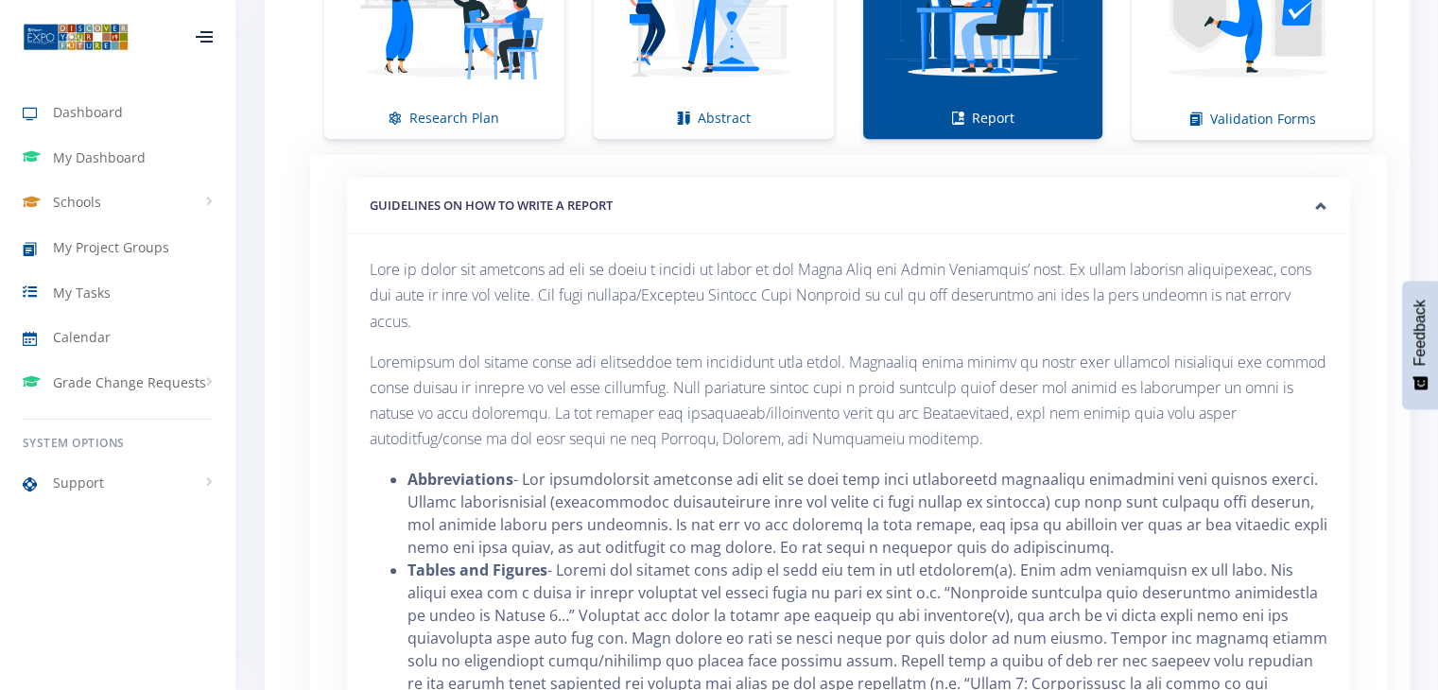
click at [870, 197] on h5 "GUIDELINES ON HOW TO WRITE A REPORT" at bounding box center [849, 206] width 958 height 19
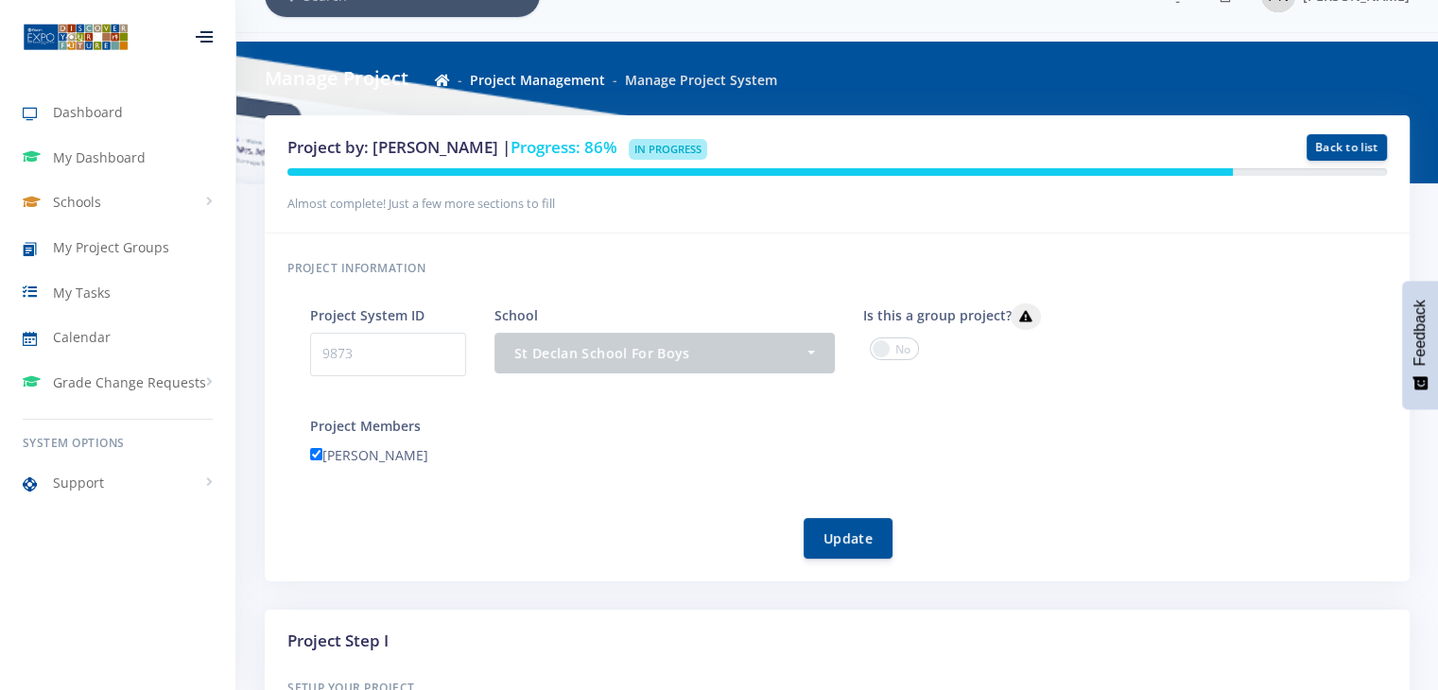
scroll to position [0, 0]
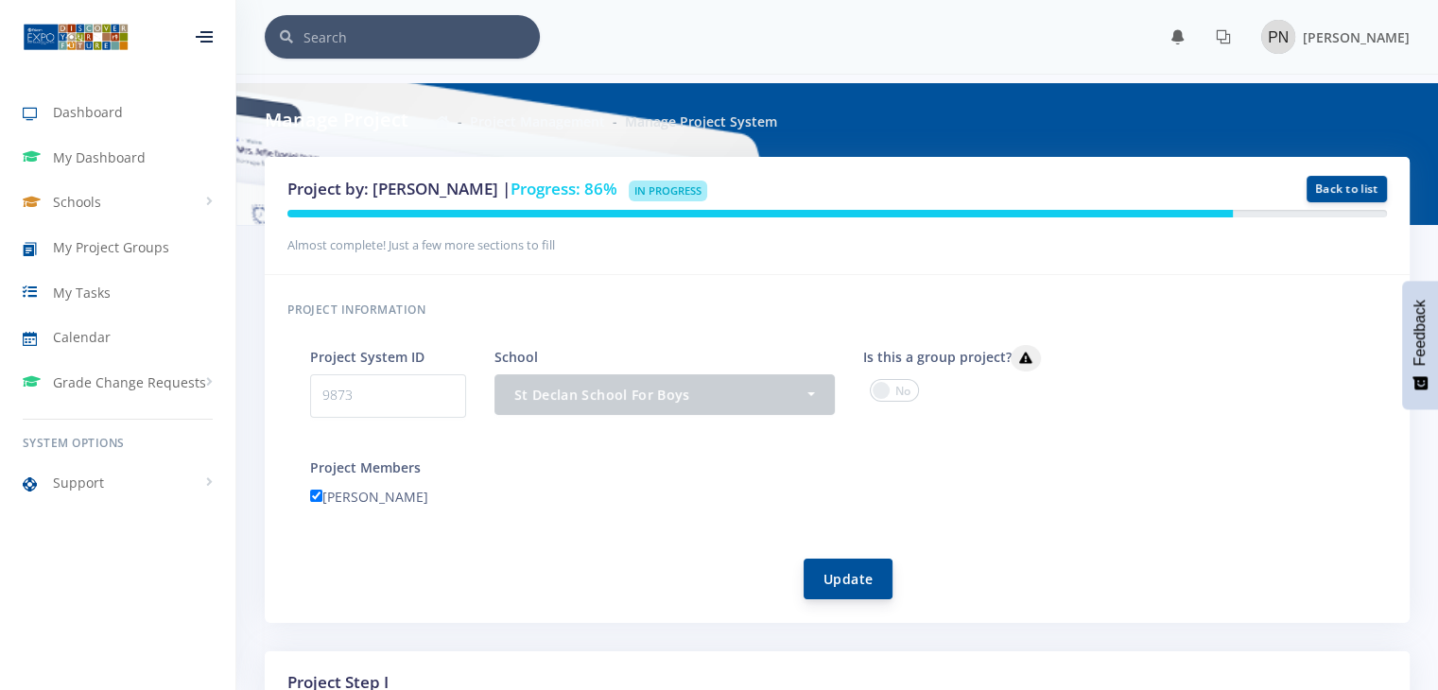
click at [843, 569] on button "Update" at bounding box center [848, 579] width 89 height 41
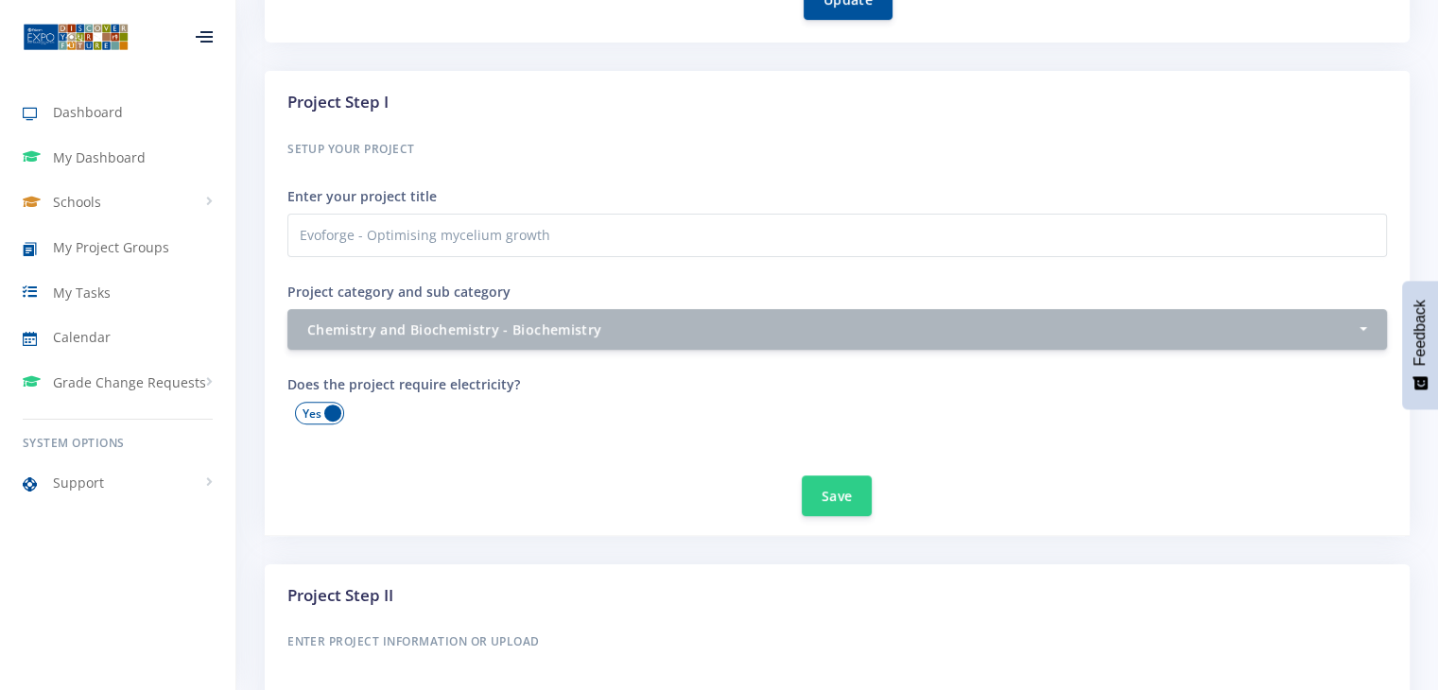
scroll to position [586, 0]
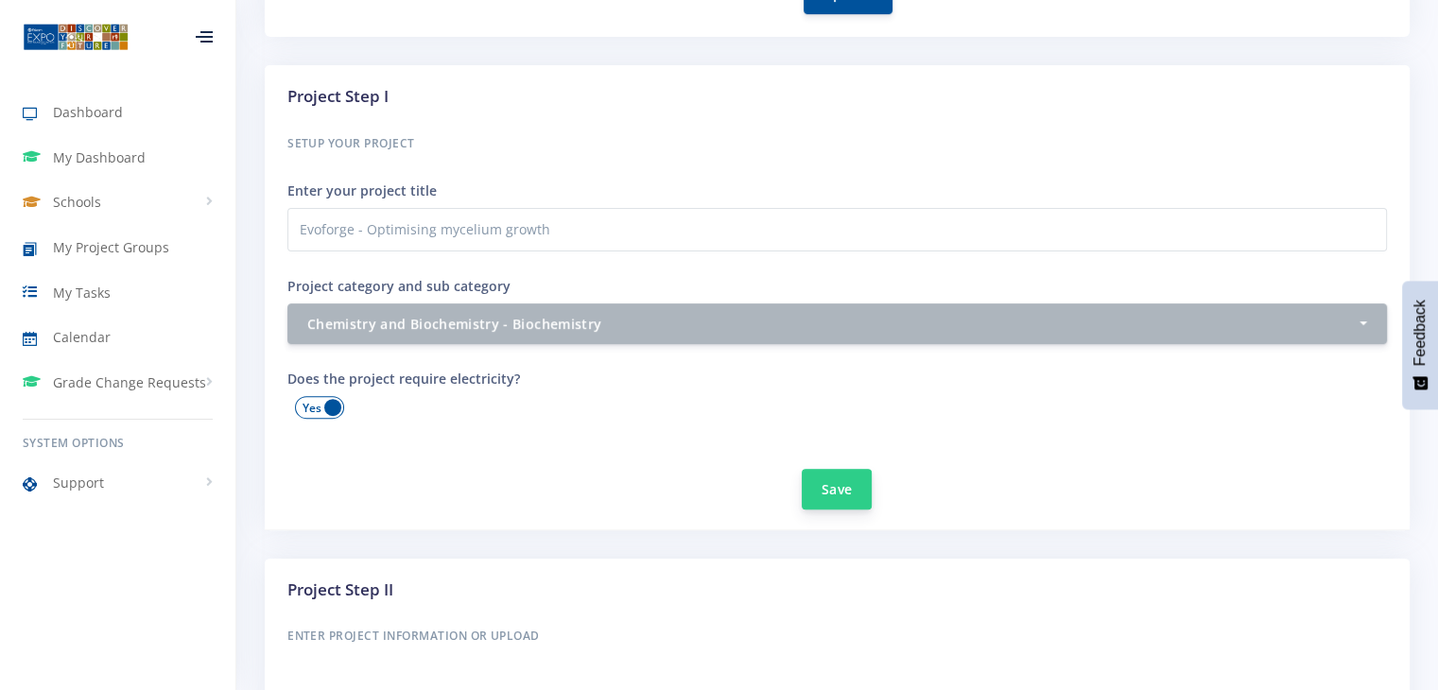
click at [825, 487] on button "Save" at bounding box center [837, 489] width 70 height 41
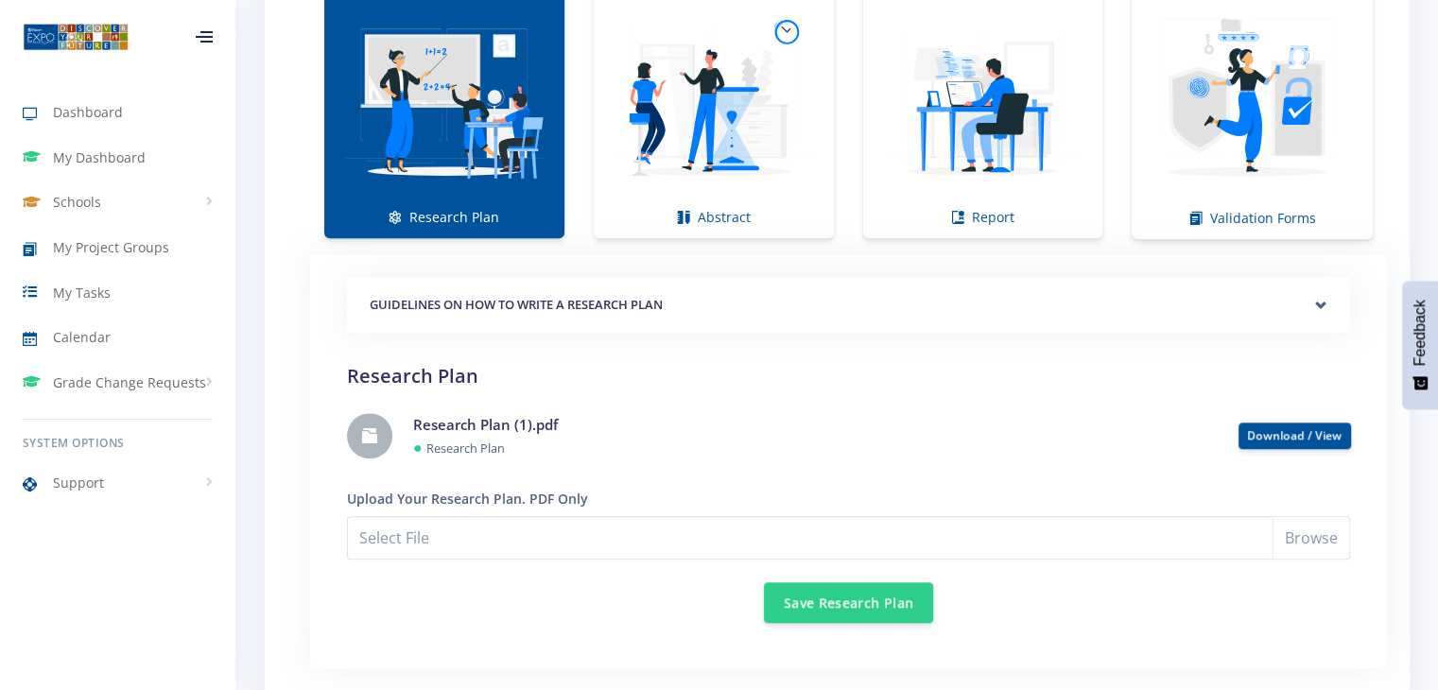
scroll to position [1409, 0]
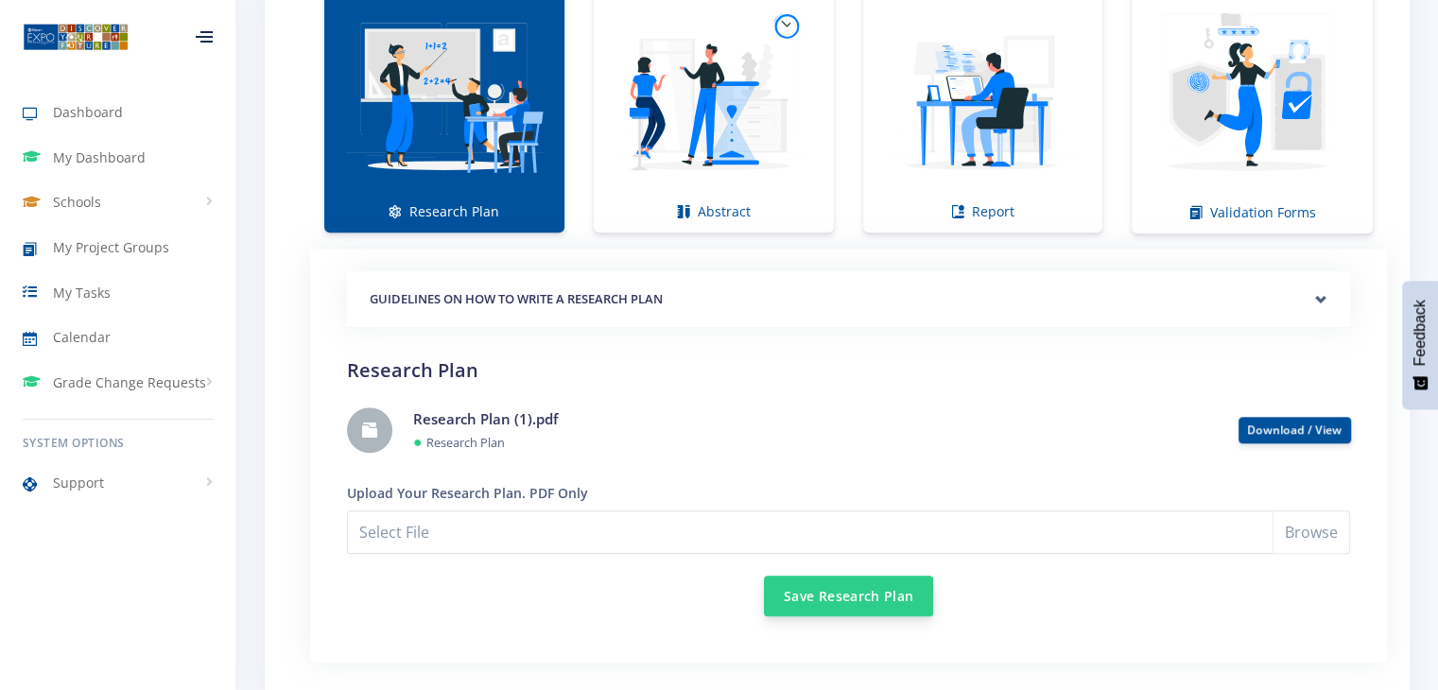
click at [862, 596] on button "Save Research Plan" at bounding box center [848, 596] width 169 height 41
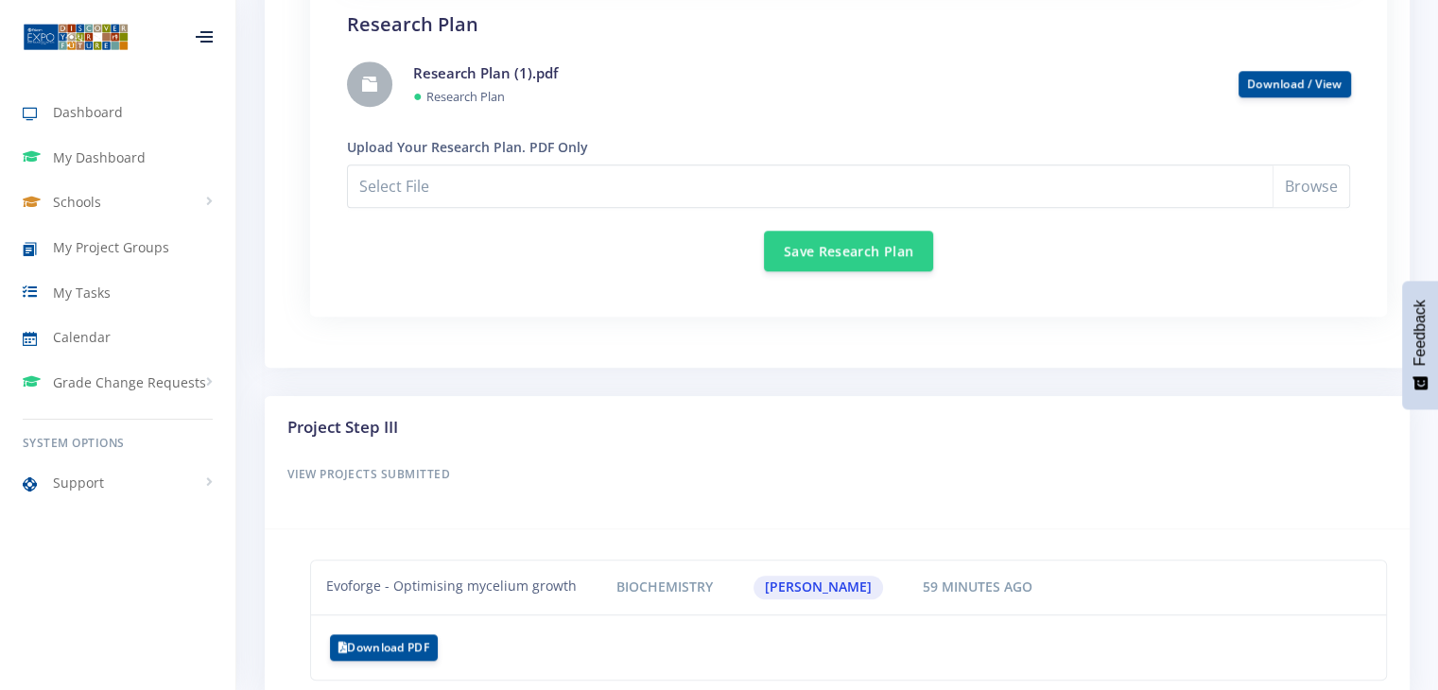
scroll to position [1846, 0]
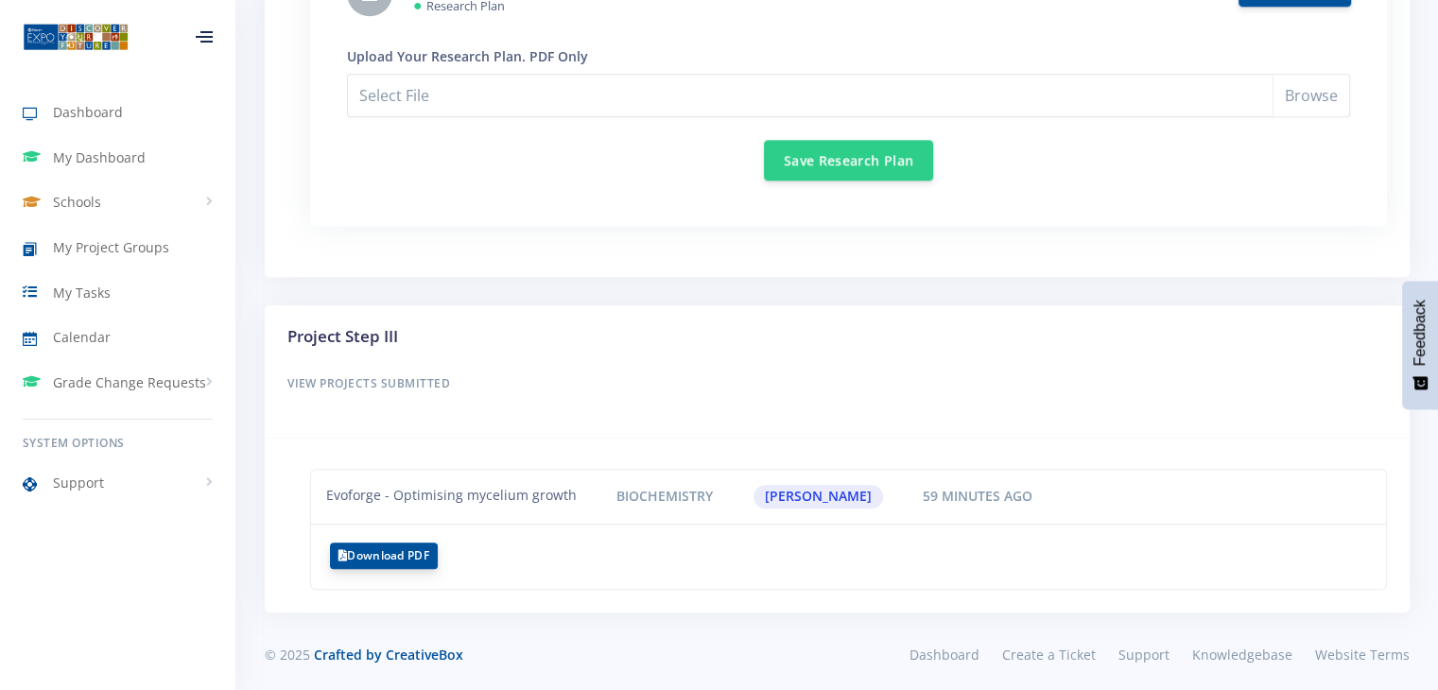
click at [397, 556] on button "Download PDF" at bounding box center [384, 556] width 108 height 26
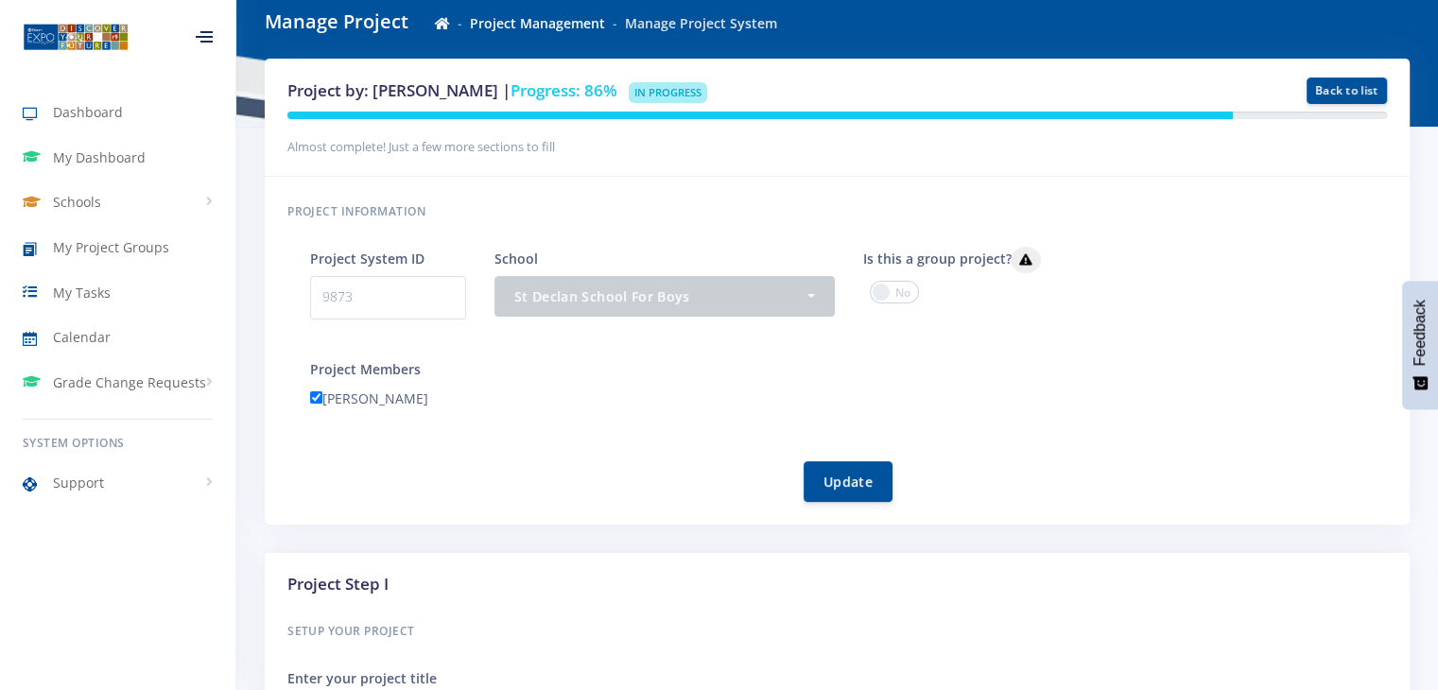
scroll to position [166, 0]
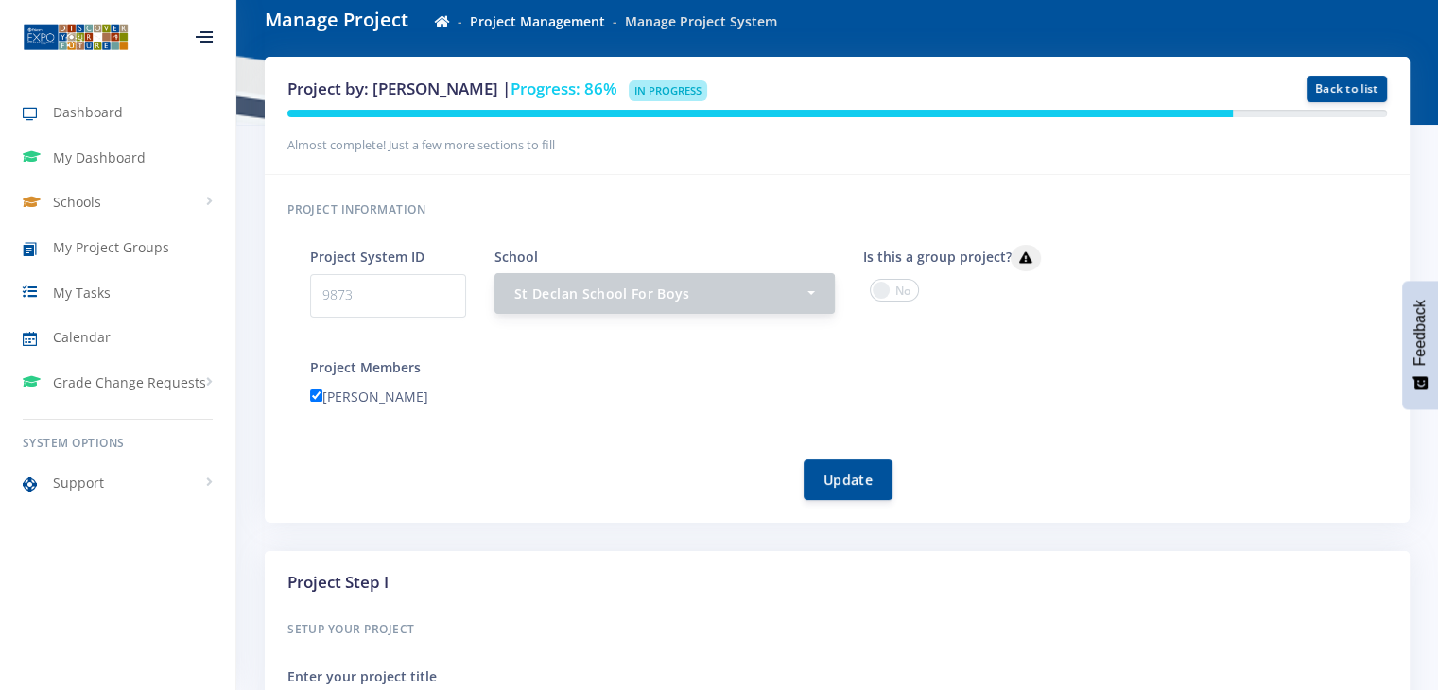
click at [756, 299] on div "St Declan School For Boys" at bounding box center [658, 294] width 289 height 20
click at [426, 319] on div "Project System ID 9873" at bounding box center [388, 289] width 184 height 88
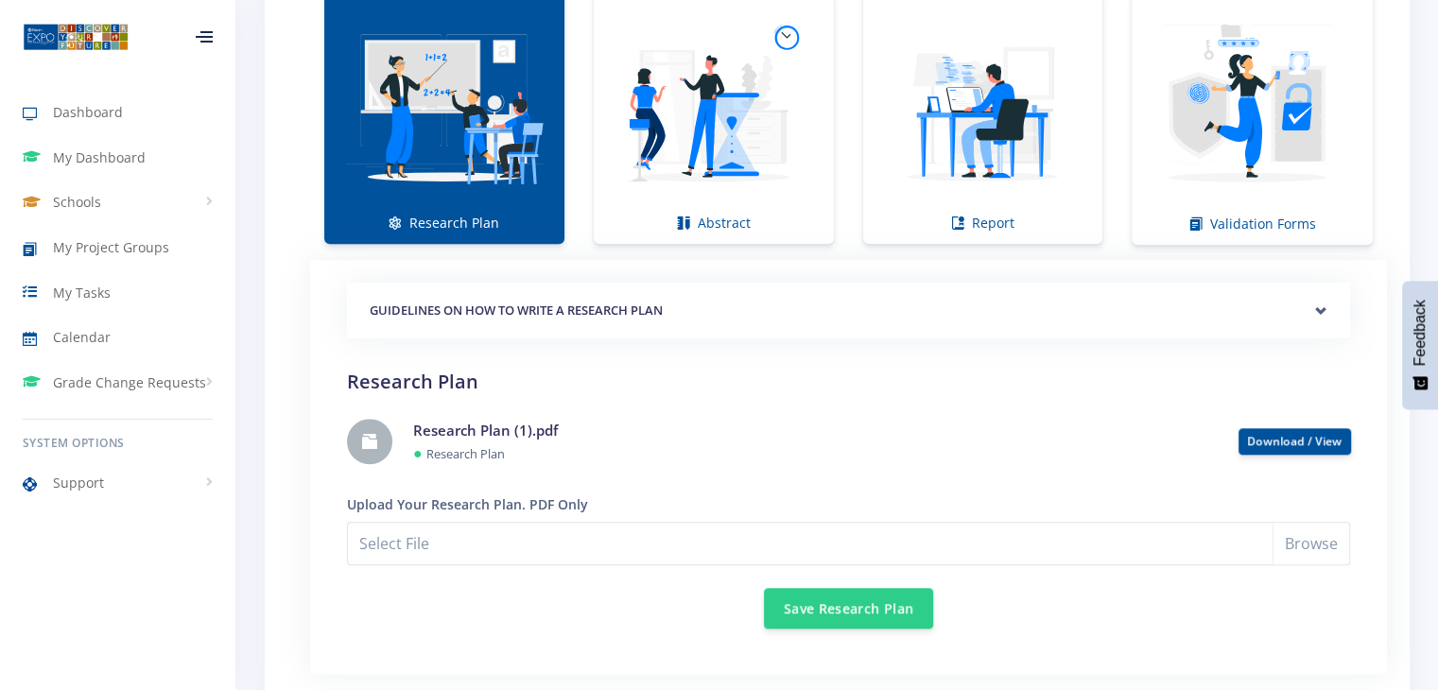
scroll to position [1399, 0]
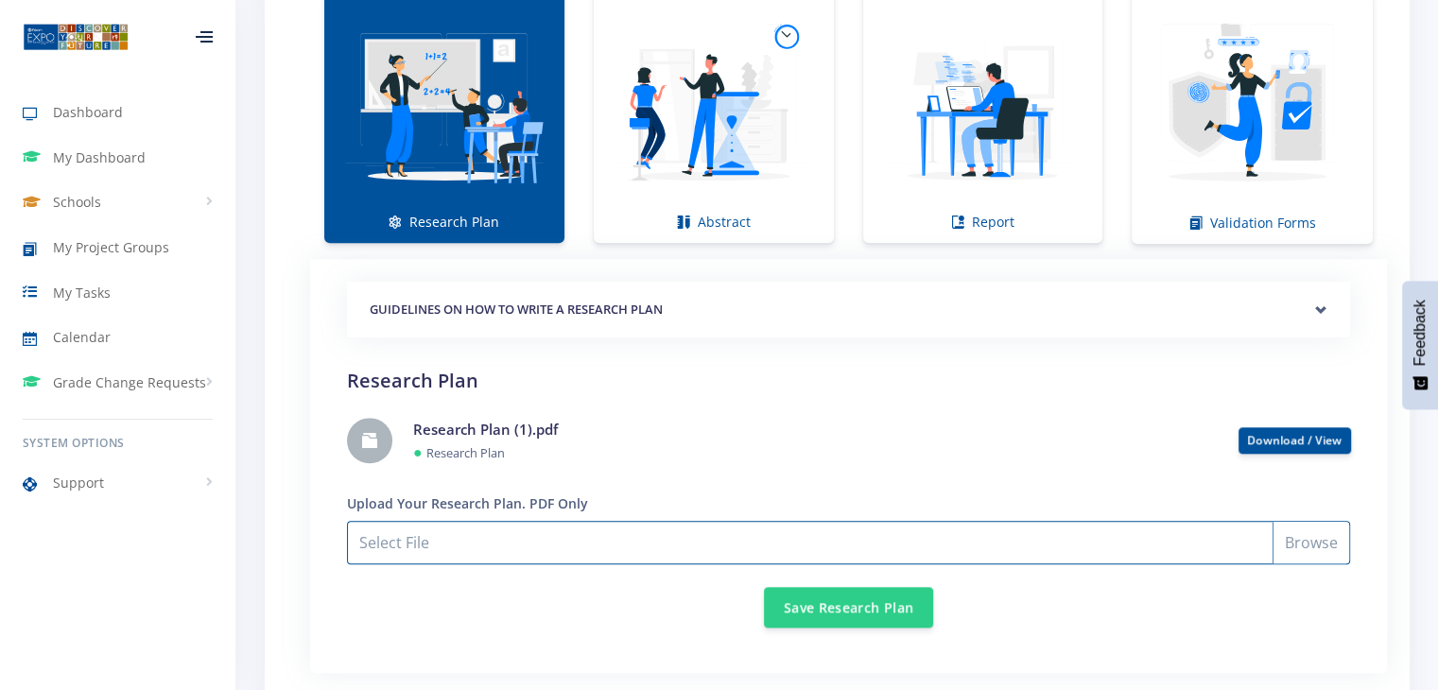
click at [1294, 538] on input "Select File" at bounding box center [848, 542] width 1003 height 43
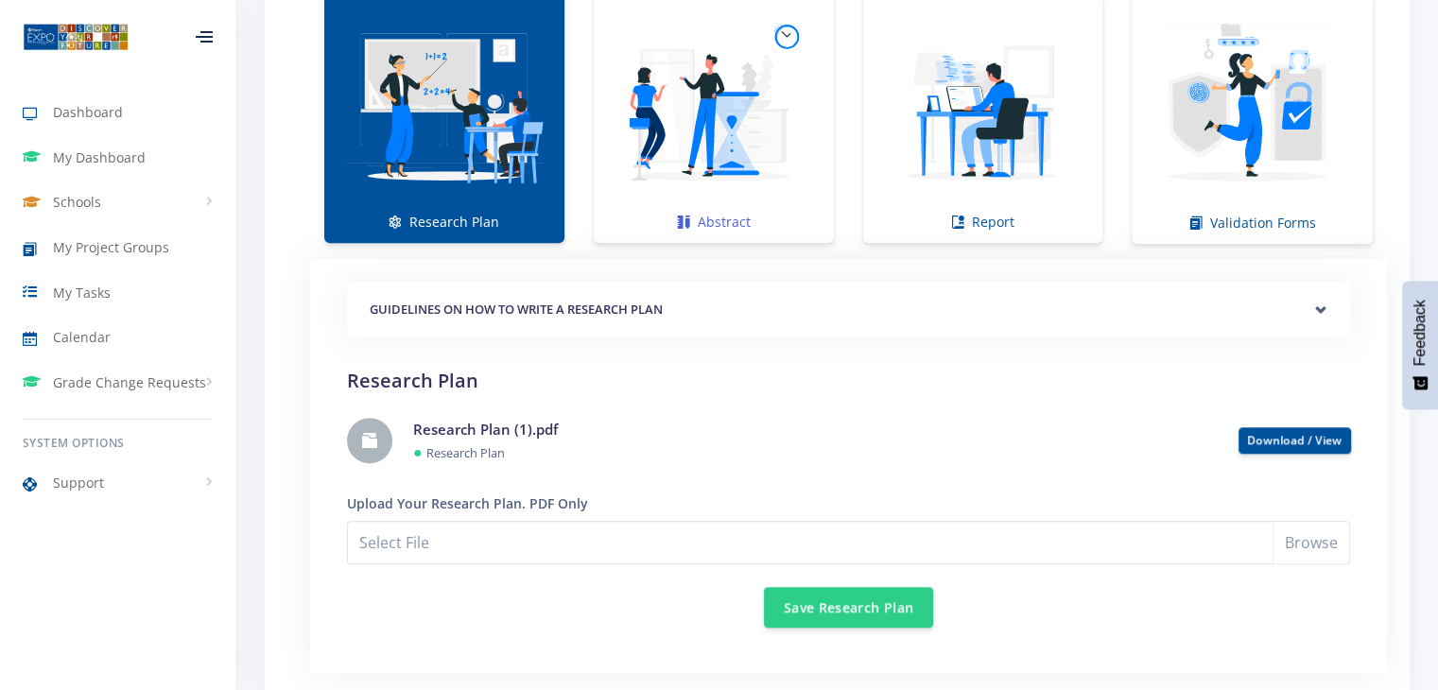
click at [635, 129] on img at bounding box center [714, 107] width 210 height 210
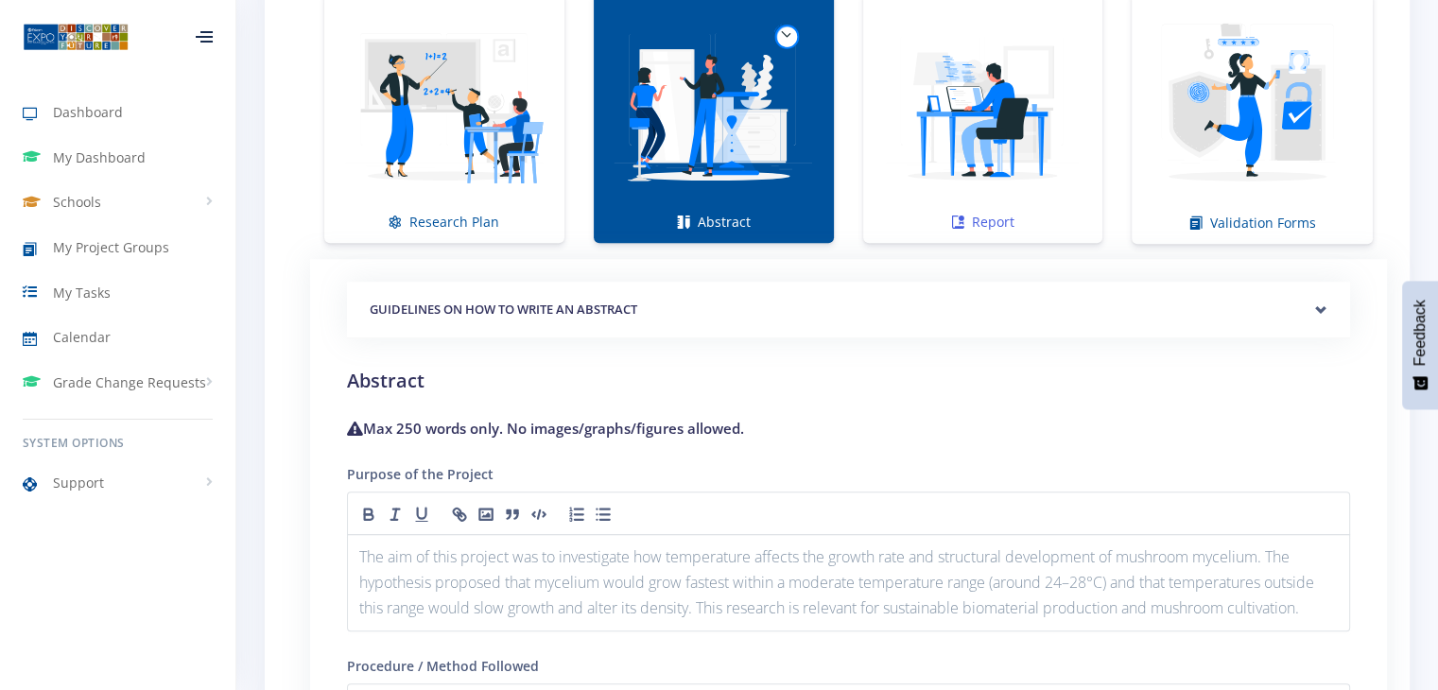
drag, startPoint x: 635, startPoint y: 129, endPoint x: 878, endPoint y: 201, distance: 252.8
click at [878, 201] on ul "Research Plan Abstract Report Validation Forms" at bounding box center [848, 117] width 1077 height 253
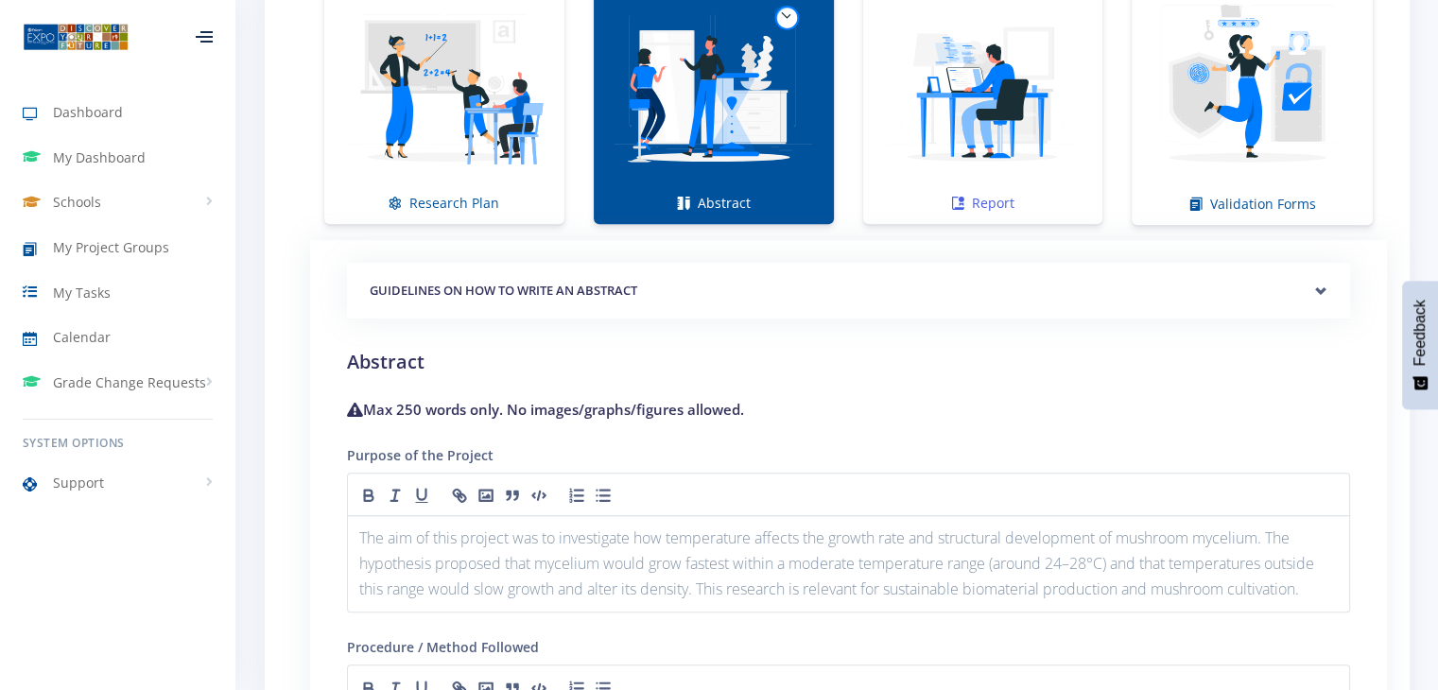
scroll to position [1416, 0]
click at [890, 288] on h5 "GUIDELINES ON HOW TO WRITE AN ABSTRACT" at bounding box center [849, 292] width 958 height 19
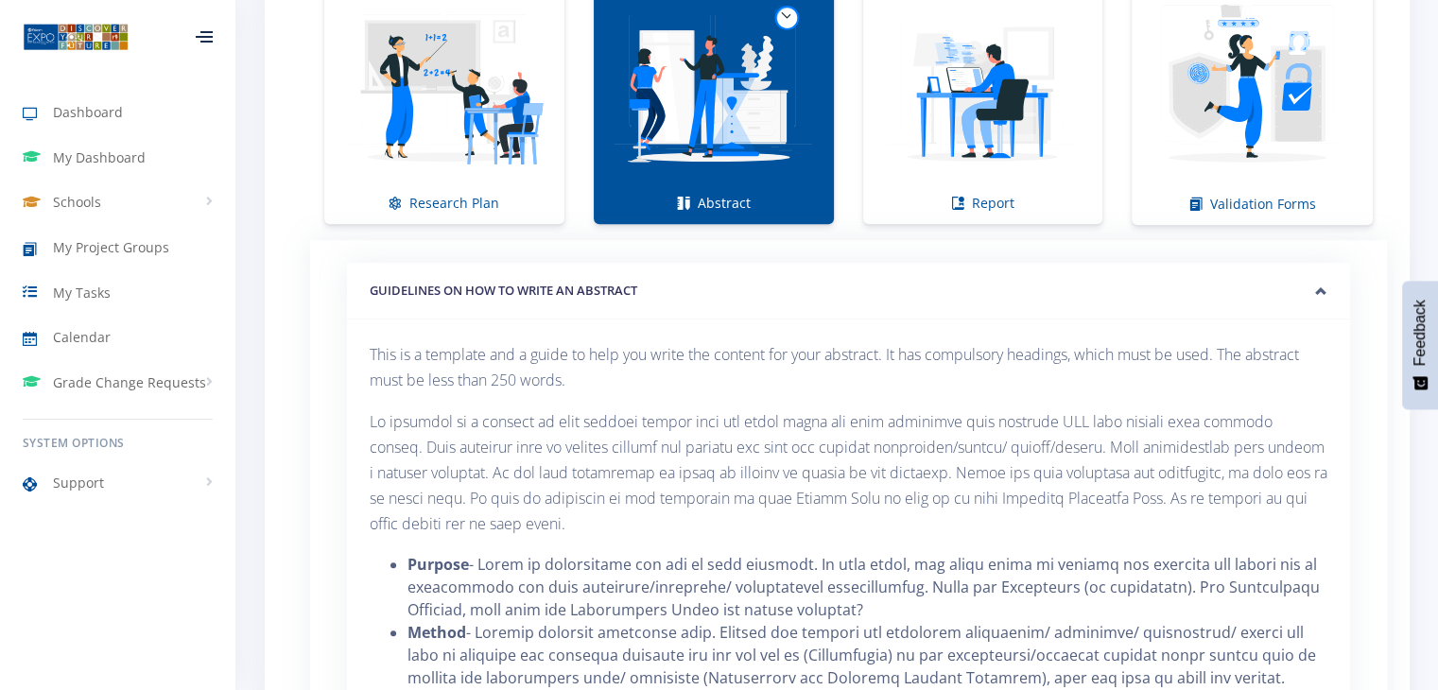
scroll to position [1391, 0]
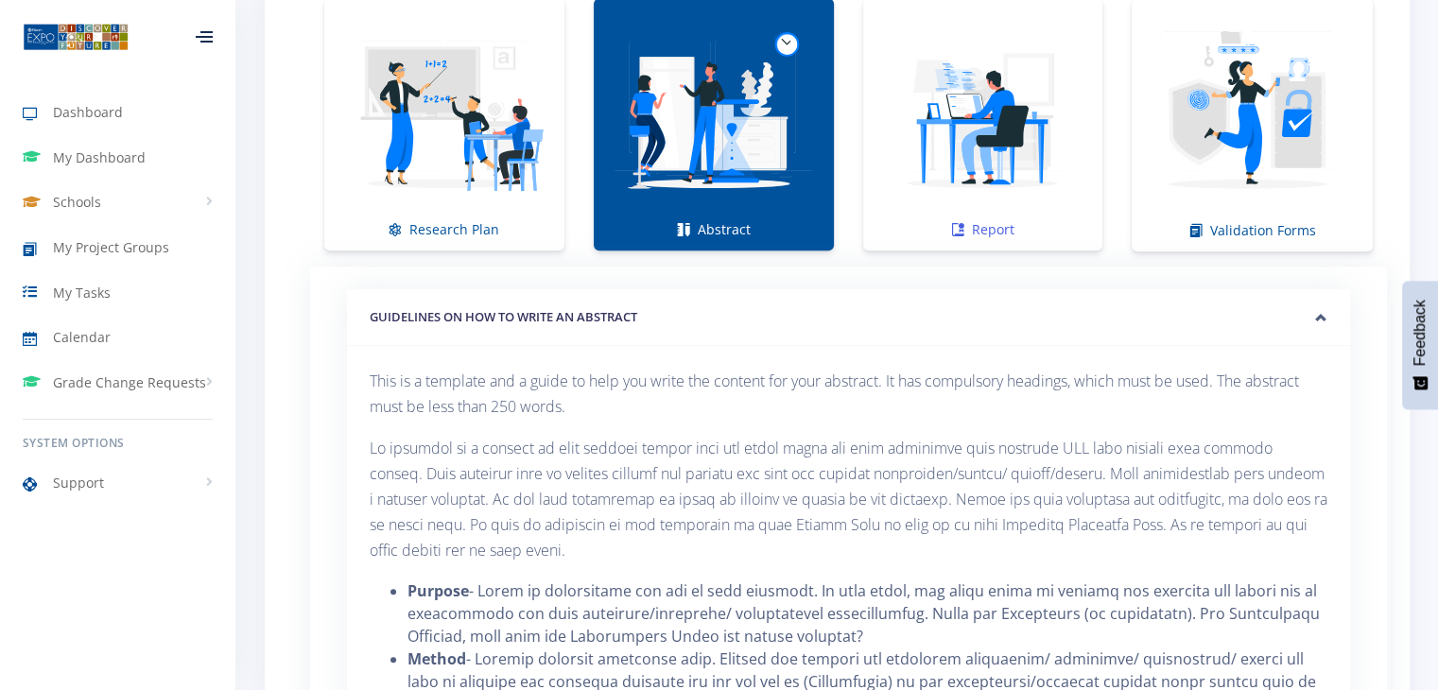
click at [991, 114] on img at bounding box center [983, 114] width 210 height 210
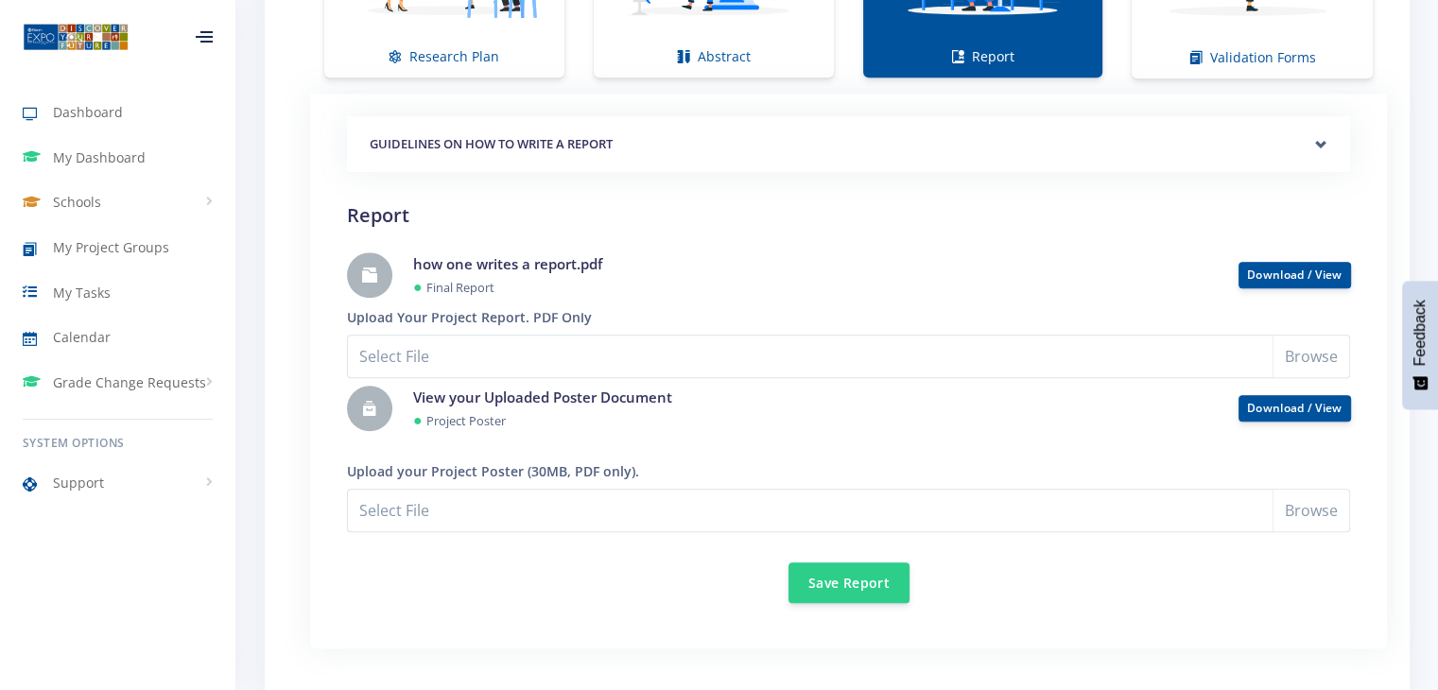
scroll to position [1565, 0]
click at [1251, 401] on link "Download / View" at bounding box center [1295, 406] width 96 height 16
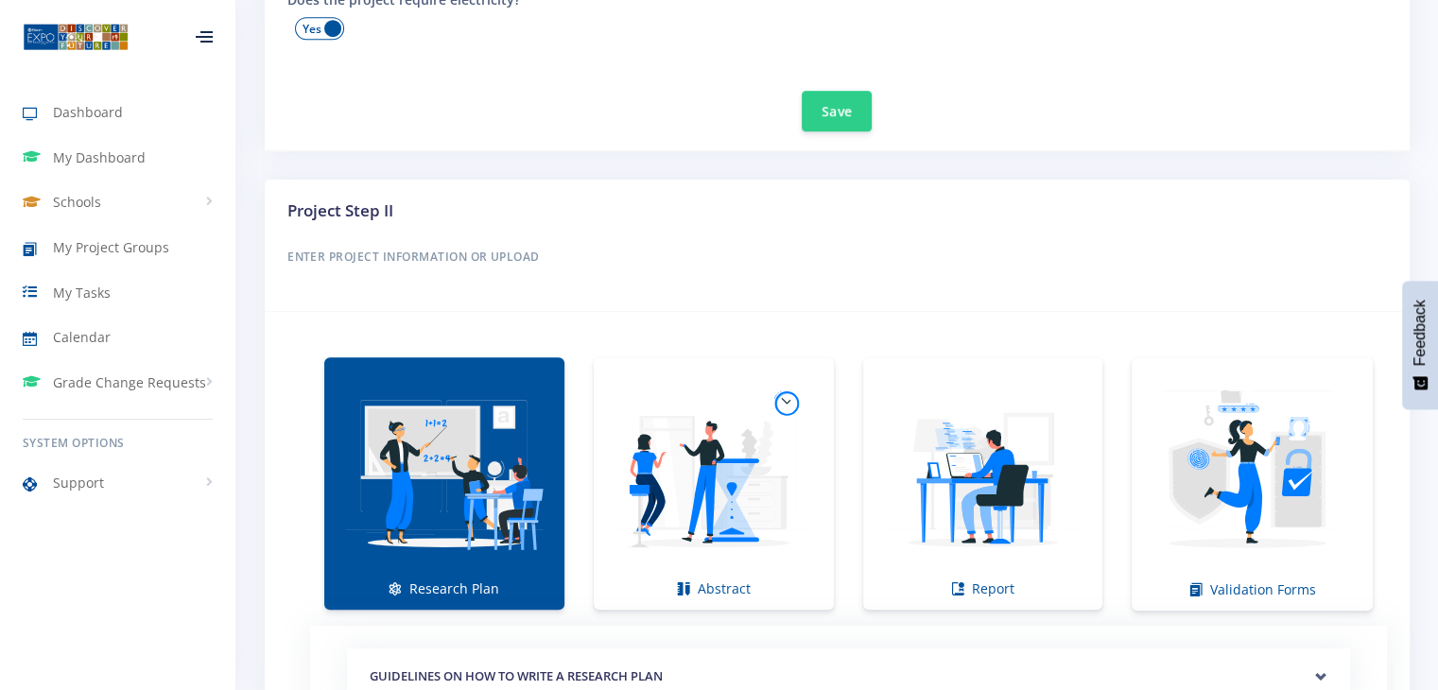
scroll to position [1048, 0]
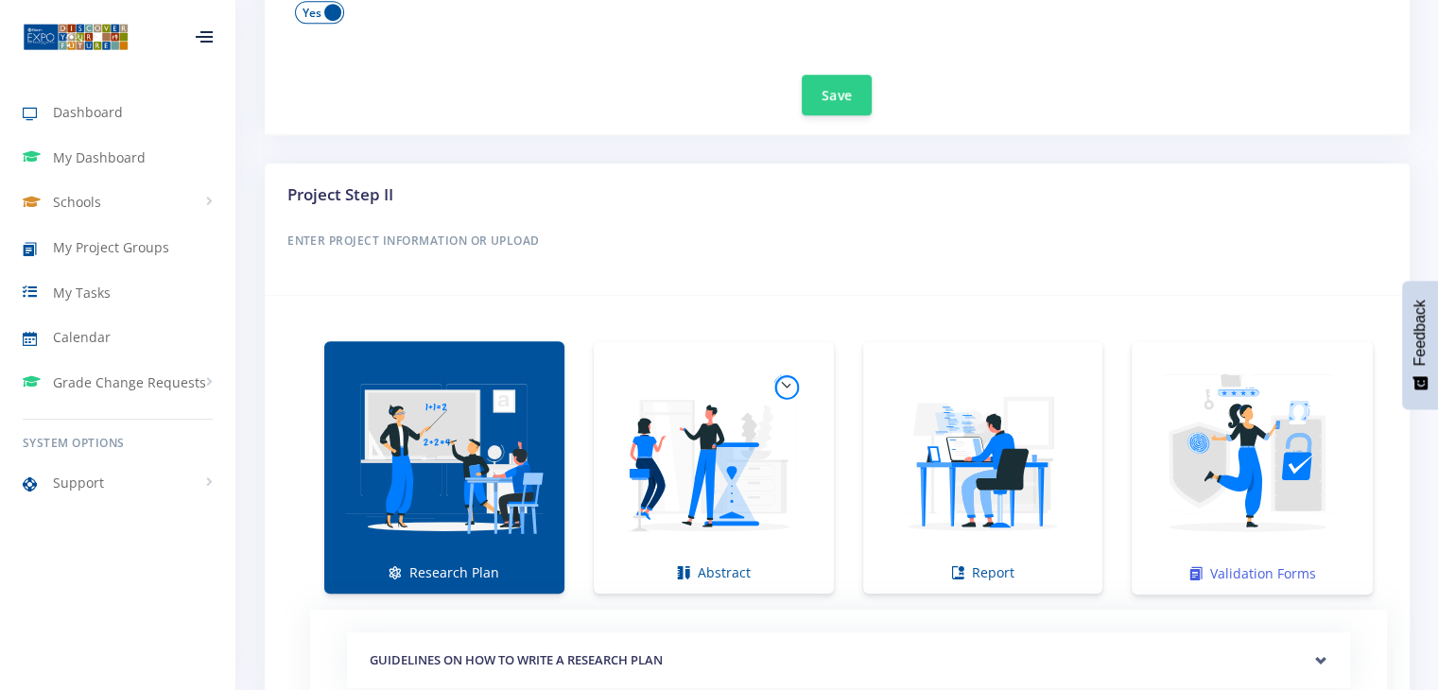
click at [1187, 528] on img at bounding box center [1252, 458] width 211 height 211
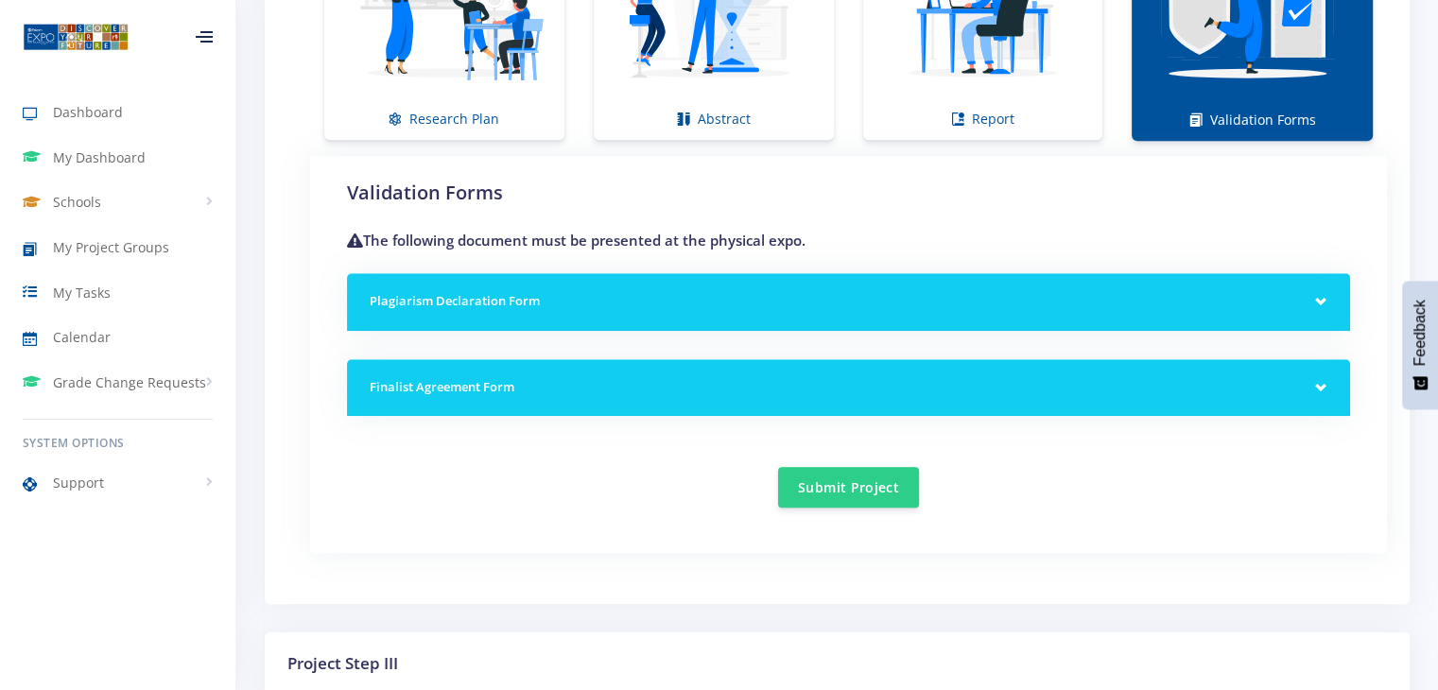
scroll to position [1501, 0]
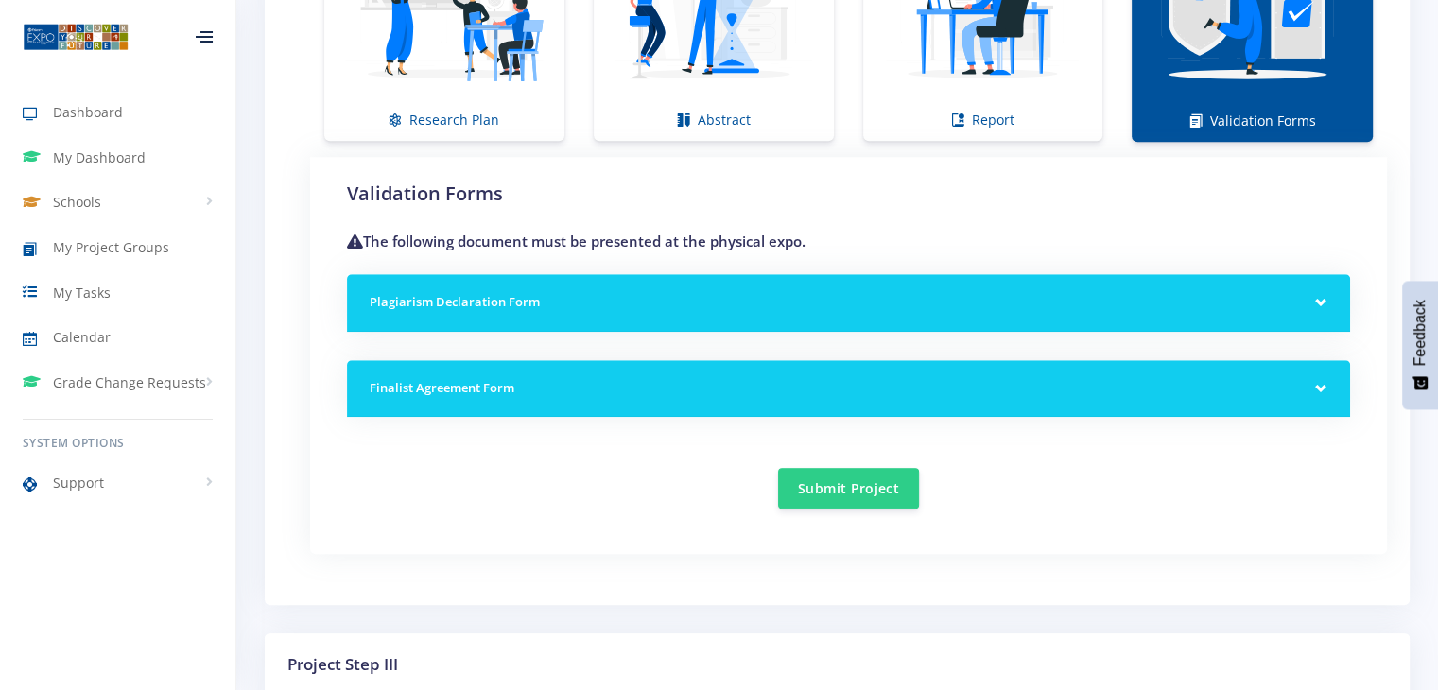
click at [999, 296] on h5 "Plagiarism Declaration Form" at bounding box center [849, 302] width 958 height 19
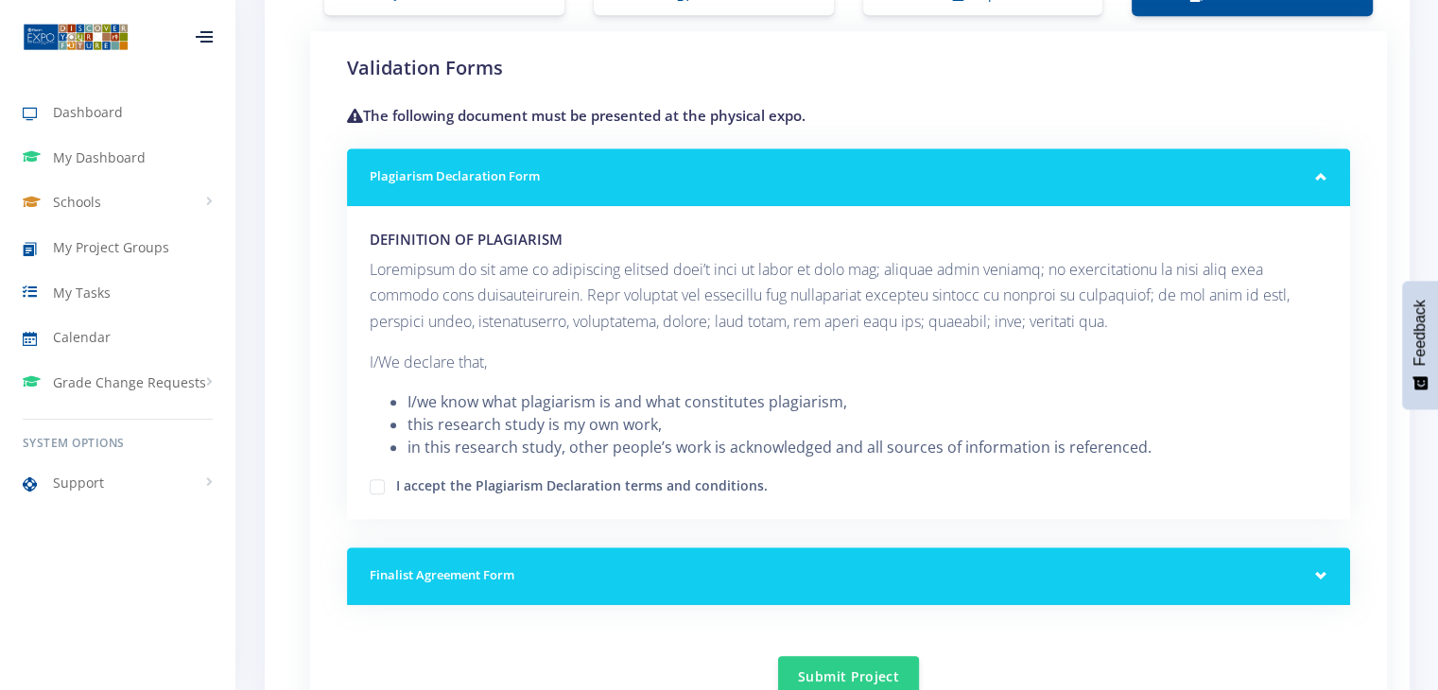
scroll to position [1625, 0]
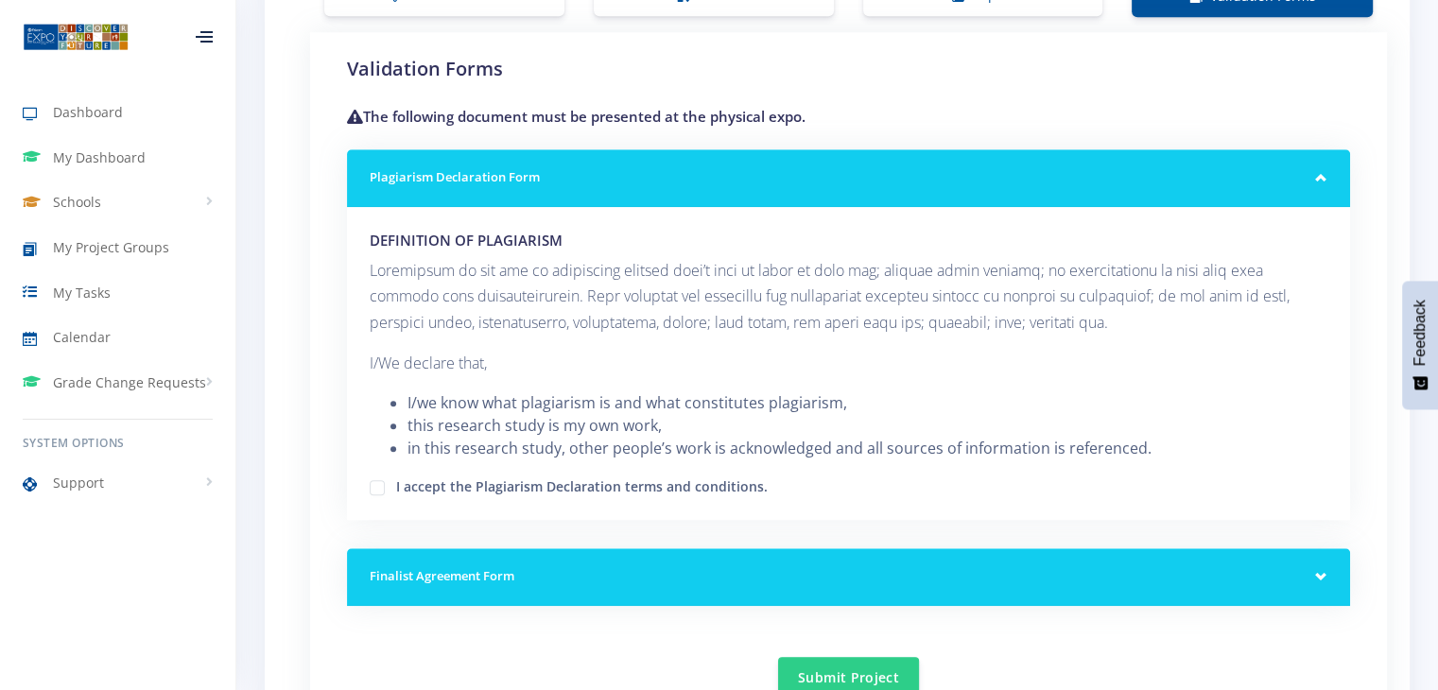
click at [715, 477] on label "I accept the Plagiarism Declaration terms and conditions." at bounding box center [582, 484] width 372 height 15
click at [408, 475] on input "I accept the Plagiarism Declaration terms and conditions." at bounding box center [402, 481] width 12 height 12
checkbox input "true"
click at [661, 574] on h5 "Finalist Agreement Form" at bounding box center [849, 576] width 958 height 19
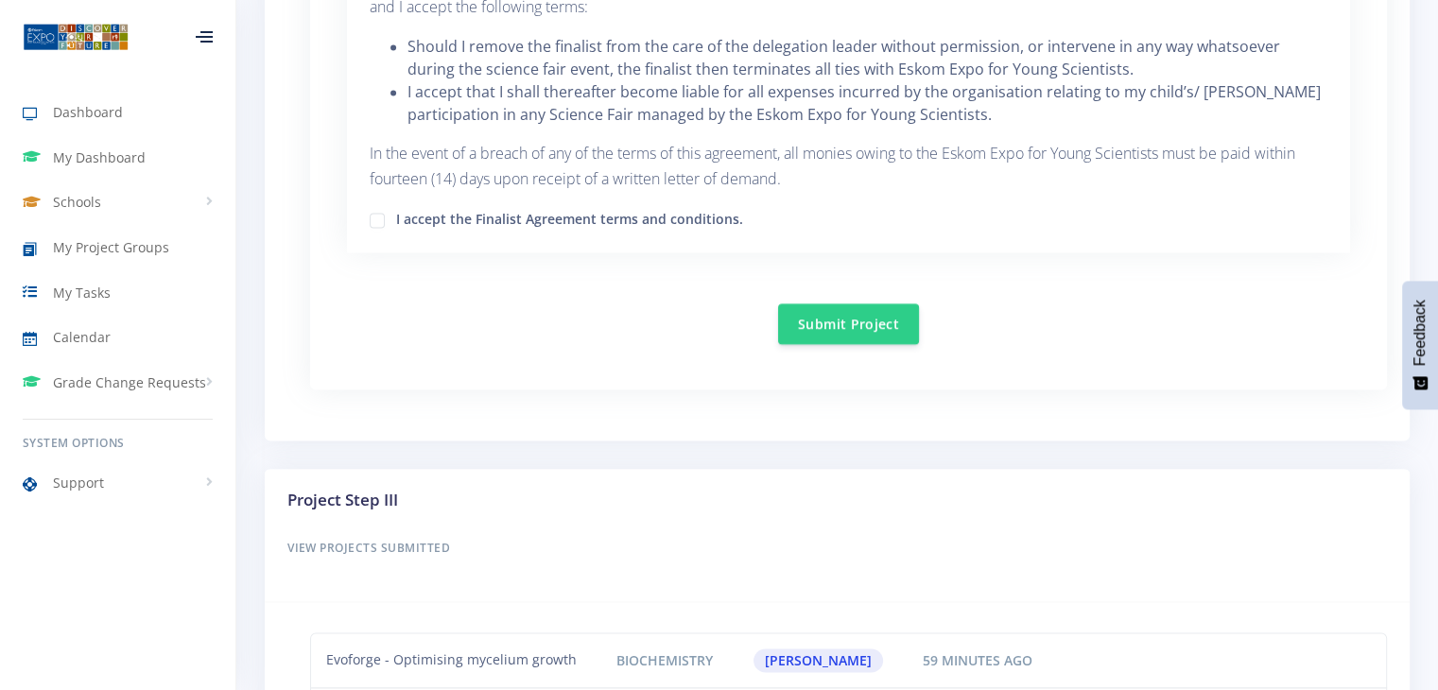
scroll to position [3061, 0]
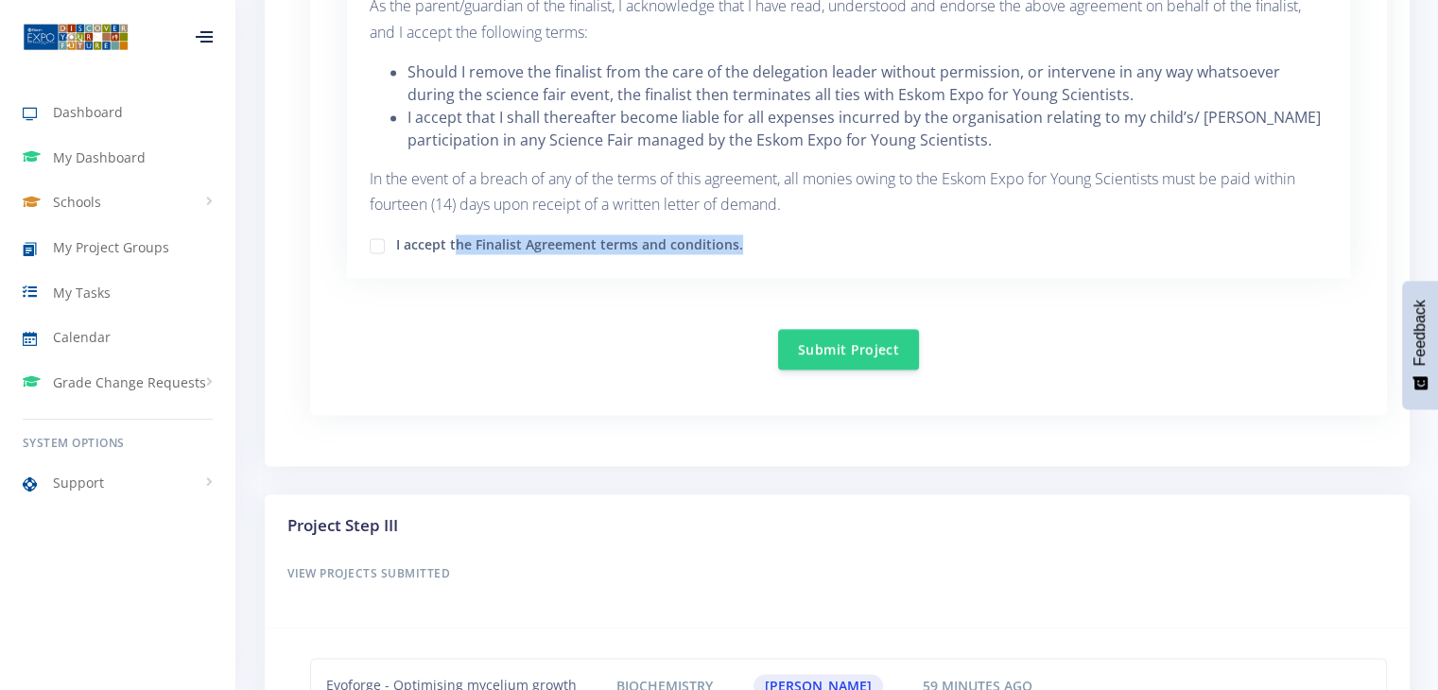
click at [459, 245] on div "I accept the Finalist Agreement terms and conditions." at bounding box center [849, 244] width 958 height 23
click at [459, 245] on label "I accept the Finalist Agreement terms and conditions." at bounding box center [569, 242] width 347 height 15
click at [408, 245] on input "I accept the Finalist Agreement terms and conditions." at bounding box center [402, 239] width 12 height 12
checkbox input "true"
click at [855, 336] on button "Submit Project" at bounding box center [848, 348] width 141 height 41
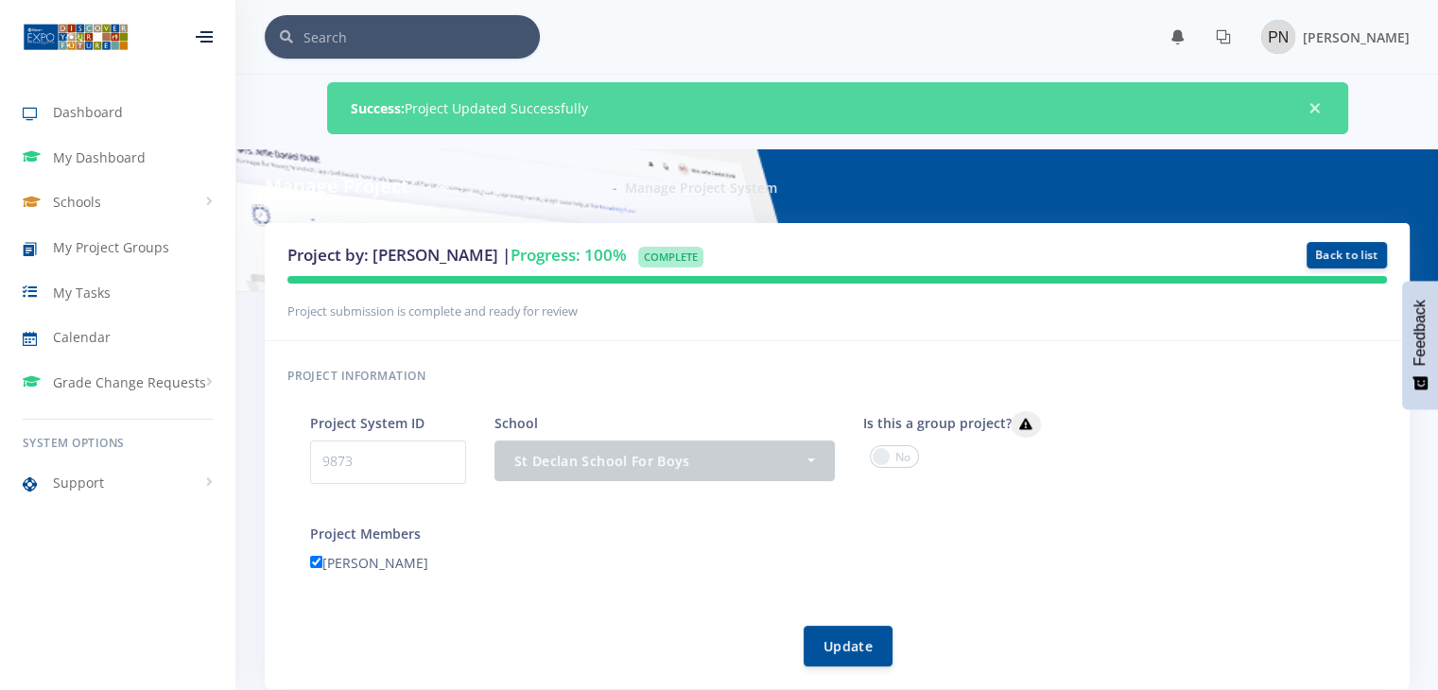
click at [1312, 108] on span "×" at bounding box center [1315, 108] width 19 height 19
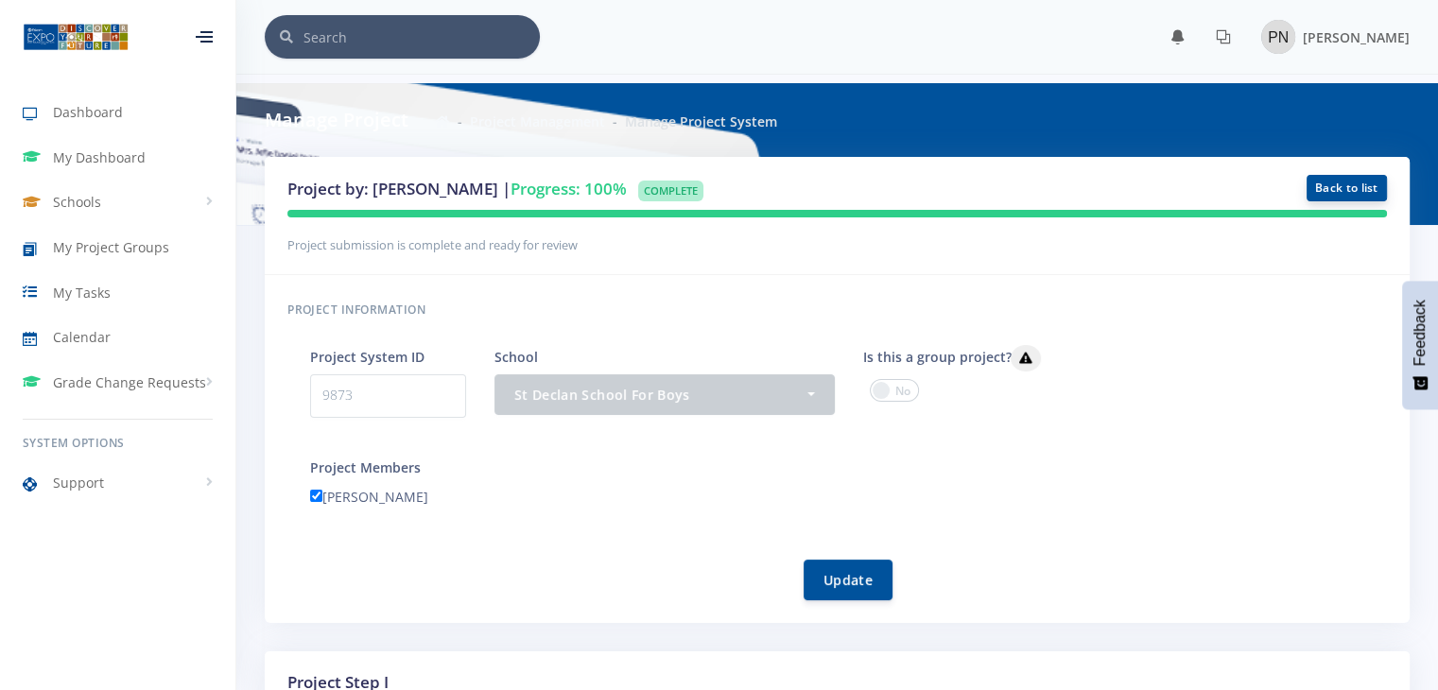
click at [1376, 184] on link "Back to list" at bounding box center [1347, 188] width 80 height 26
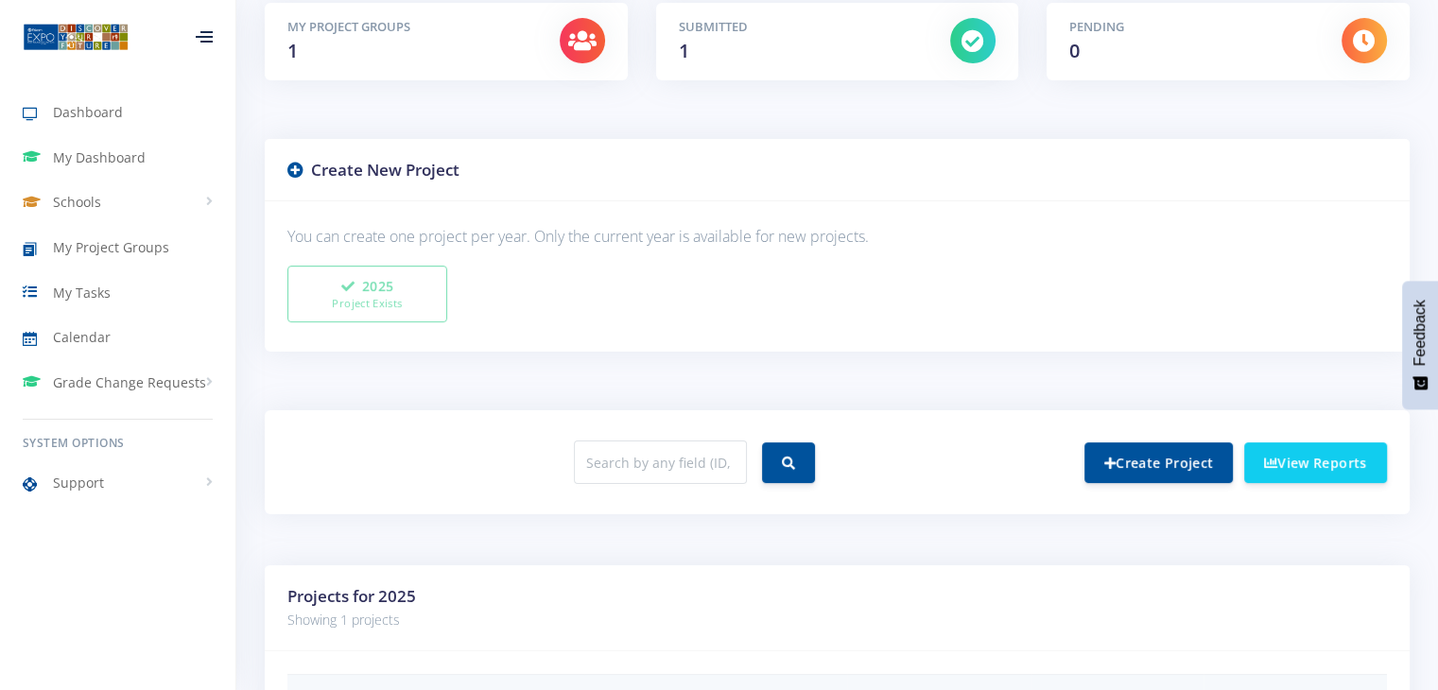
scroll to position [557, 0]
